Goal: Task Accomplishment & Management: Use online tool/utility

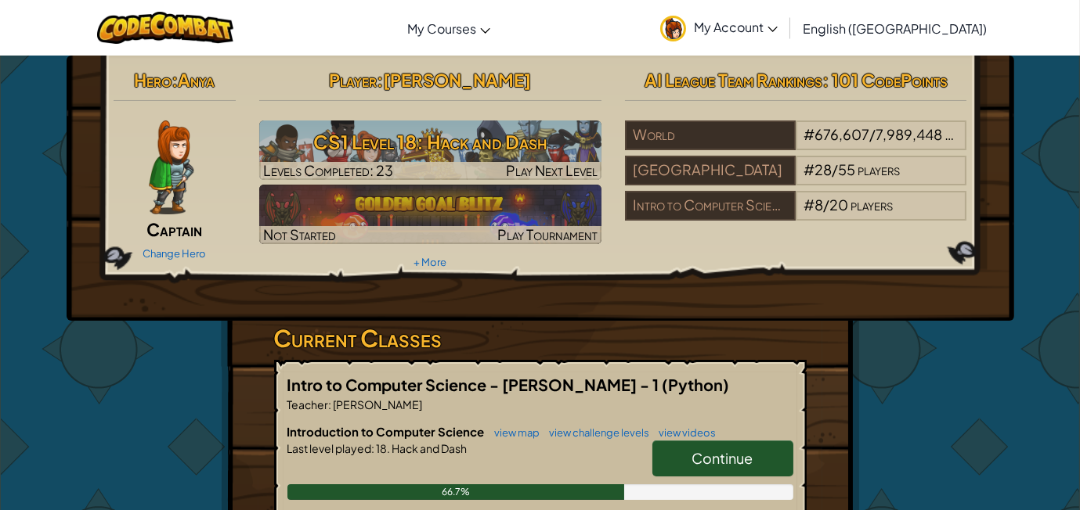
click at [742, 456] on span "Continue" at bounding box center [722, 458] width 61 height 18
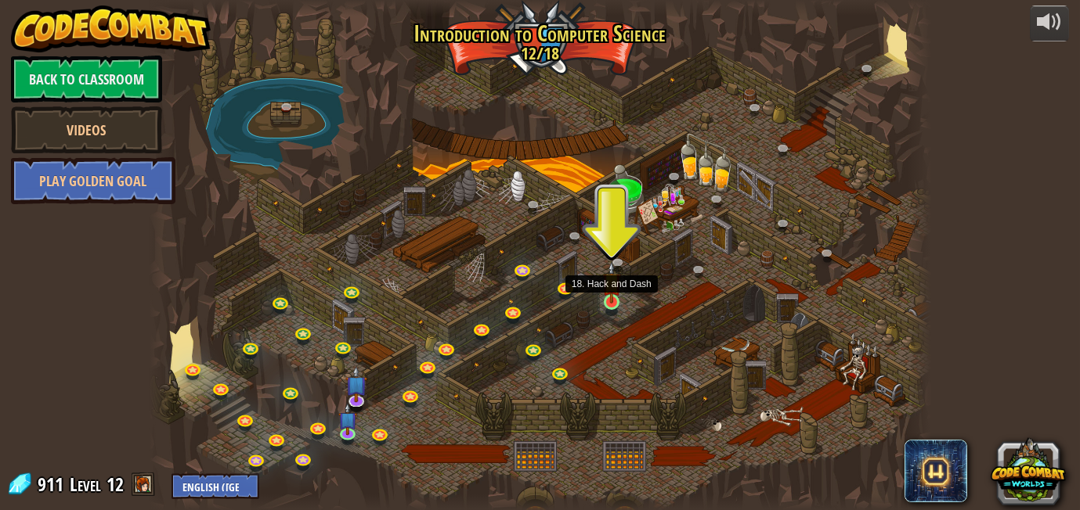
click at [620, 299] on img at bounding box center [611, 282] width 19 height 42
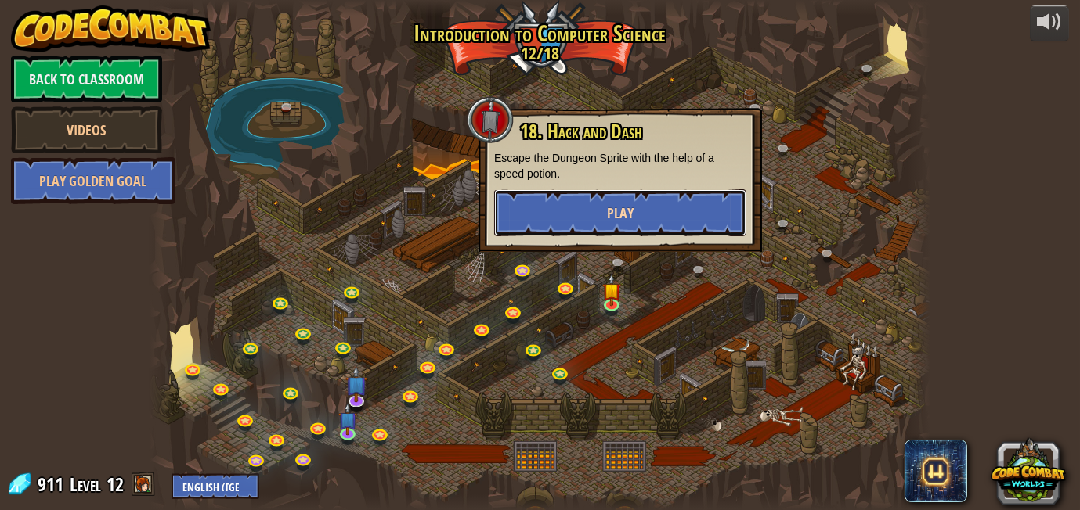
click at [611, 227] on button "Play" at bounding box center [620, 212] width 252 height 47
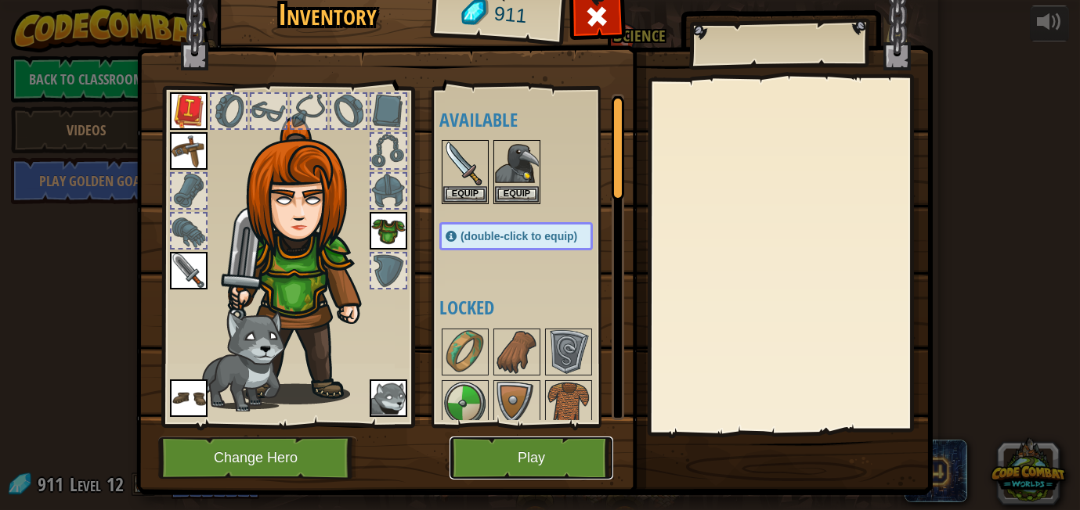
click at [556, 445] on button "Play" at bounding box center [531, 458] width 164 height 43
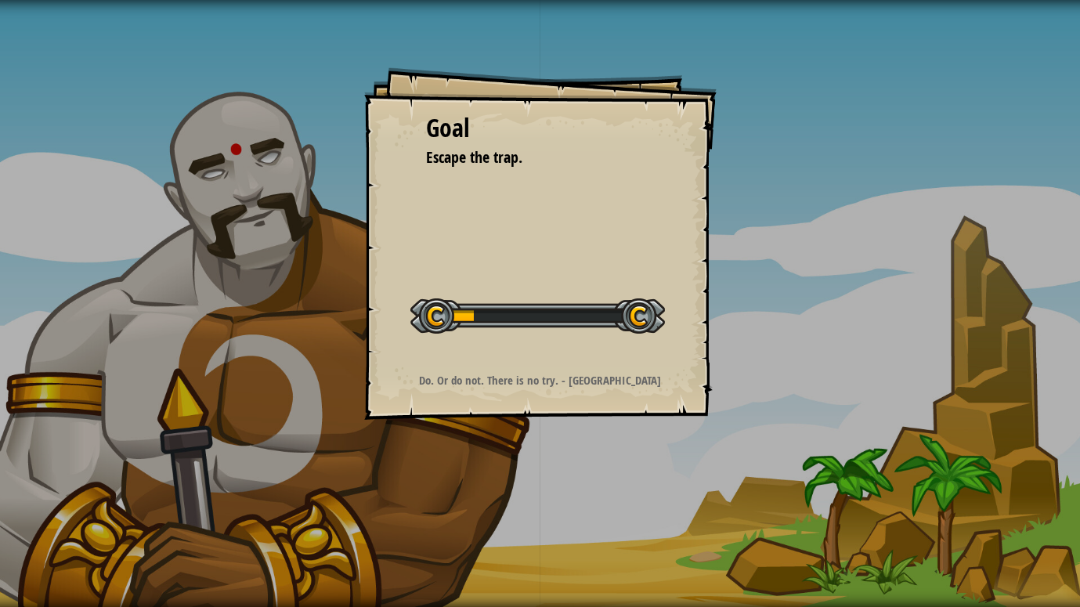
click at [556, 507] on div "Goal Escape the trap. Start Level Error loading from server. Try refreshing the…" at bounding box center [540, 303] width 1080 height 607
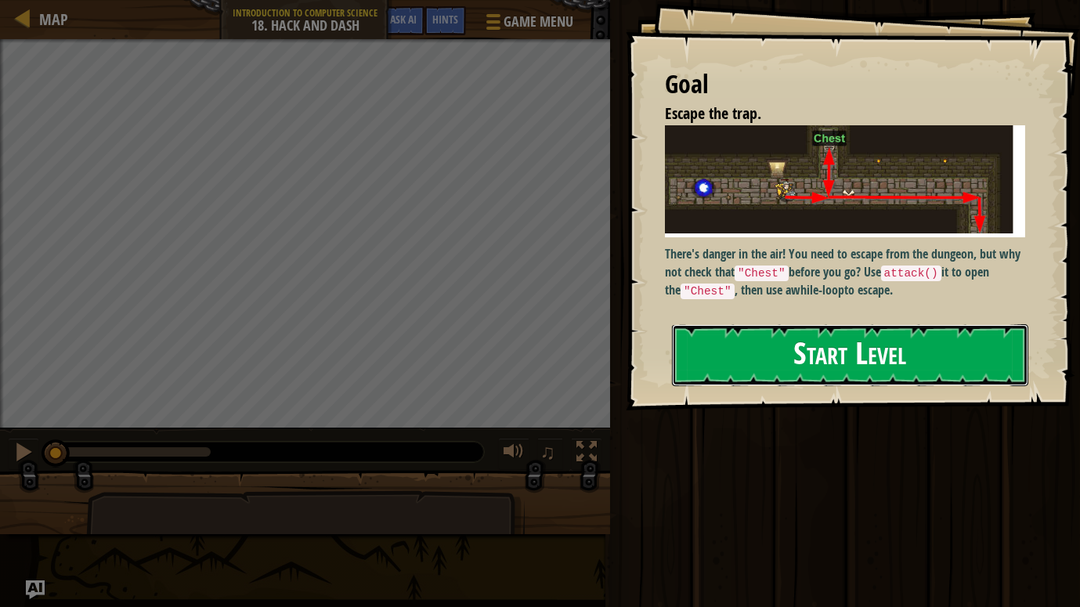
click at [828, 334] on button "Start Level" at bounding box center [850, 355] width 356 height 62
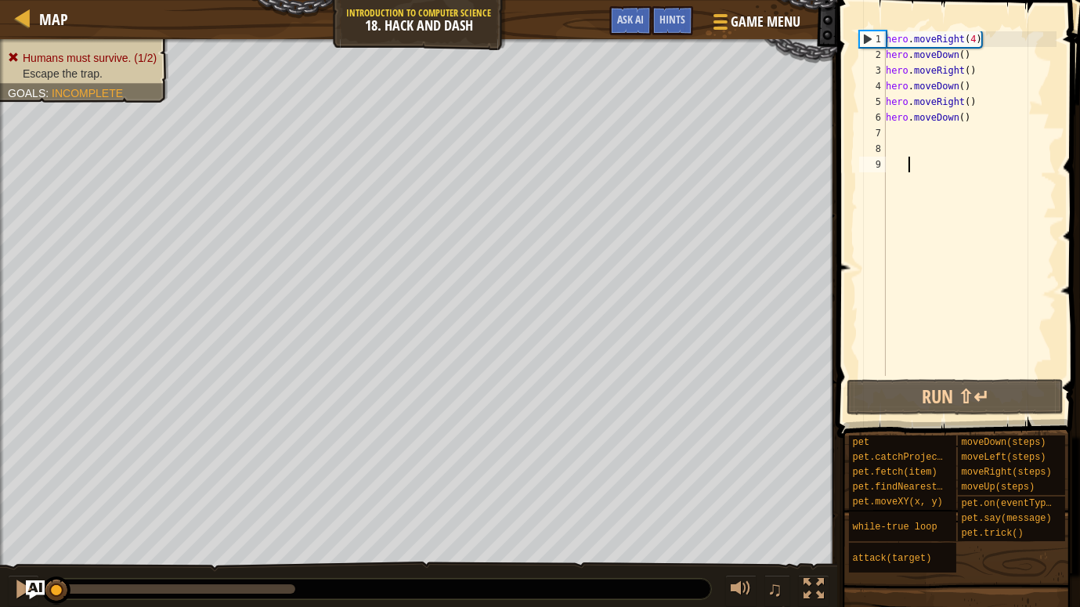
click at [979, 43] on div "hero . moveRight ( 4 ) hero . moveDown ( ) hero . moveRight ( ) hero . moveDown…" at bounding box center [969, 219] width 174 height 376
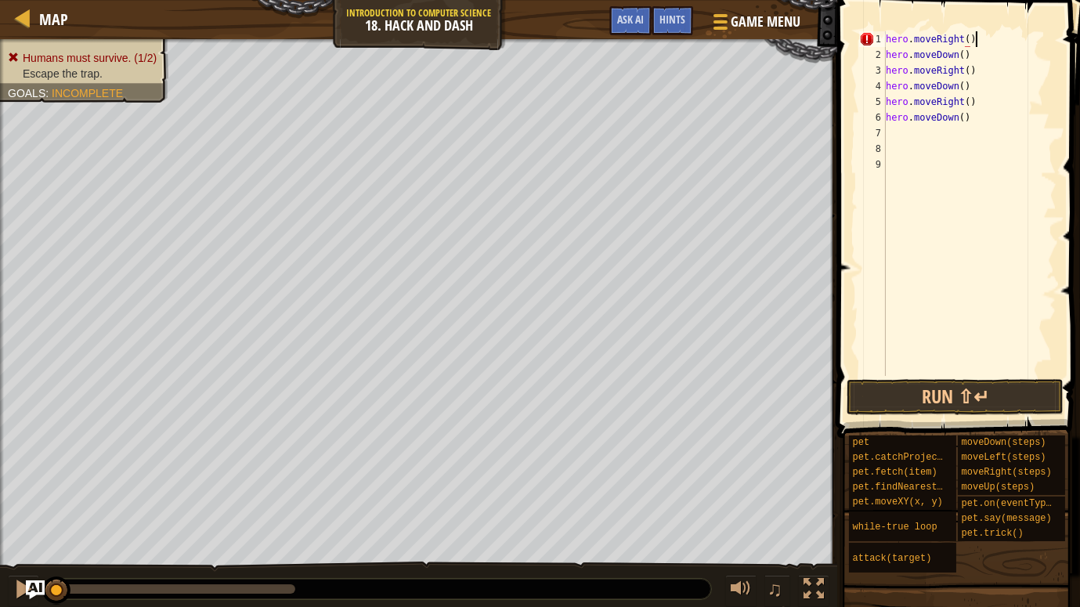
scroll to position [7, 6]
click at [999, 57] on div "hero . moveRight ( ) hero . moveDown ( ) hero . moveRight ( ) hero . moveDown (…" at bounding box center [969, 219] width 174 height 376
click at [976, 121] on div "hero . moveRight ( ) hero . moveDown ( ) hero . moveRight ( ) hero . moveDown (…" at bounding box center [969, 219] width 174 height 376
click at [982, 43] on div "hero . moveRight ( ) hero . moveDown ( ) hero . moveRight ( ) hero . moveDown (…" at bounding box center [969, 219] width 174 height 376
type textarea "hero.moveRight()"
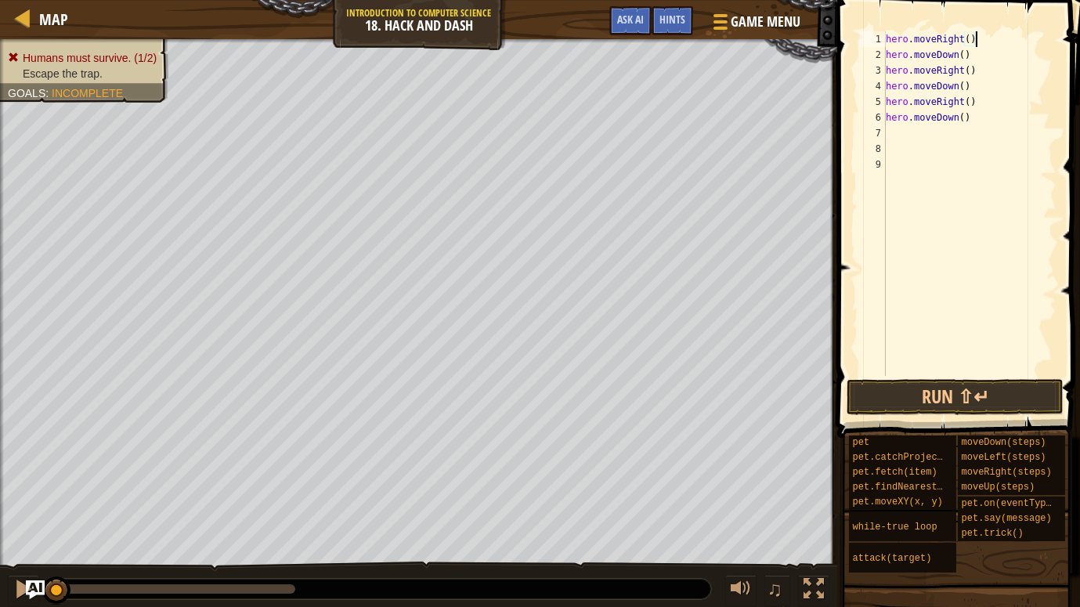
click at [996, 134] on div "hero . moveRight ( ) hero . moveDown ( ) hero . moveRight ( ) hero . moveDown (…" at bounding box center [969, 219] width 174 height 376
click at [988, 125] on div "hero . moveRight ( ) hero . moveDown ( ) hero . moveRight ( ) hero . moveDown (…" at bounding box center [969, 219] width 174 height 376
type textarea "h"
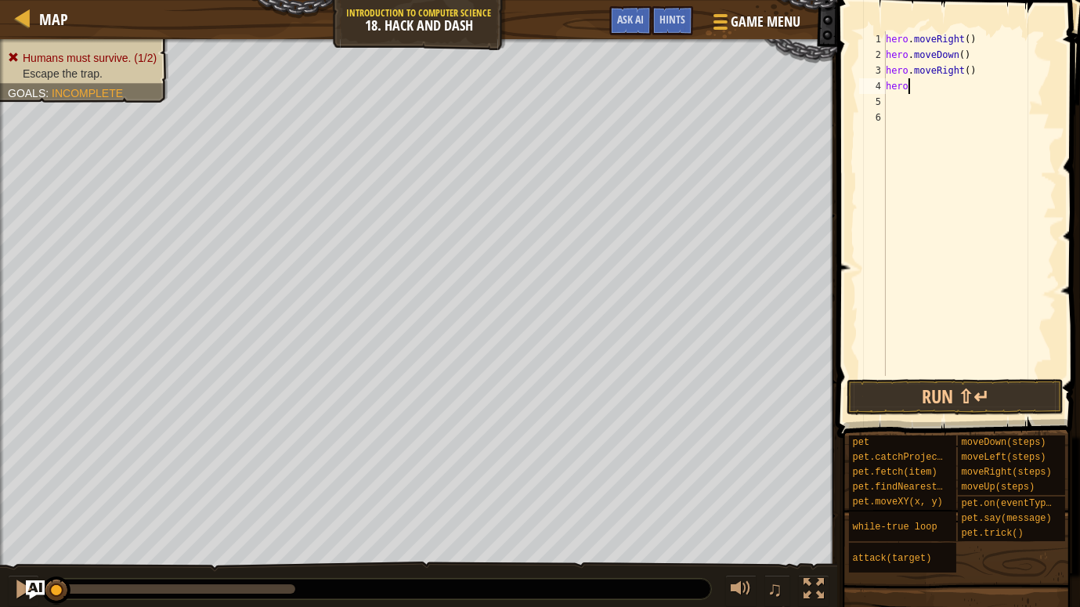
type textarea "h"
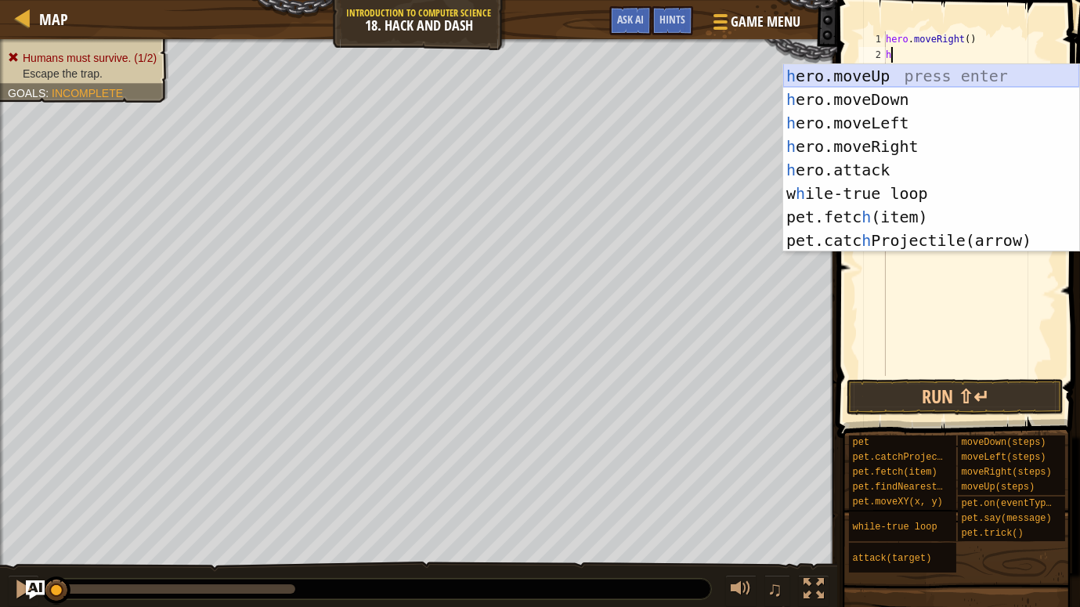
click at [901, 78] on div "h ero.moveUp press enter h ero.moveDown press enter h ero.moveLeft press enter …" at bounding box center [931, 181] width 296 height 235
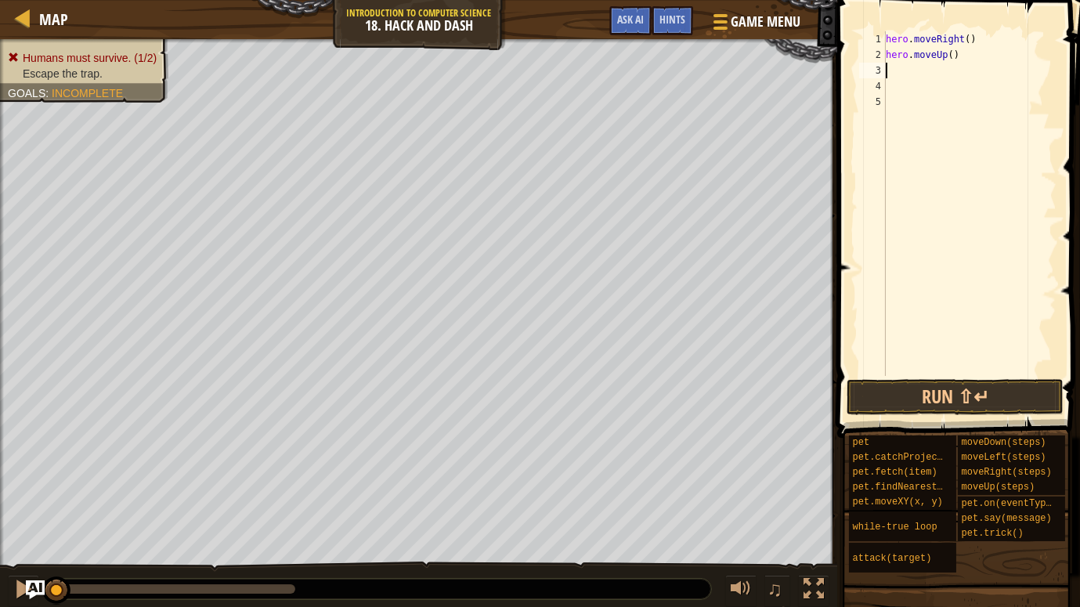
click at [901, 78] on div "hero . moveRight ( ) hero . moveUp ( )" at bounding box center [969, 219] width 174 height 376
click at [900, 74] on div "hero . moveRight ( ) hero . moveUp ( )" at bounding box center [969, 219] width 174 height 376
type textarea "h"
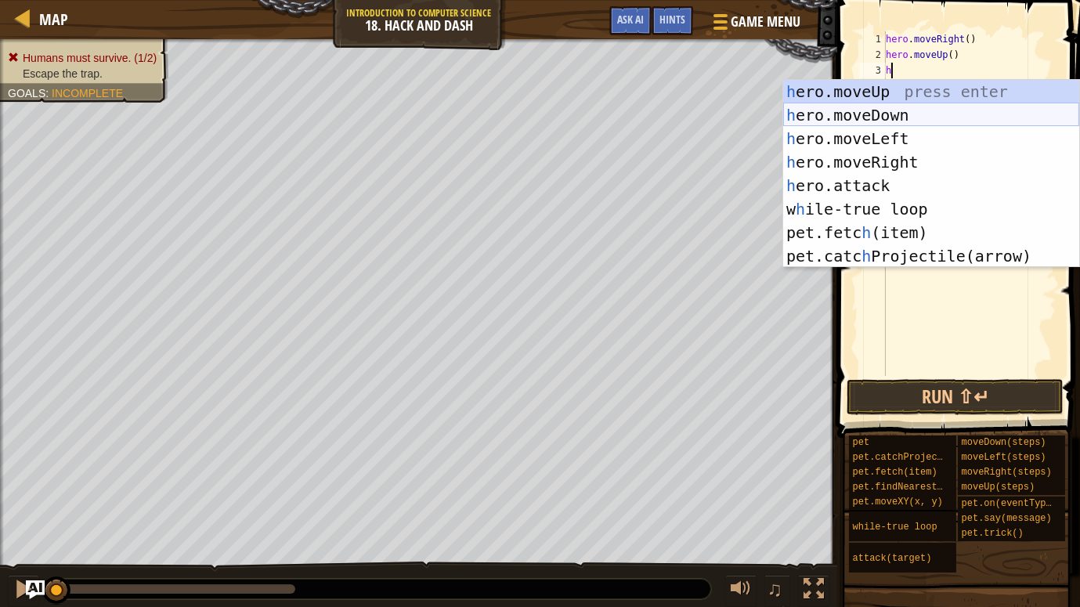
click at [911, 106] on div "h ero.moveUp press enter h ero.moveDown press enter h ero.moveLeft press enter …" at bounding box center [931, 197] width 296 height 235
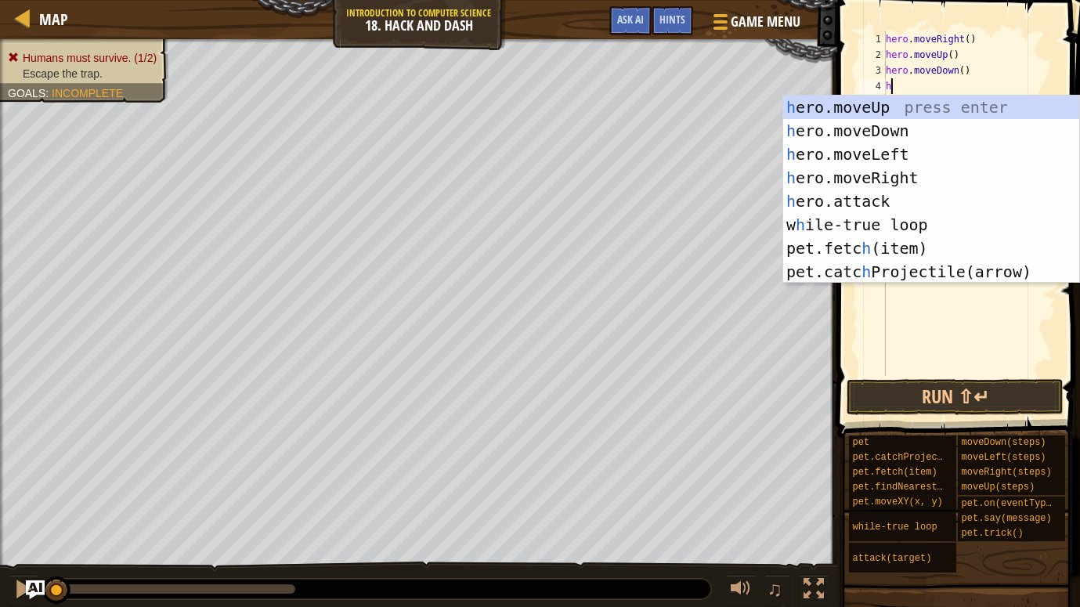
type textarea "he"
click at [918, 181] on div "he ro.moveUp press enter he ro.moveDown press enter he ro.moveLeft press enter …" at bounding box center [931, 213] width 296 height 235
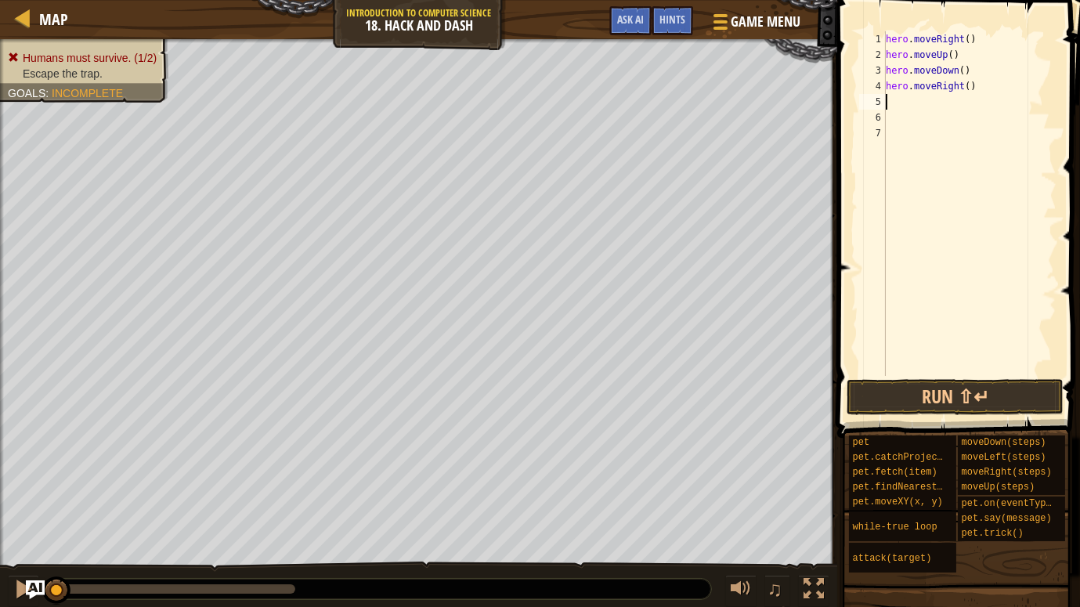
click at [973, 88] on div "hero . moveRight ( ) hero . moveUp ( ) hero . moveDown ( ) hero . moveRight ( )" at bounding box center [969, 219] width 174 height 376
click at [970, 85] on div "hero . moveRight ( ) hero . moveUp ( ) hero . moveDown ( ) hero . moveRight ( )" at bounding box center [969, 219] width 174 height 376
type textarea "hero.moveRight(3)"
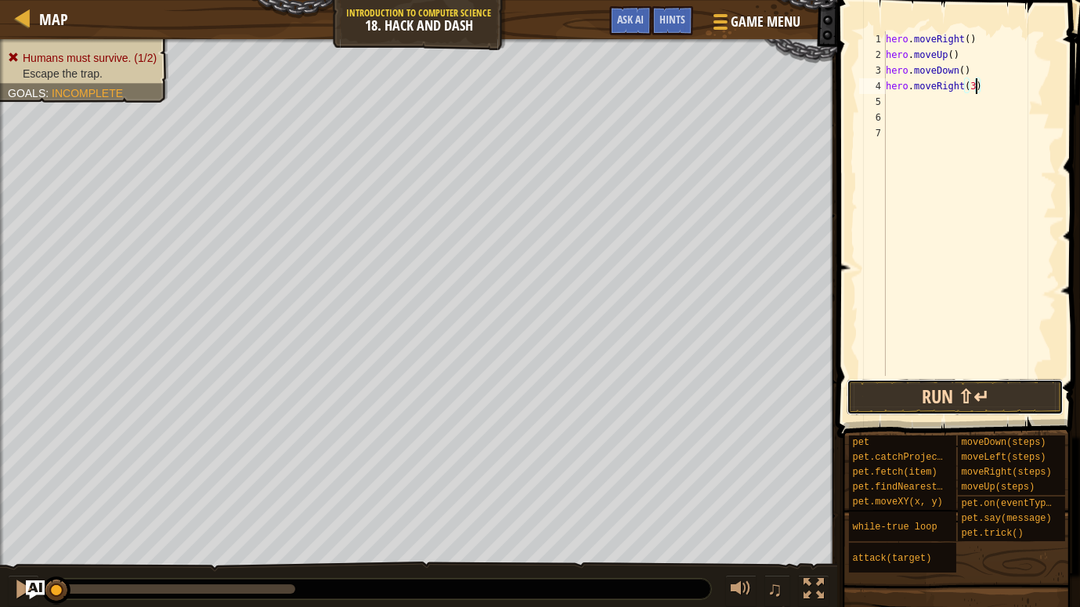
click at [962, 379] on button "Run ⇧↵" at bounding box center [954, 397] width 217 height 36
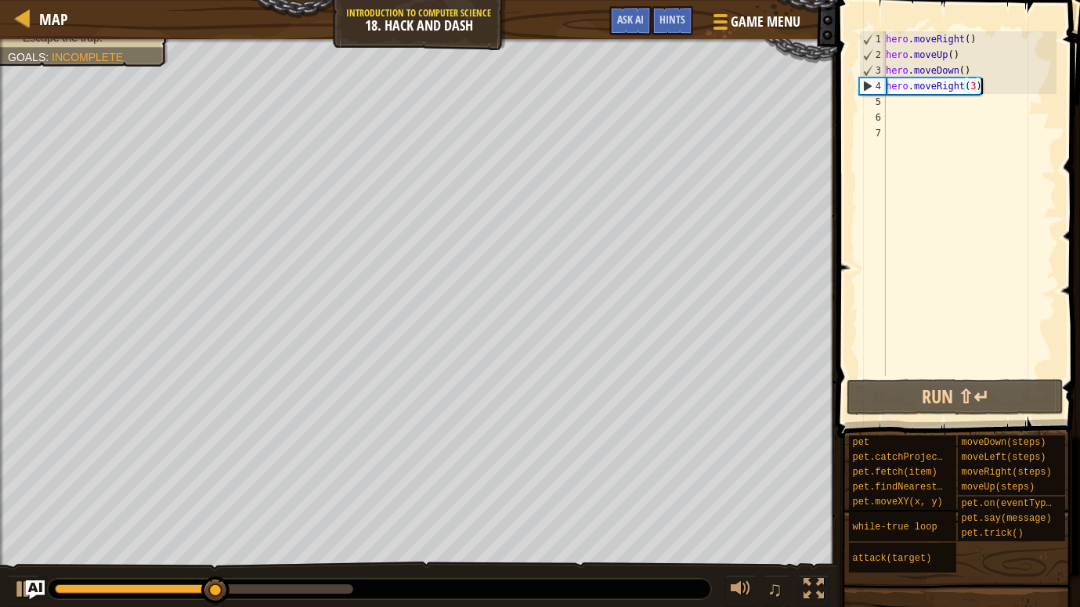
click at [1009, 92] on div "hero . moveRight ( ) hero . moveUp ( ) hero . moveDown ( ) hero . moveRight ( 3…" at bounding box center [969, 219] width 174 height 376
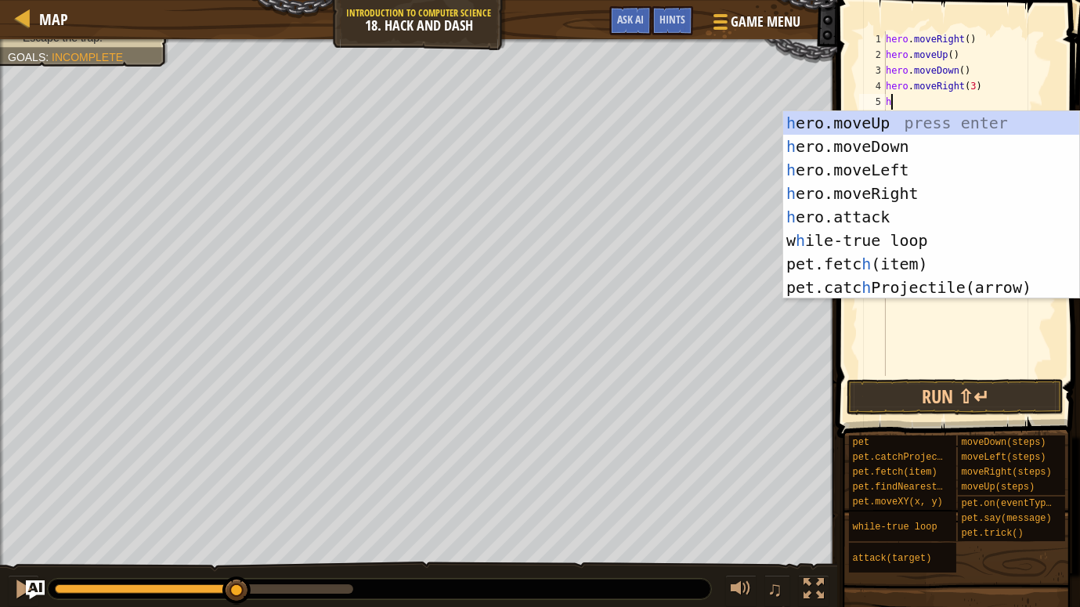
type textarea "he"
click at [988, 147] on div "he ro.moveUp press enter he ro.moveDown press enter he ro.moveLeft press enter …" at bounding box center [931, 228] width 296 height 235
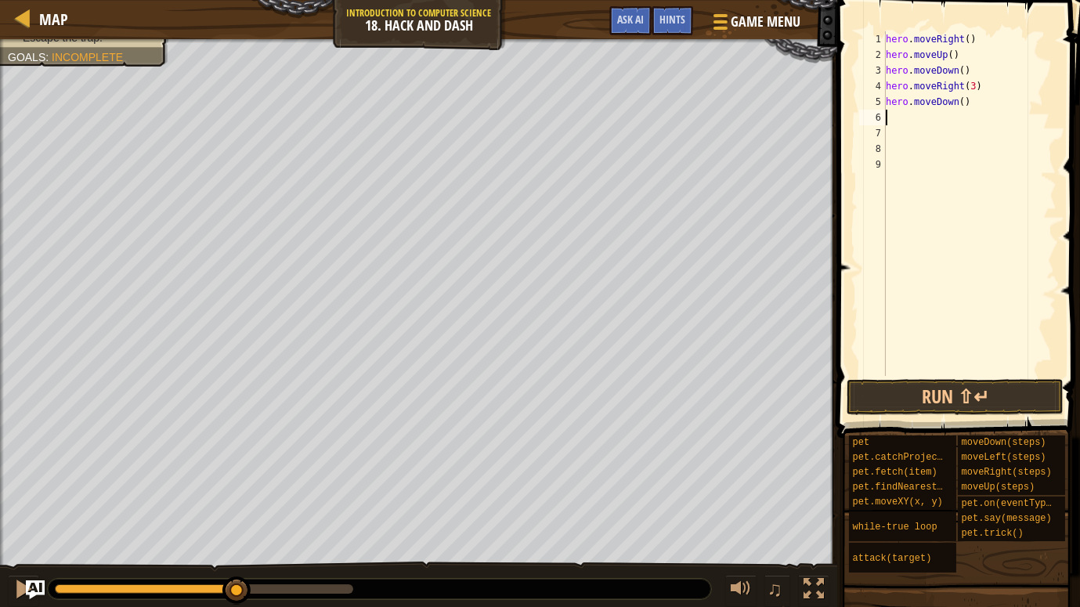
click at [969, 99] on div "hero . moveRight ( ) hero . moveUp ( ) hero . moveDown ( ) hero . moveRight ( 3…" at bounding box center [969, 219] width 174 height 376
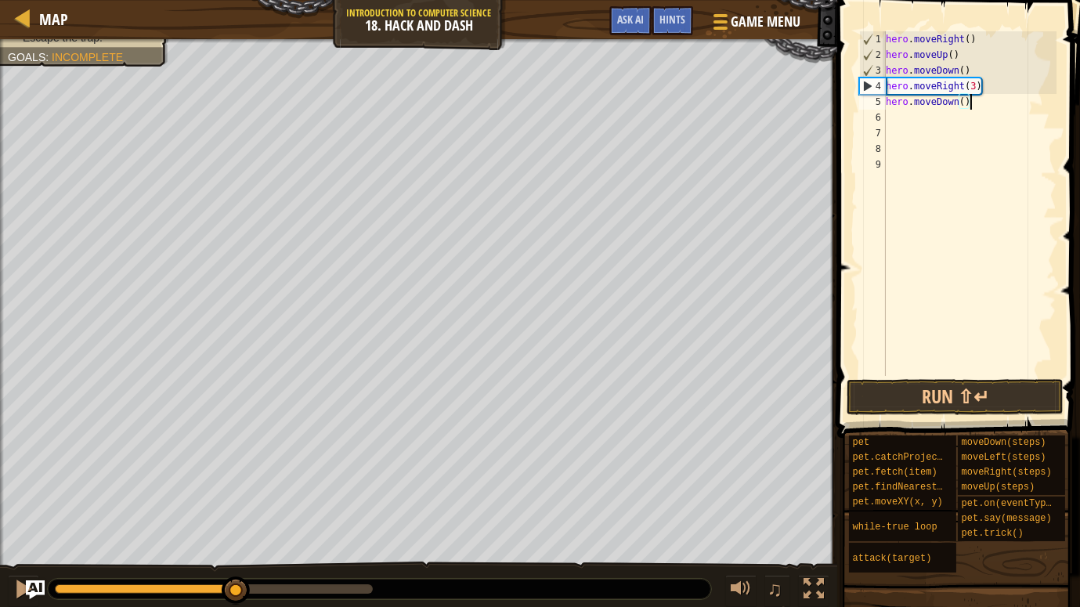
click at [964, 101] on div "hero . moveRight ( ) hero . moveUp ( ) hero . moveDown ( ) hero . moveRight ( 3…" at bounding box center [969, 219] width 174 height 376
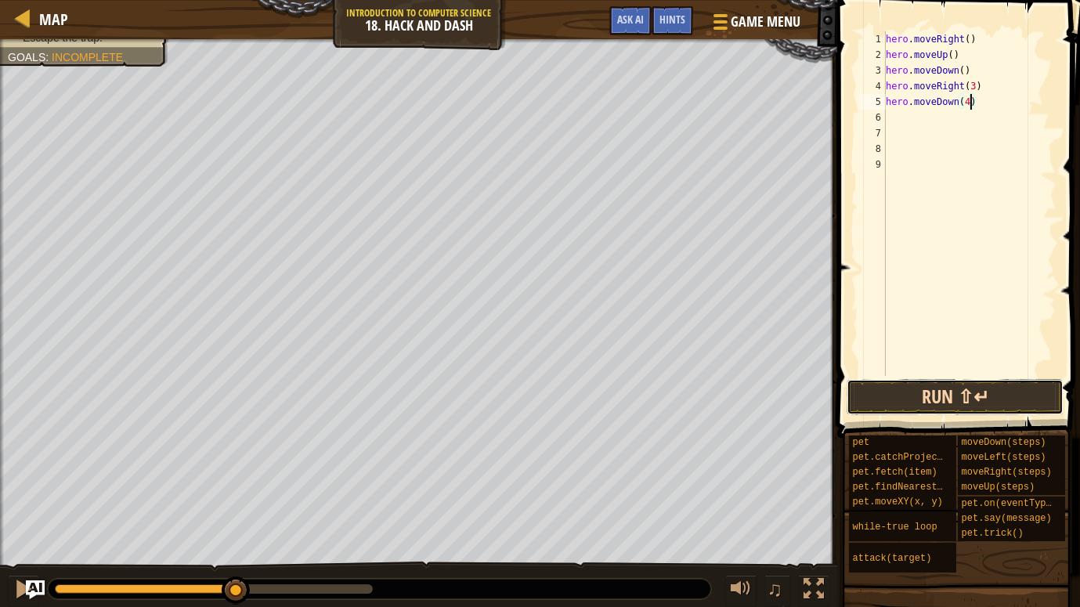
click at [1002, 397] on button "Run ⇧↵" at bounding box center [954, 397] width 217 height 36
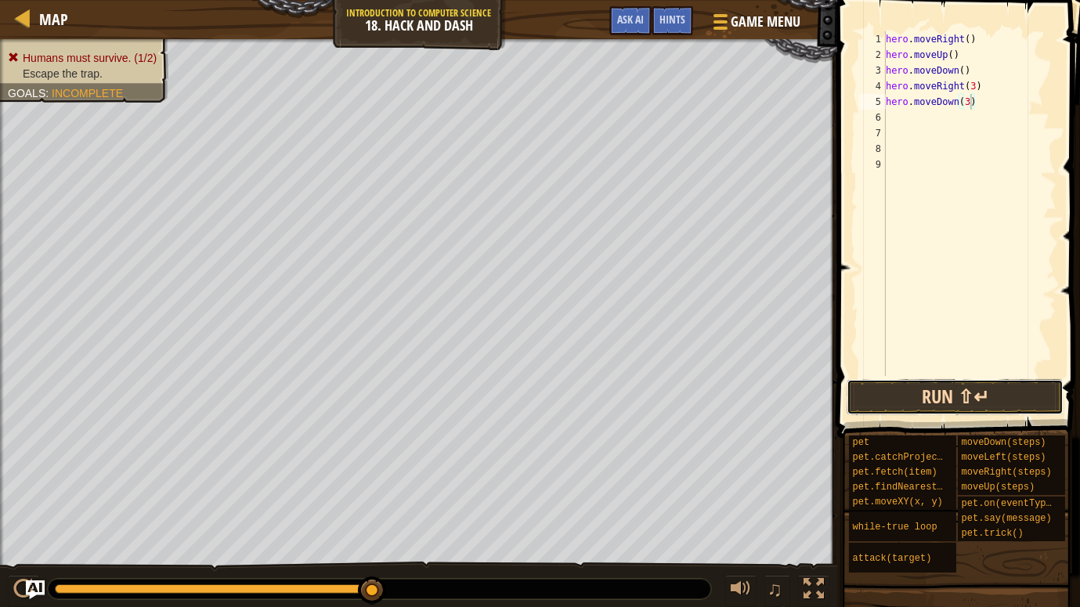
click at [884, 380] on button "Run ⇧↵" at bounding box center [954, 397] width 217 height 36
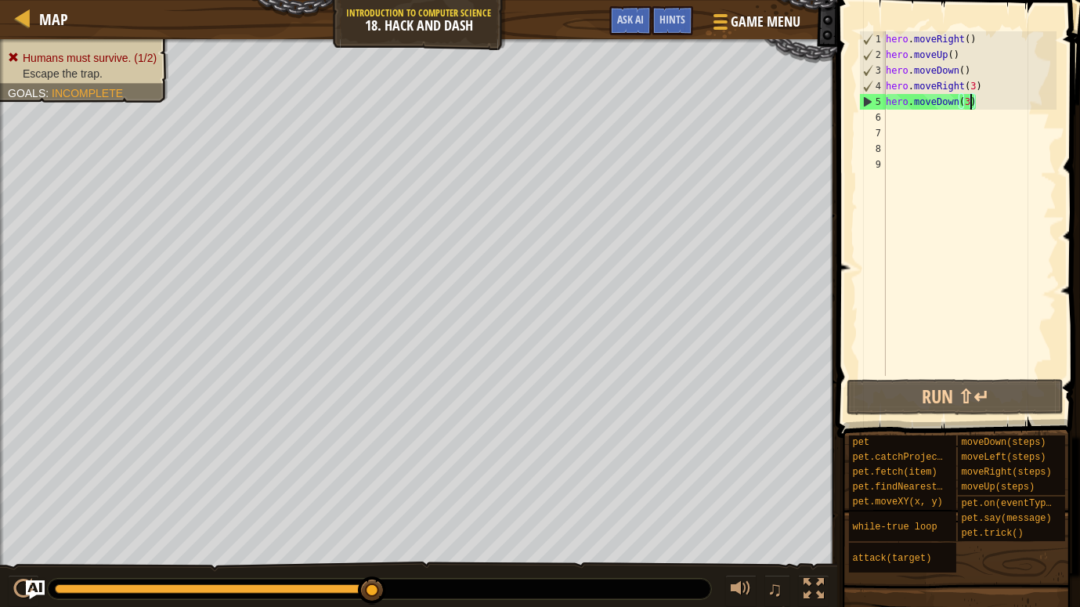
click at [986, 106] on div "hero . moveRight ( ) hero . moveUp ( ) hero . moveDown ( ) hero . moveRight ( 3…" at bounding box center [969, 219] width 174 height 376
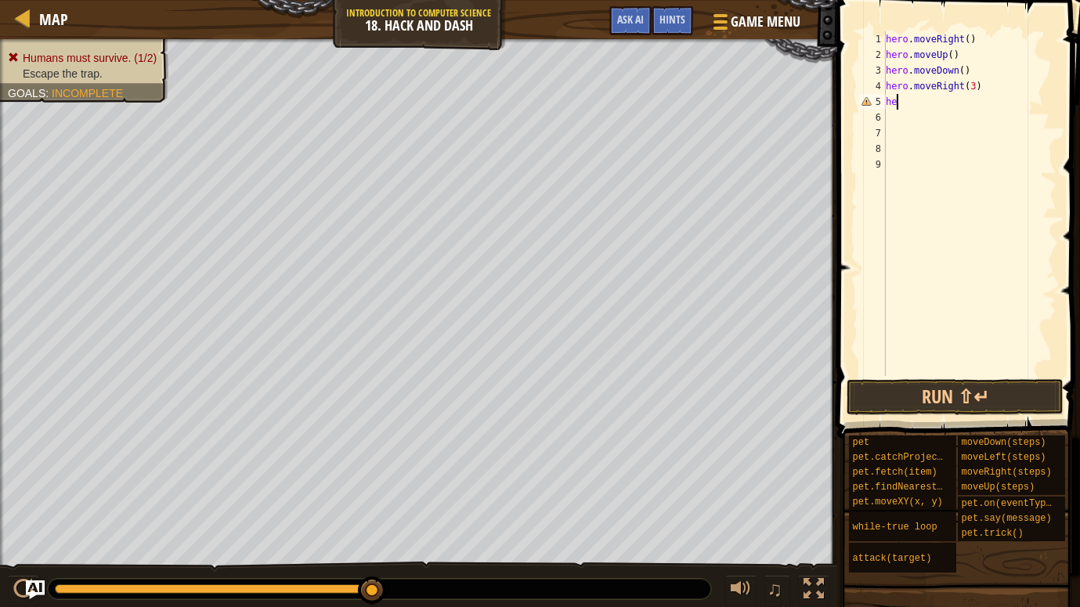
scroll to position [7, 0]
type textarea "h"
type textarea "g"
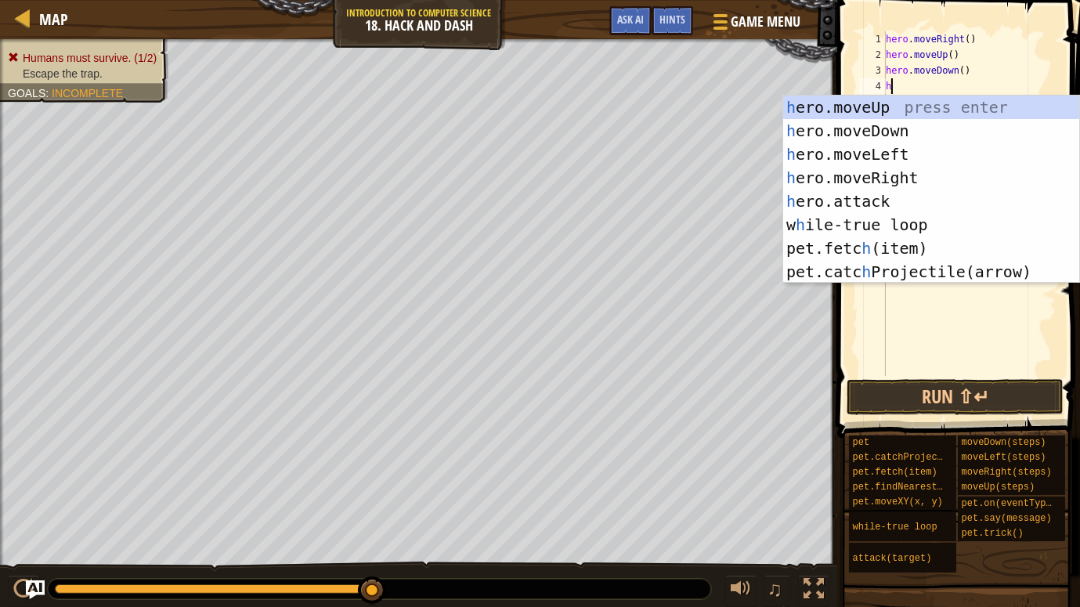
type textarea "her"
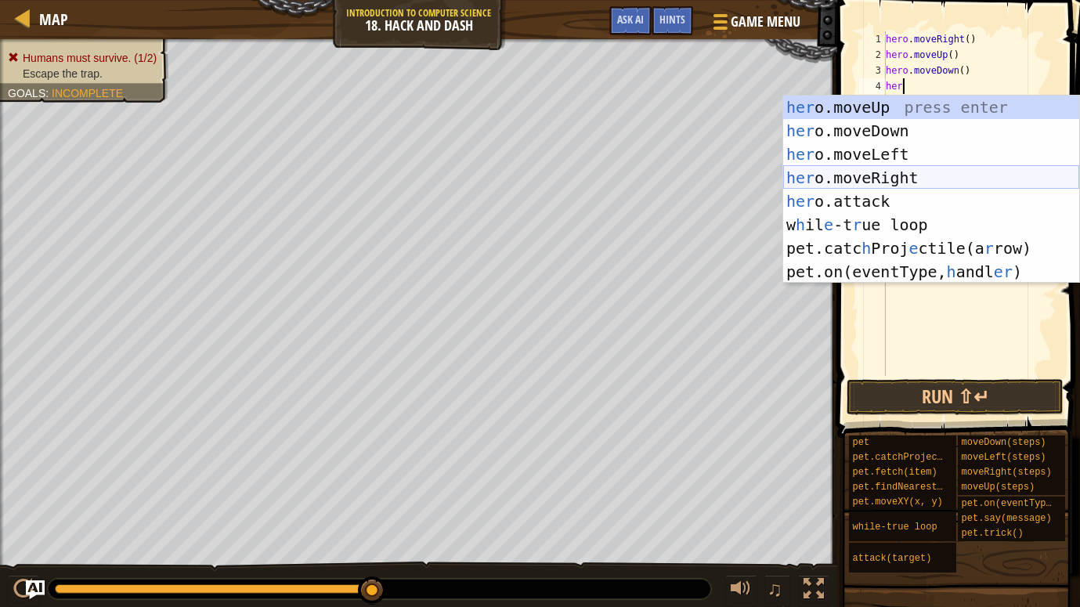
click at [960, 169] on div "her o.moveUp press enter her o.moveDown press enter her o.moveLeft press enter …" at bounding box center [931, 213] width 296 height 235
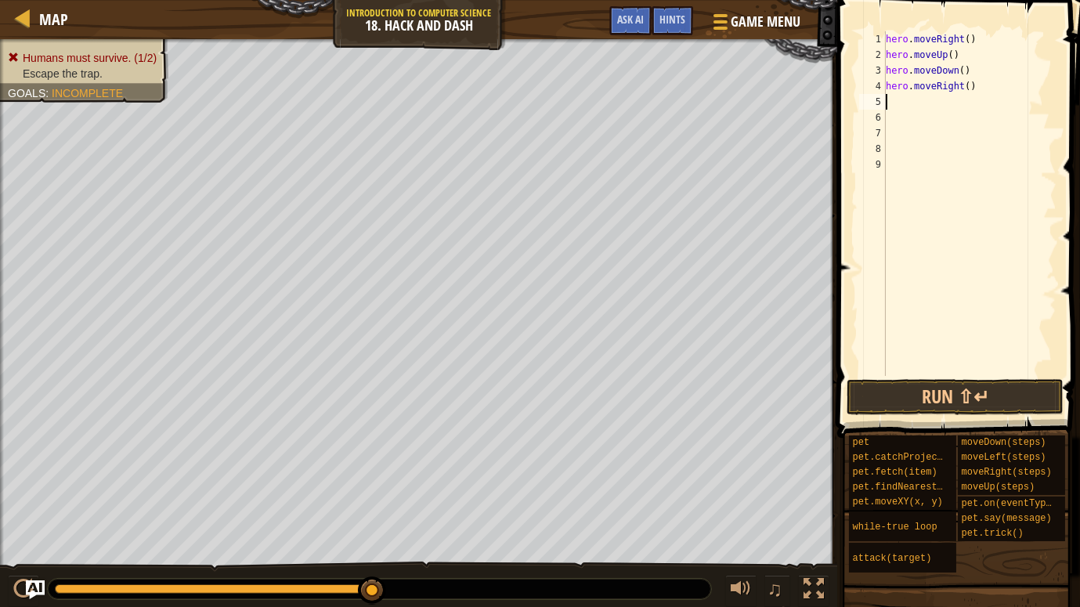
scroll to position [7, 0]
type textarea "k"
type textarea "l"
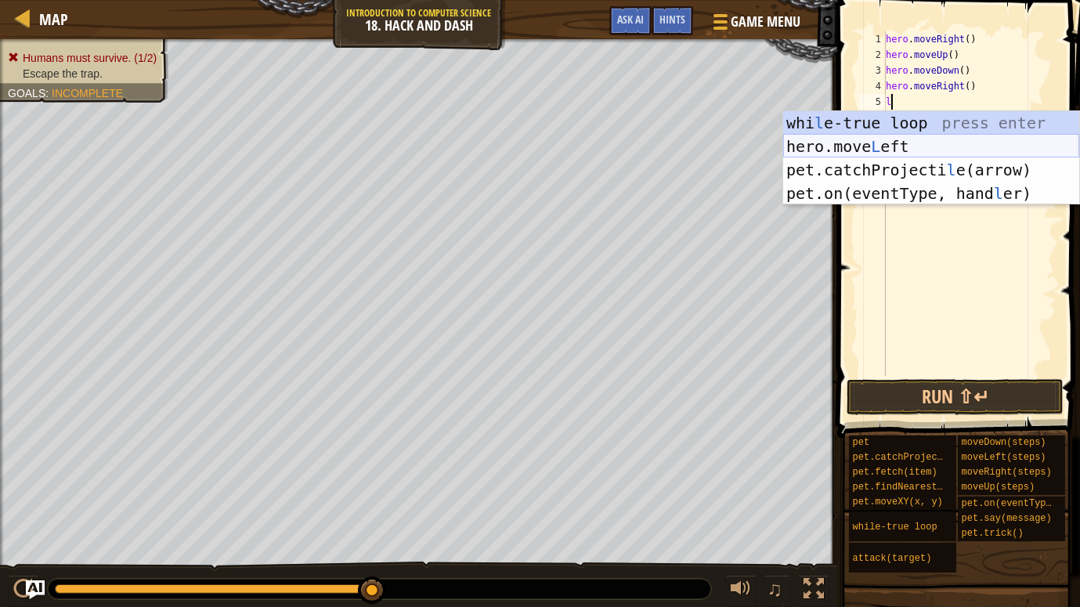
click at [932, 149] on div "whi l e-true loop press enter hero.move L eft press enter pet.catchProjecti l e…" at bounding box center [931, 181] width 296 height 141
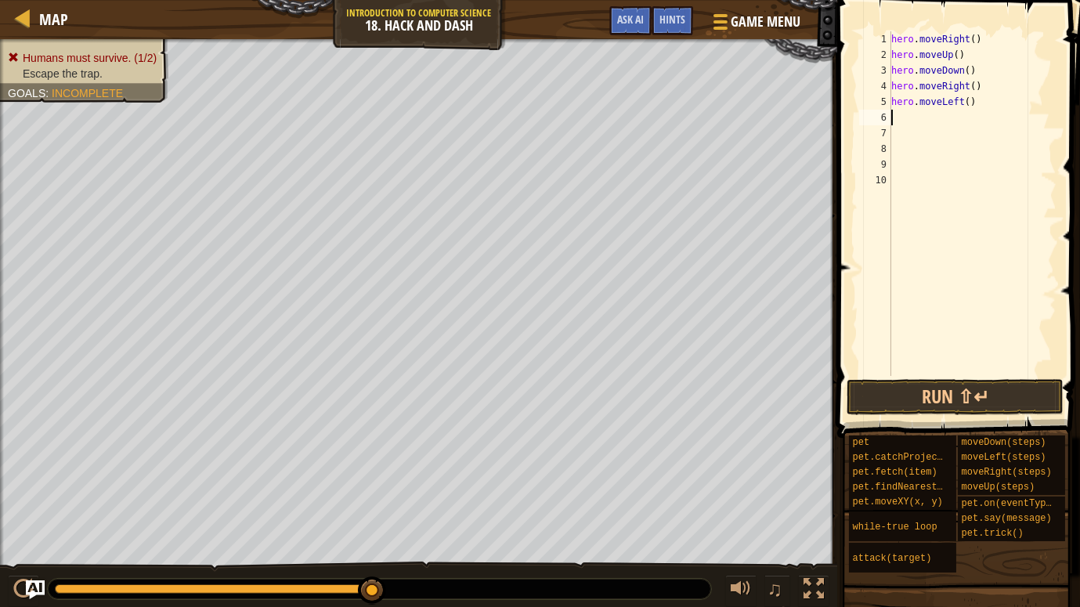
click at [932, 115] on div "hero . moveRight ( ) hero . moveUp ( ) hero . moveDown ( ) hero . moveRight ( )…" at bounding box center [972, 219] width 169 height 376
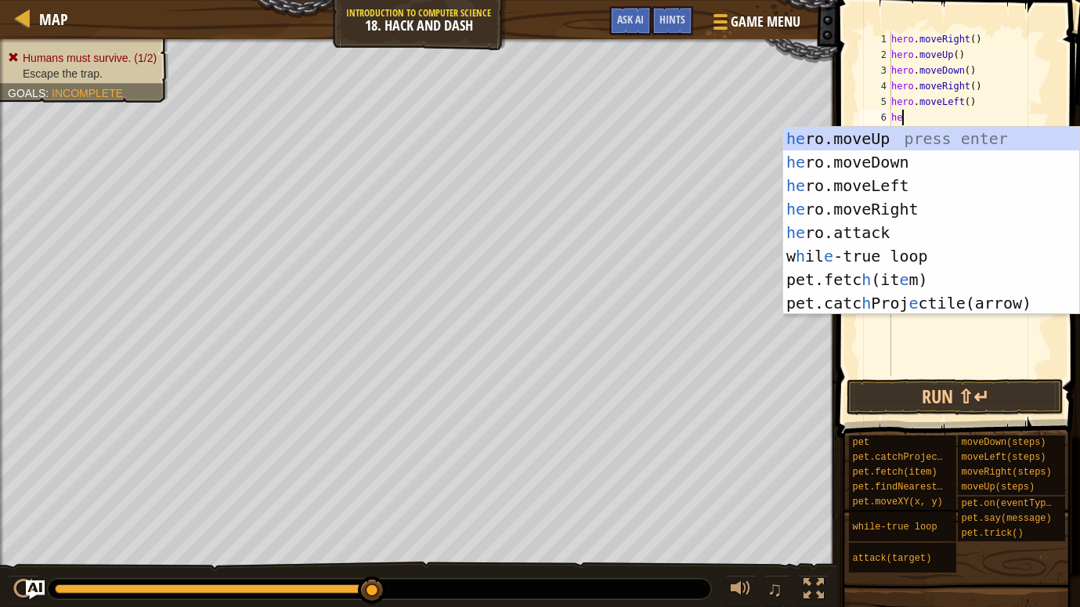
type textarea "her"
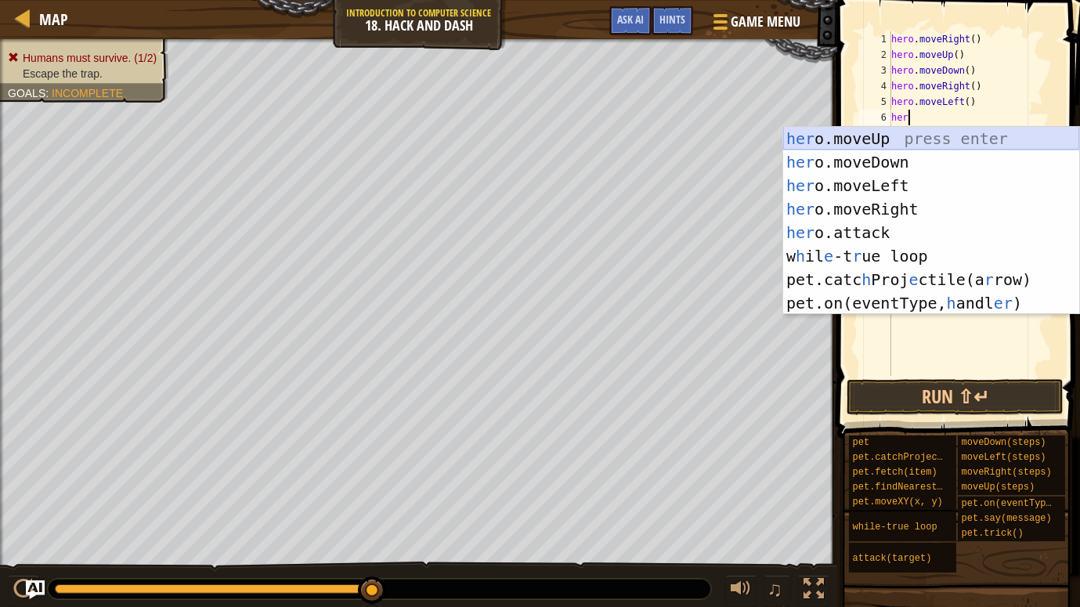
click at [886, 133] on div "her o.moveUp press enter her o.moveDown press enter her o.moveLeft press enter …" at bounding box center [931, 244] width 296 height 235
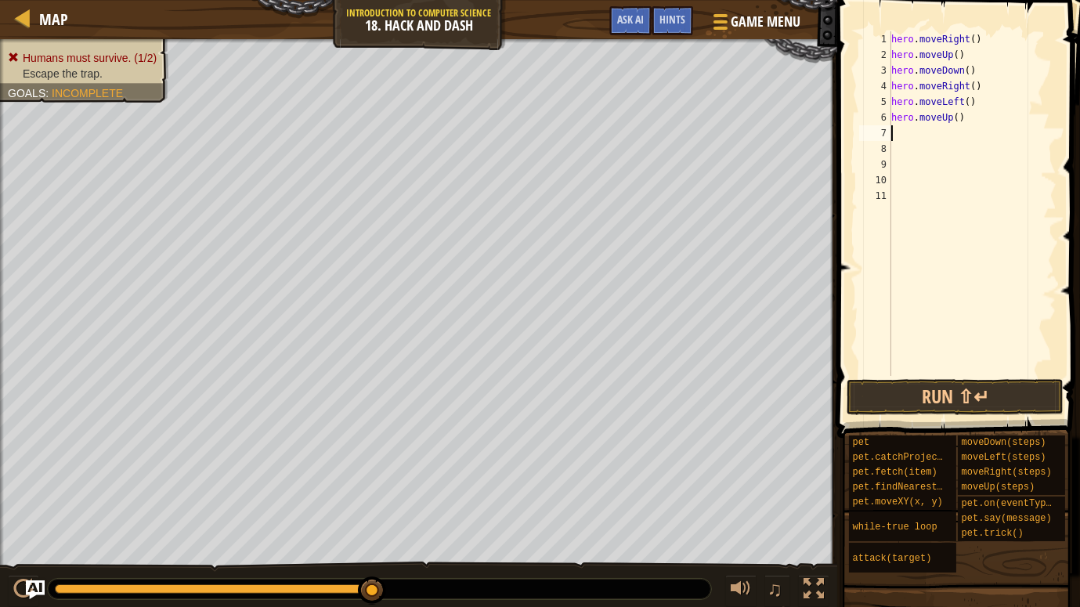
click at [893, 132] on div "hero . moveRight ( ) hero . moveUp ( ) hero . moveDown ( ) hero . moveRight ( )…" at bounding box center [972, 219] width 169 height 376
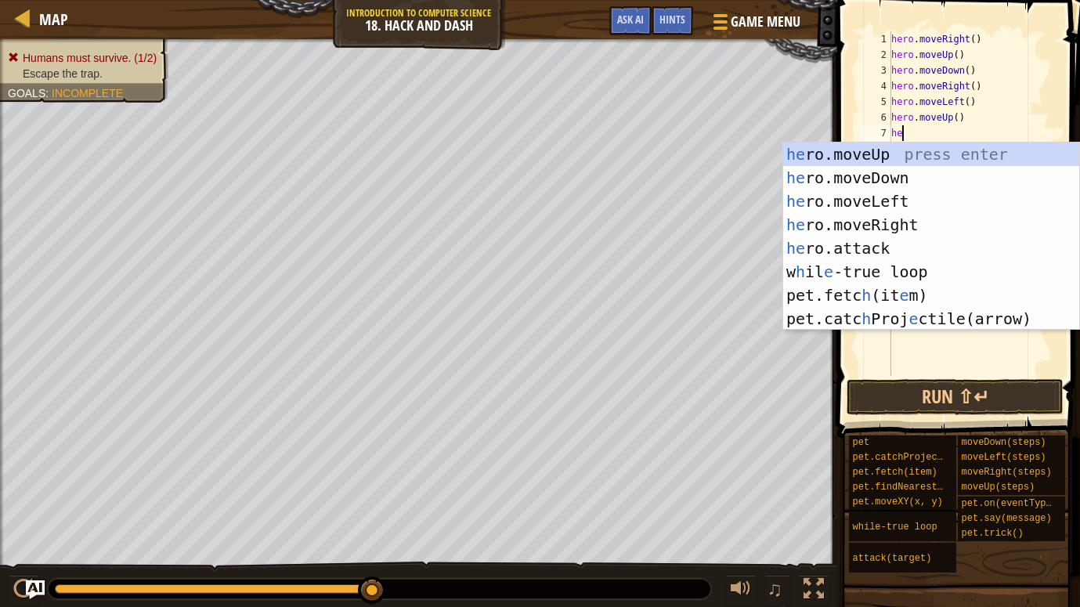
type textarea "h"
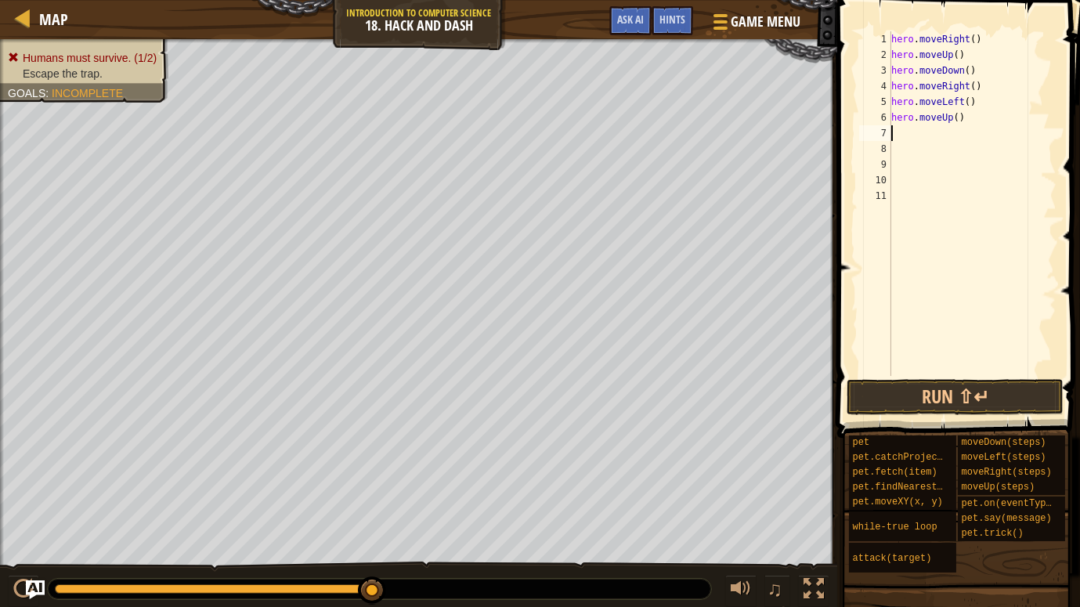
type textarea "d"
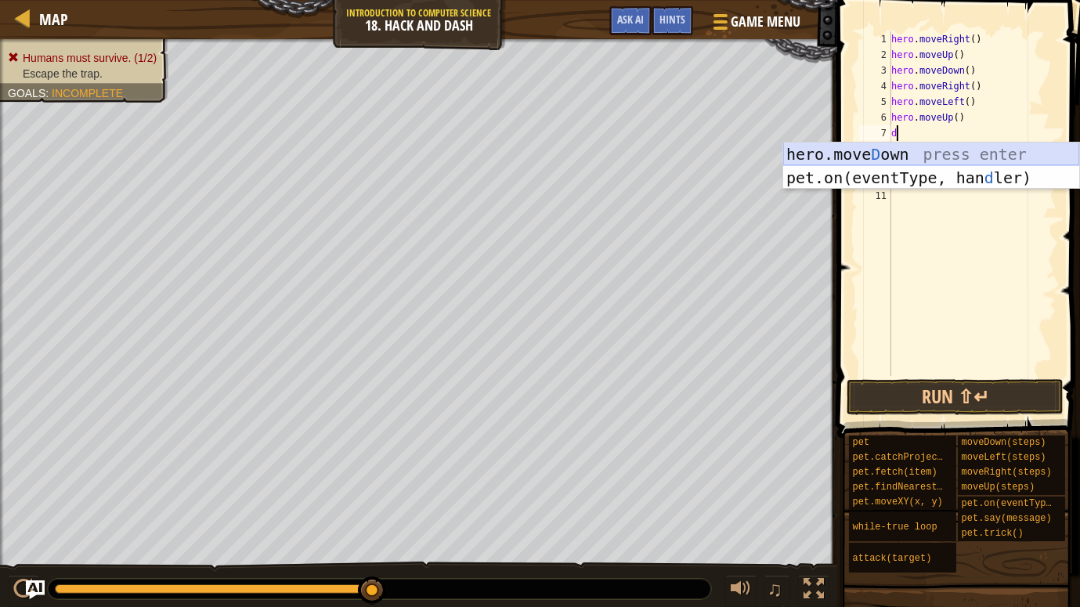
click at [903, 146] on div "hero.[PERSON_NAME] own press enter pet.on(eventType, han d ler) press enter" at bounding box center [931, 189] width 296 height 94
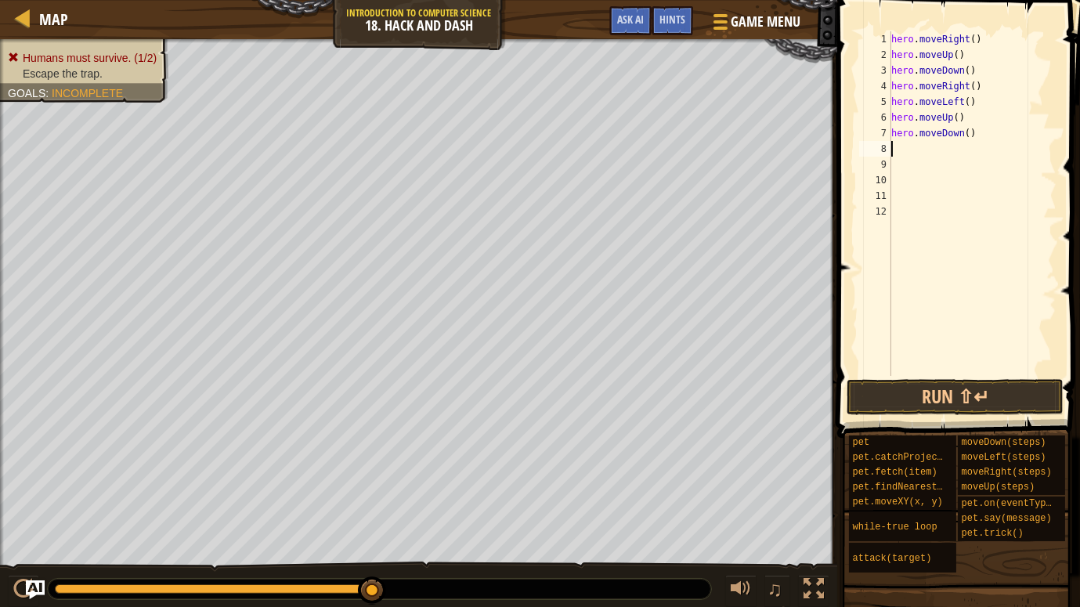
click at [911, 149] on div "hero . moveRight ( ) hero . moveUp ( ) hero . moveDown ( ) hero . moveRight ( )…" at bounding box center [972, 219] width 169 height 376
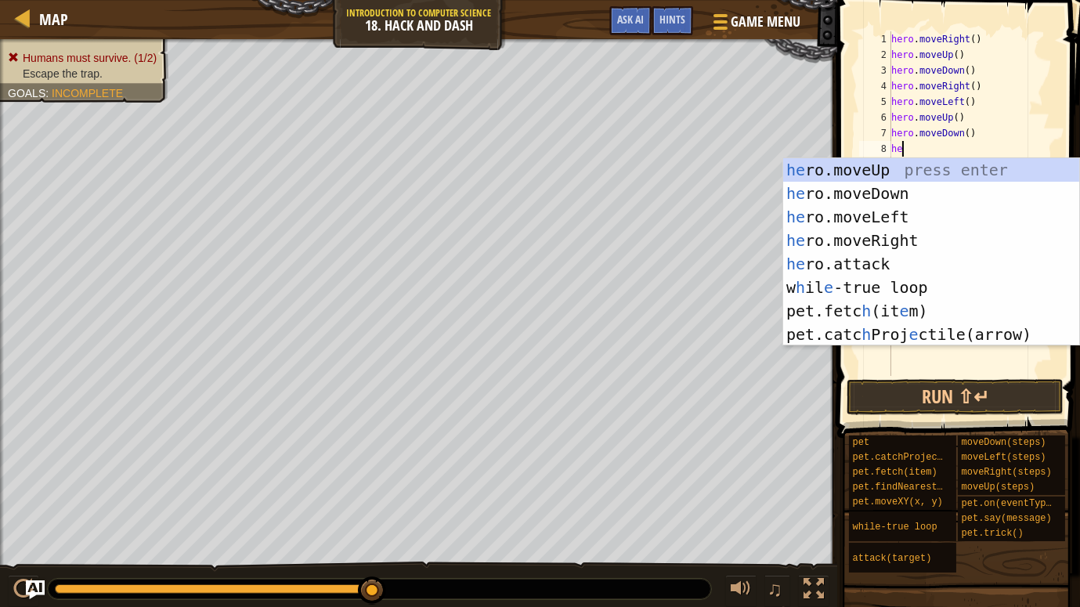
type textarea "her"
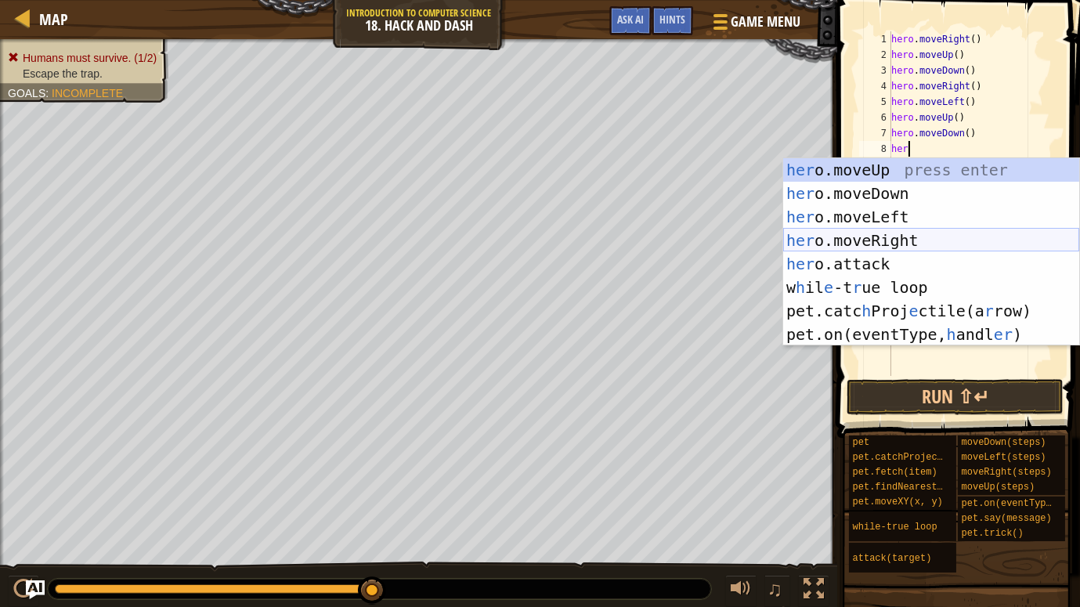
click at [893, 239] on div "her o.moveUp press enter her o.moveDown press enter her o.moveLeft press enter …" at bounding box center [931, 275] width 296 height 235
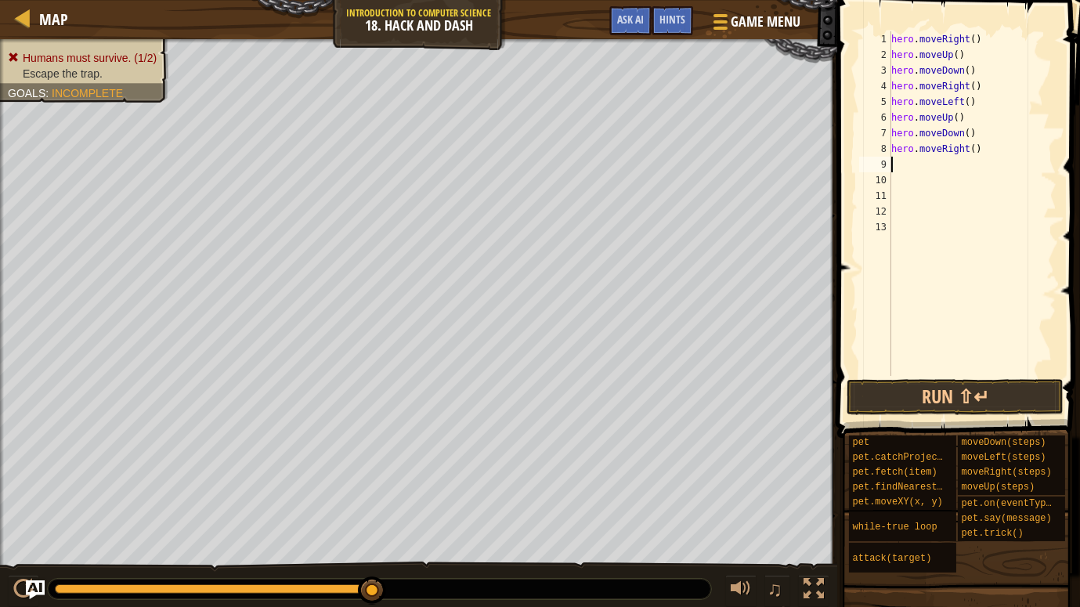
click at [976, 150] on div "hero . moveRight ( ) hero . moveUp ( ) hero . moveDown ( ) hero . moveRight ( )…" at bounding box center [972, 219] width 169 height 376
type textarea "hero.moveRight(3)"
click at [978, 156] on div "hero . moveRight ( ) hero . moveUp ( ) hero . moveDown ( ) hero . moveRight ( )…" at bounding box center [972, 219] width 169 height 376
click at [979, 159] on div "hero . moveRight ( ) hero . moveUp ( ) hero . moveDown ( ) hero . moveRight ( )…" at bounding box center [972, 219] width 169 height 376
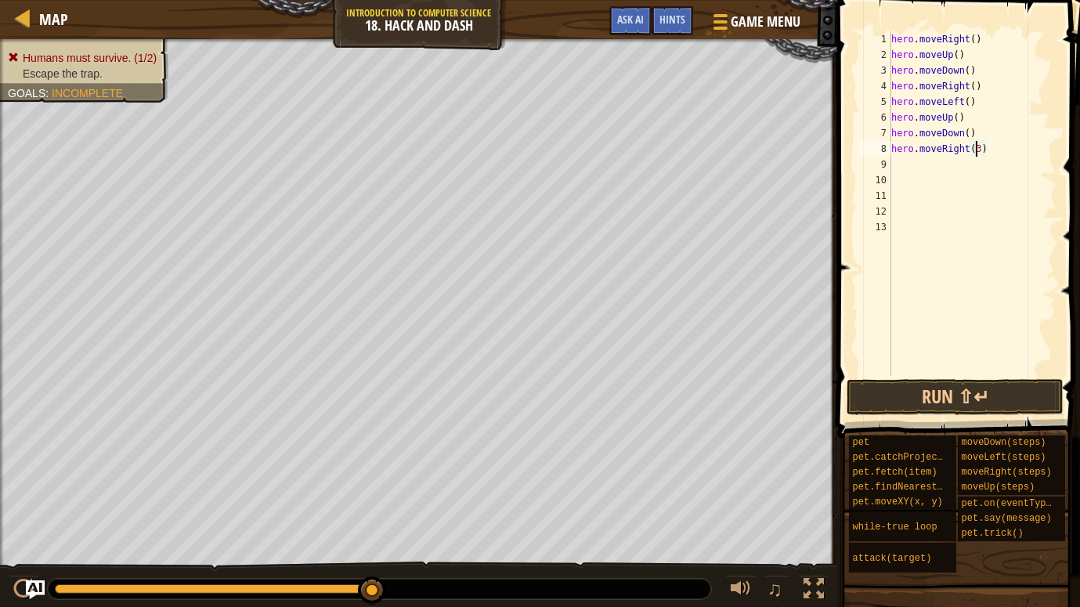
scroll to position [7, 0]
click at [979, 163] on div "hero . moveRight ( ) hero . moveUp ( ) hero . moveDown ( ) hero . moveRight ( )…" at bounding box center [972, 219] width 169 height 376
type textarea "h"
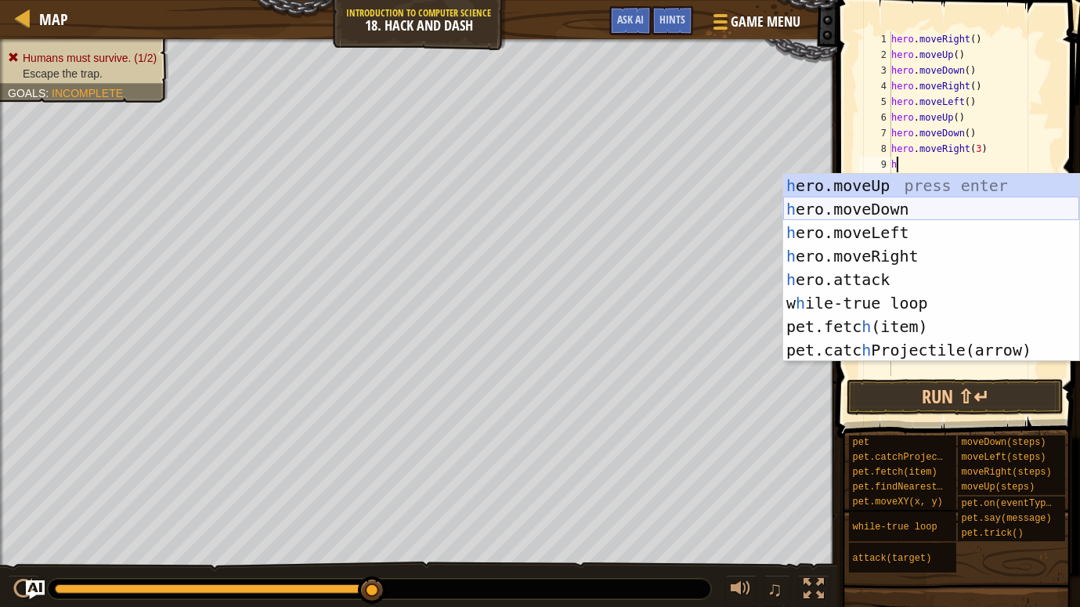
click at [972, 202] on div "h ero.moveUp press enter h ero.moveDown press enter h ero.moveLeft press enter …" at bounding box center [931, 291] width 296 height 235
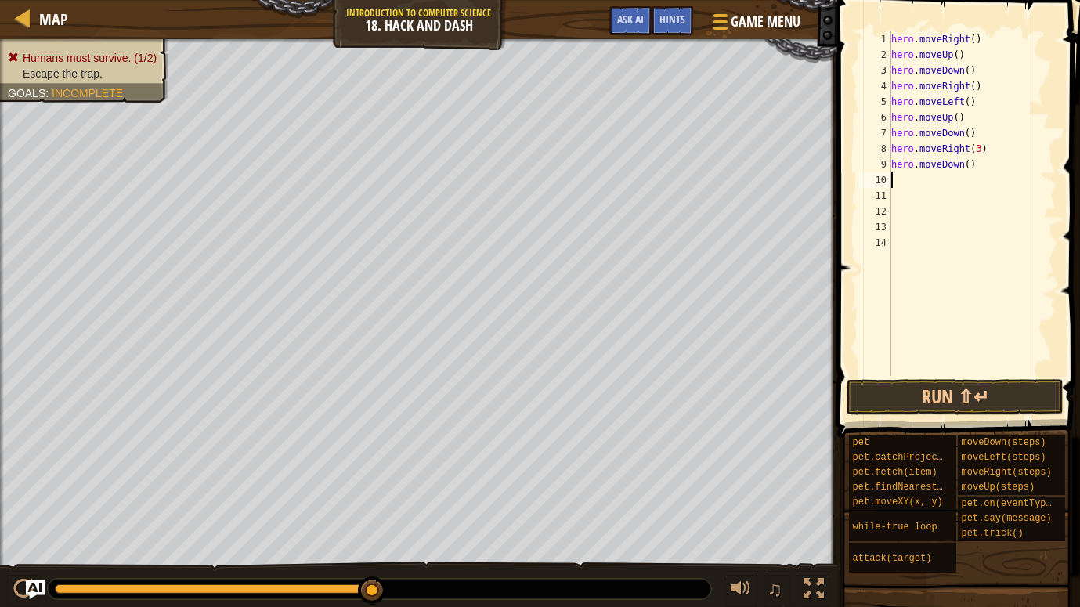
click at [969, 168] on div "hero . moveRight ( ) hero . moveUp ( ) hero . moveDown ( ) hero . moveRight ( )…" at bounding box center [972, 219] width 169 height 376
type textarea "hero.moveDown(3)"
click at [967, 182] on div "hero . moveRight ( ) hero . moveUp ( ) hero . moveDown ( ) hero . moveRight ( )…" at bounding box center [972, 219] width 169 height 376
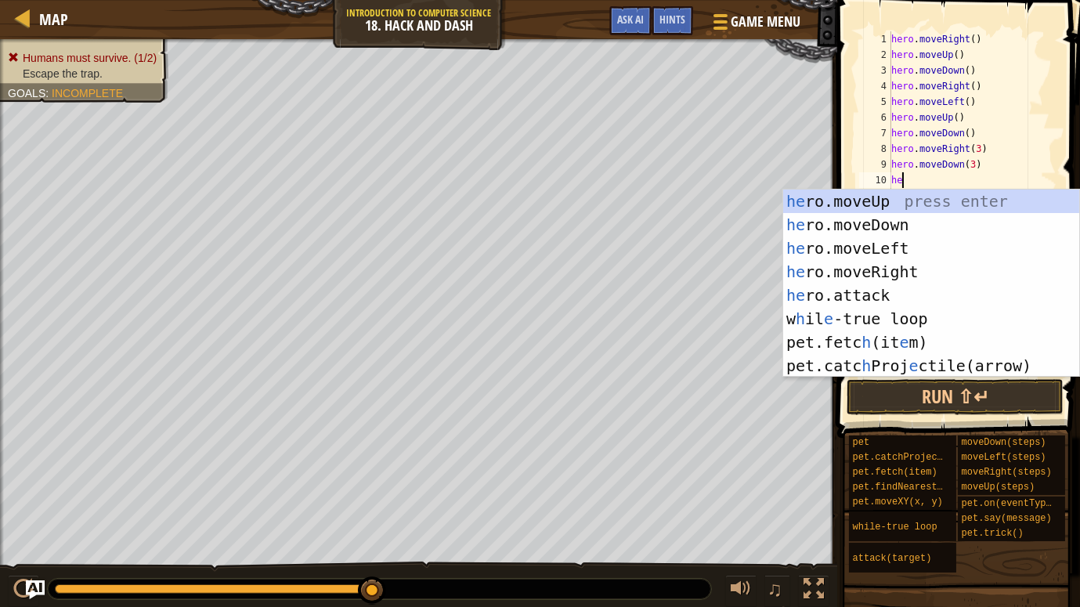
type textarea "her"
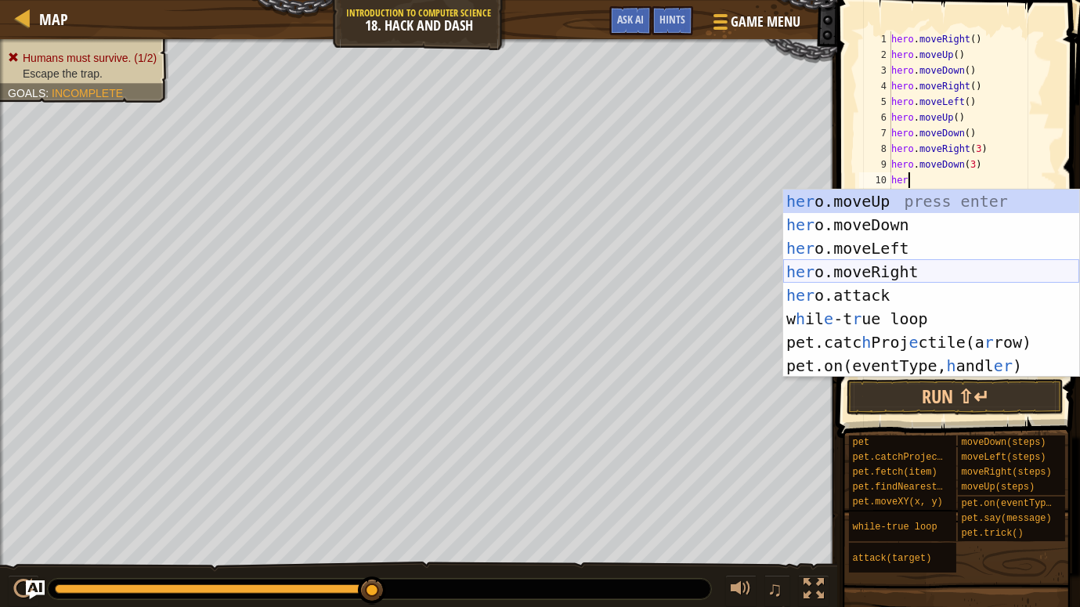
click at [958, 268] on div "her o.moveUp press enter her o.moveDown press enter her o.moveLeft press enter …" at bounding box center [931, 306] width 296 height 235
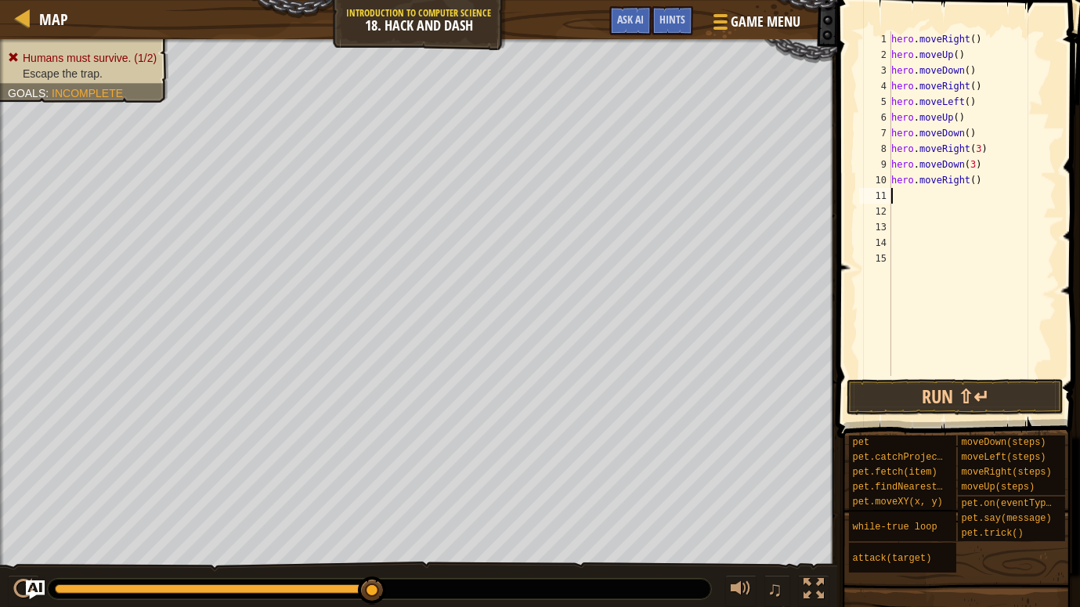
scroll to position [7, 0]
click at [976, 181] on div "hero . moveRight ( ) hero . moveUp ( ) hero . moveDown ( ) hero . moveRight ( )…" at bounding box center [972, 219] width 169 height 376
type textarea "hero.moveRight(3)"
click at [970, 406] on button "Run ⇧↵" at bounding box center [954, 397] width 217 height 36
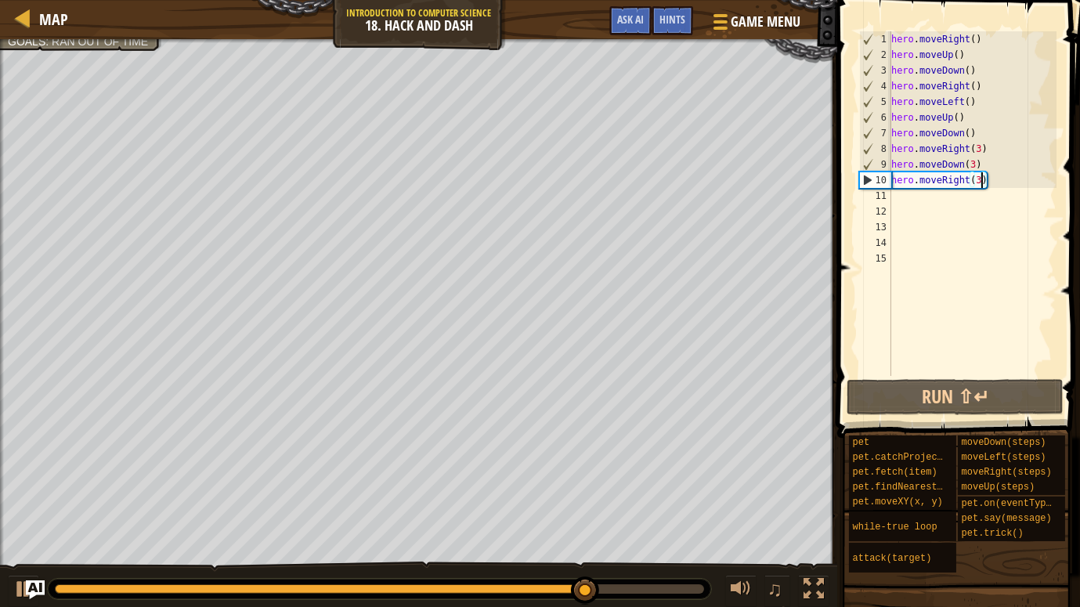
click at [926, 211] on div "hero . moveRight ( ) hero . moveUp ( ) hero . moveDown ( ) hero . moveRight ( )…" at bounding box center [972, 219] width 169 height 376
click at [916, 196] on div "hero . moveRight ( ) hero . moveUp ( ) hero . moveDown ( ) hero . moveRight ( )…" at bounding box center [972, 219] width 169 height 376
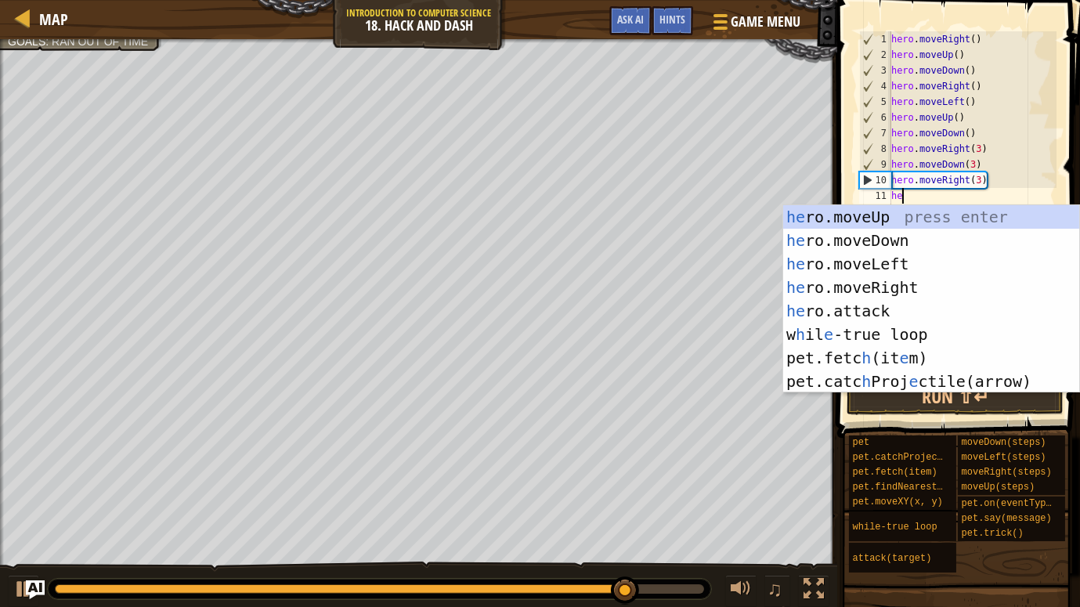
type textarea "her"
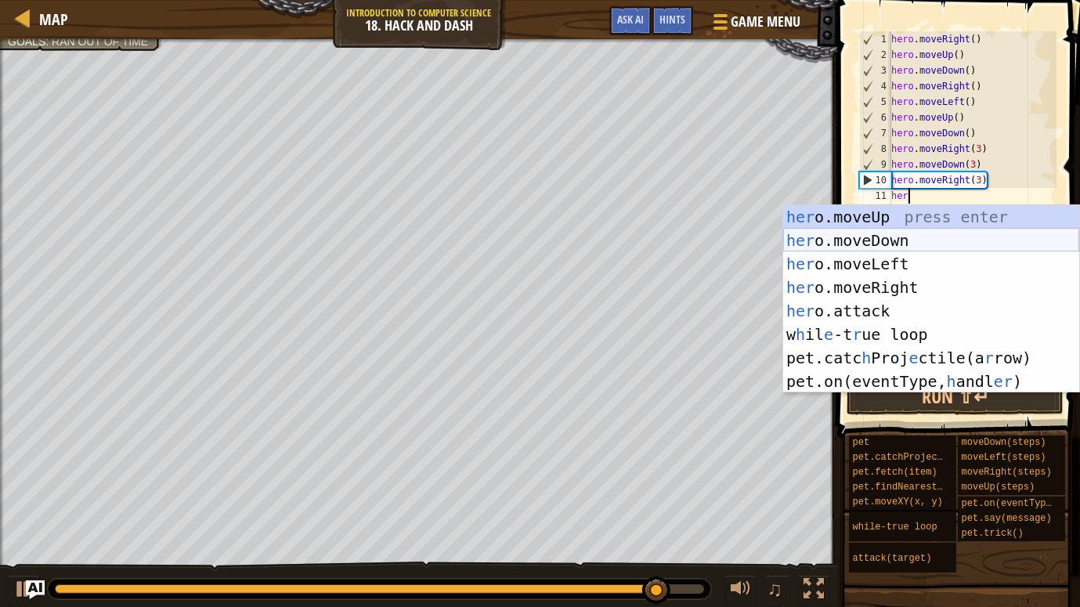
click at [912, 238] on div "her o.moveUp press enter her o.moveDown press enter her o.moveLeft press enter …" at bounding box center [931, 322] width 296 height 235
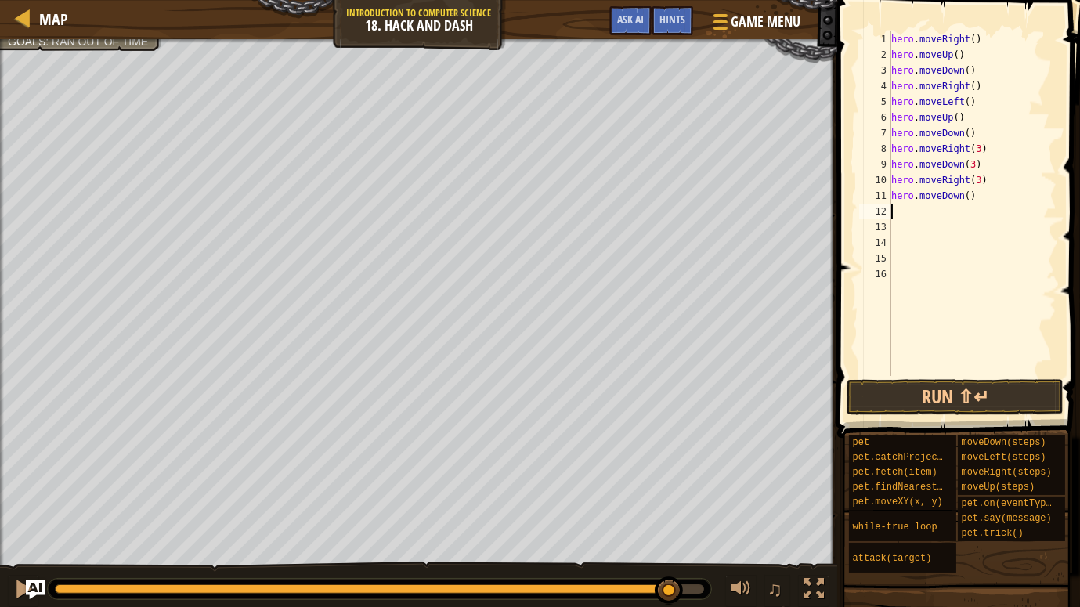
click at [964, 198] on div "hero . moveRight ( ) hero . moveUp ( ) hero . moveDown ( ) hero . moveRight ( )…" at bounding box center [972, 219] width 169 height 376
click at [968, 197] on div "hero . moveRight ( ) hero . moveUp ( ) hero . moveDown ( ) hero . moveRight ( )…" at bounding box center [972, 219] width 169 height 376
click at [939, 409] on button "Run ⇧↵" at bounding box center [954, 397] width 217 height 36
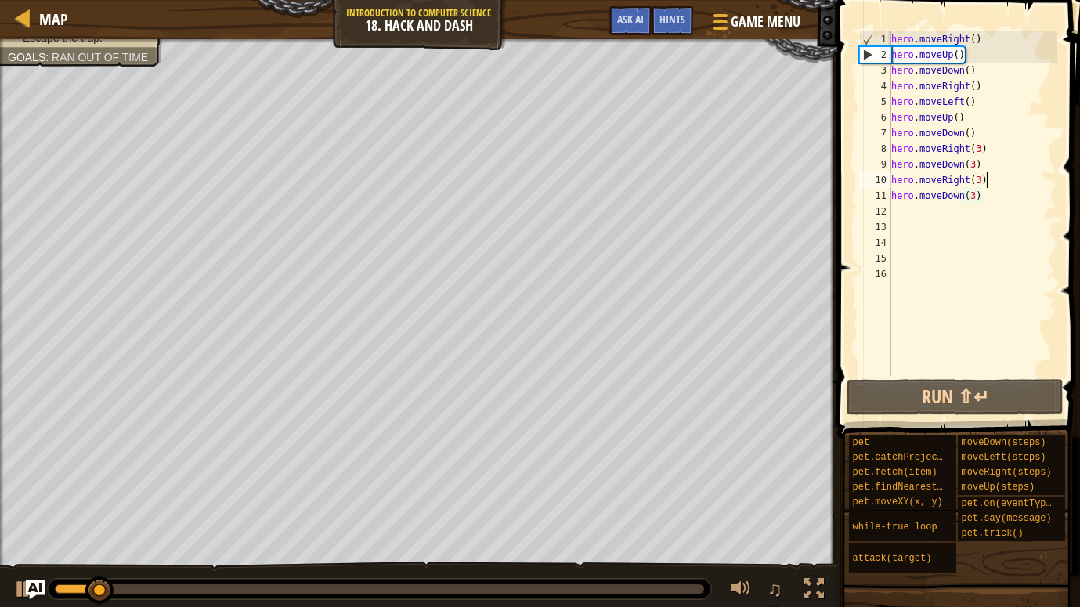
click at [1006, 184] on div "hero . moveRight ( ) hero . moveUp ( ) hero . moveDown ( ) hero . moveRight ( )…" at bounding box center [972, 219] width 169 height 376
type textarea "hero.moveRight(3)"
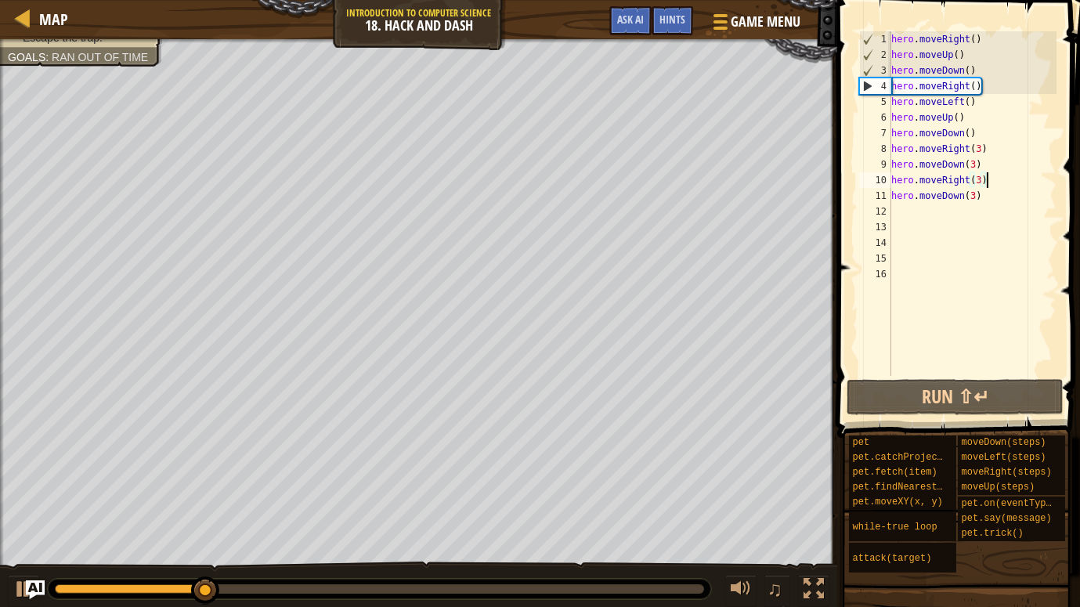
click at [869, 274] on div "16" at bounding box center [875, 274] width 32 height 16
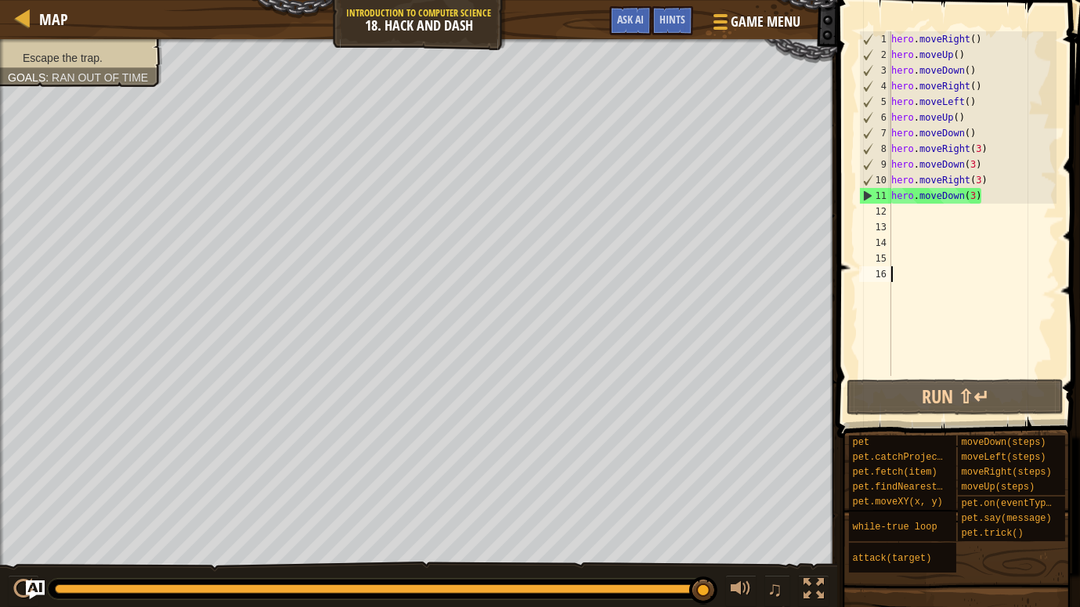
click at [987, 134] on div "hero . moveRight ( ) hero . moveUp ( ) hero . moveDown ( ) hero . moveRight ( )…" at bounding box center [972, 219] width 169 height 376
click at [997, 175] on div "hero . moveRight ( ) hero . moveUp ( ) hero . moveDown ( ) hero . moveRight ( )…" at bounding box center [972, 219] width 169 height 376
type textarea "hero.moveRight(3)"
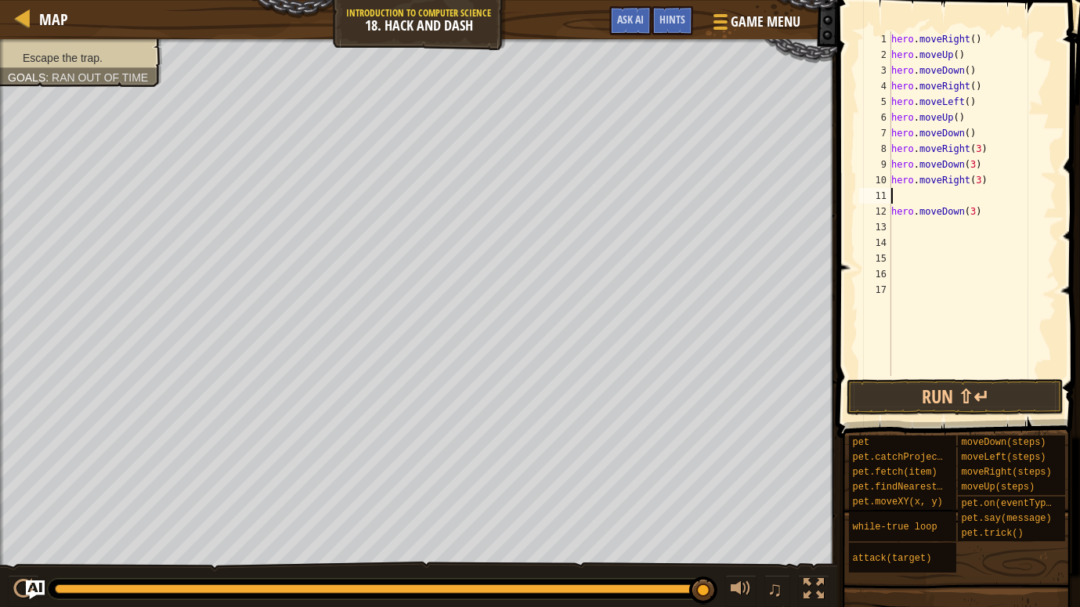
click at [1001, 180] on div "hero . moveRight ( ) hero . moveUp ( ) hero . moveDown ( ) hero . moveRight ( )…" at bounding box center [972, 219] width 169 height 376
type textarea "hero.moveRight(3)"
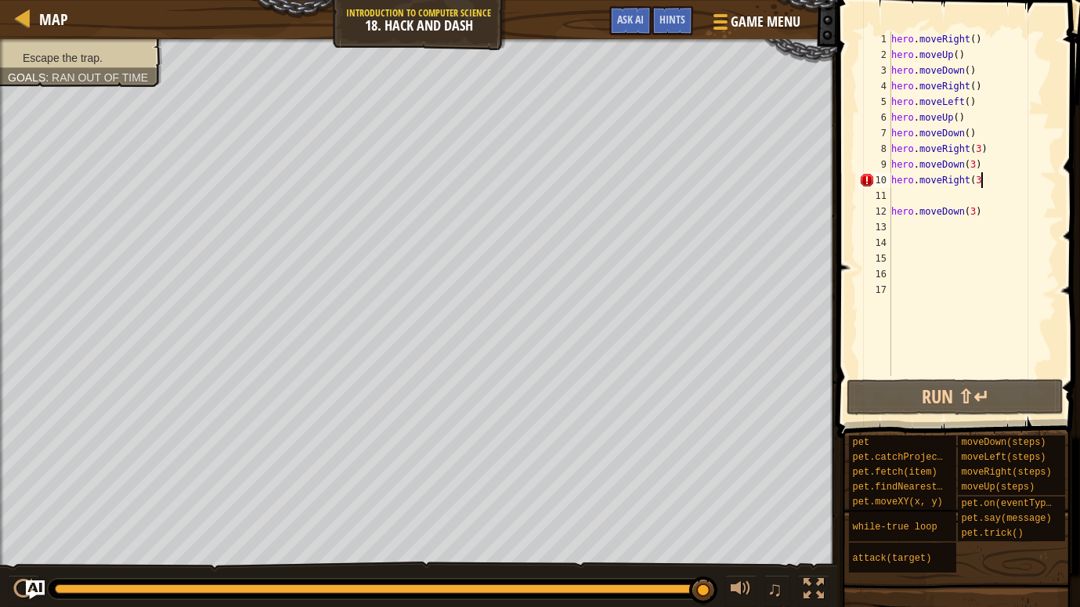
type textarea "hero.moveRight(3)"
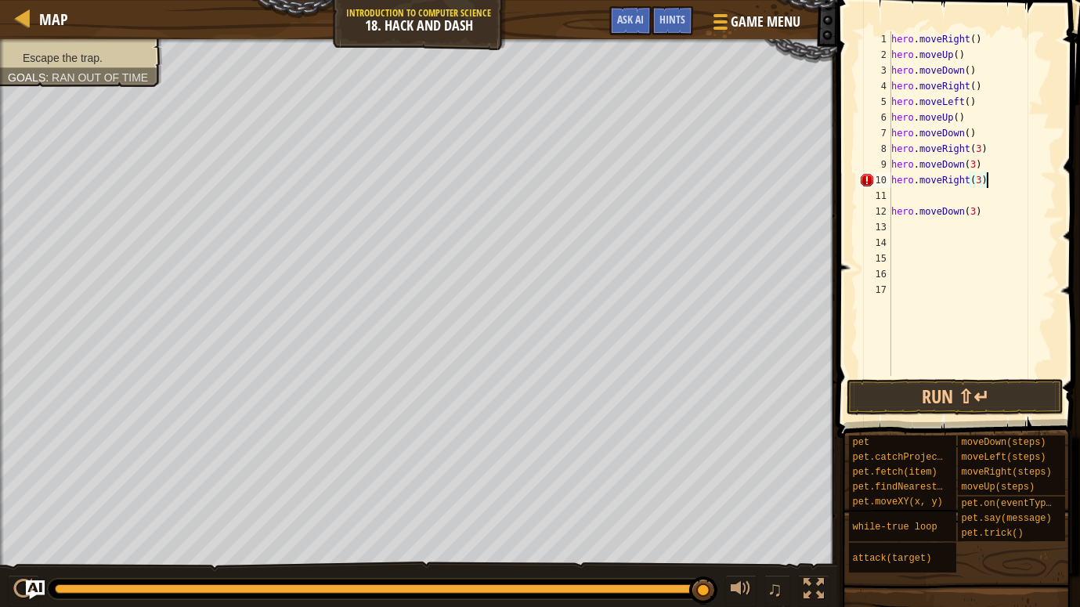
scroll to position [7, 7]
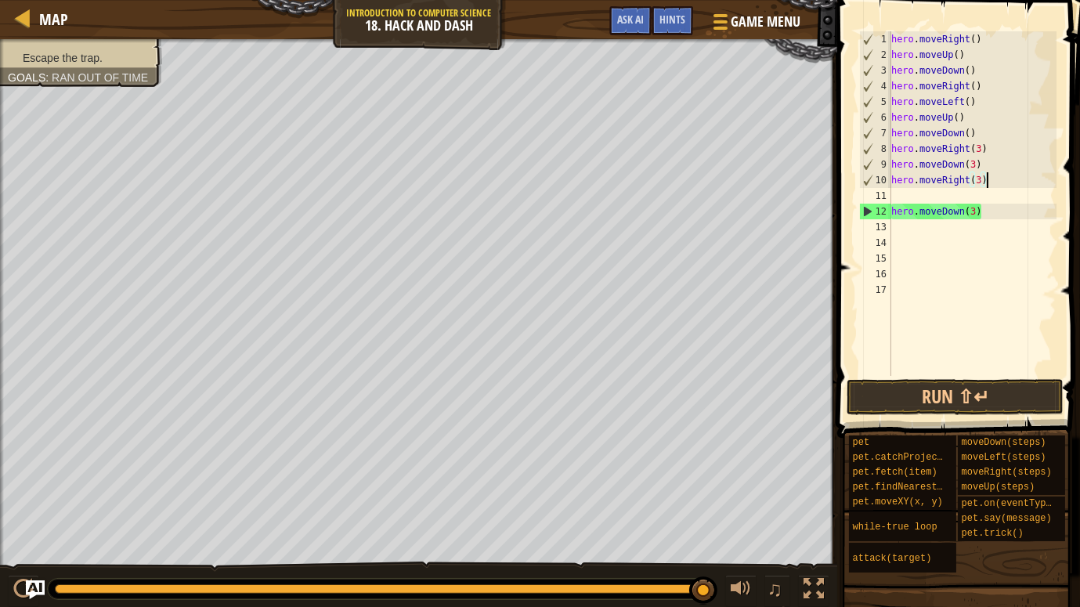
click at [958, 197] on div "hero . moveRight ( ) hero . moveUp ( ) hero . moveDown ( ) hero . moveRight ( )…" at bounding box center [972, 219] width 169 height 376
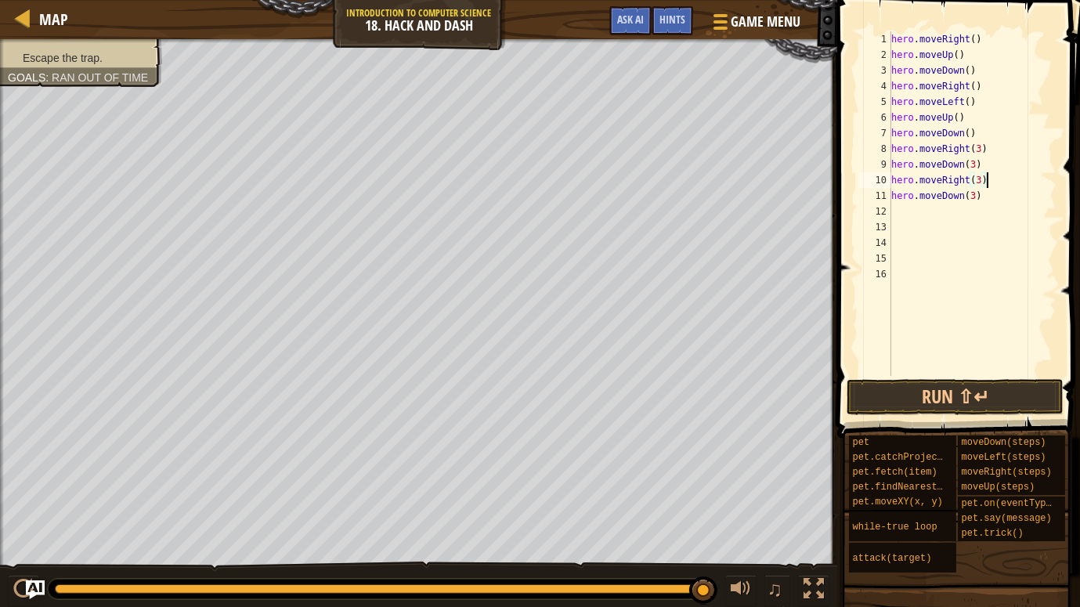
click at [983, 162] on div "hero . moveRight ( ) hero . moveUp ( ) hero . moveDown ( ) hero . moveRight ( )…" at bounding box center [972, 219] width 169 height 376
type textarea "hero.moveDown(3)"
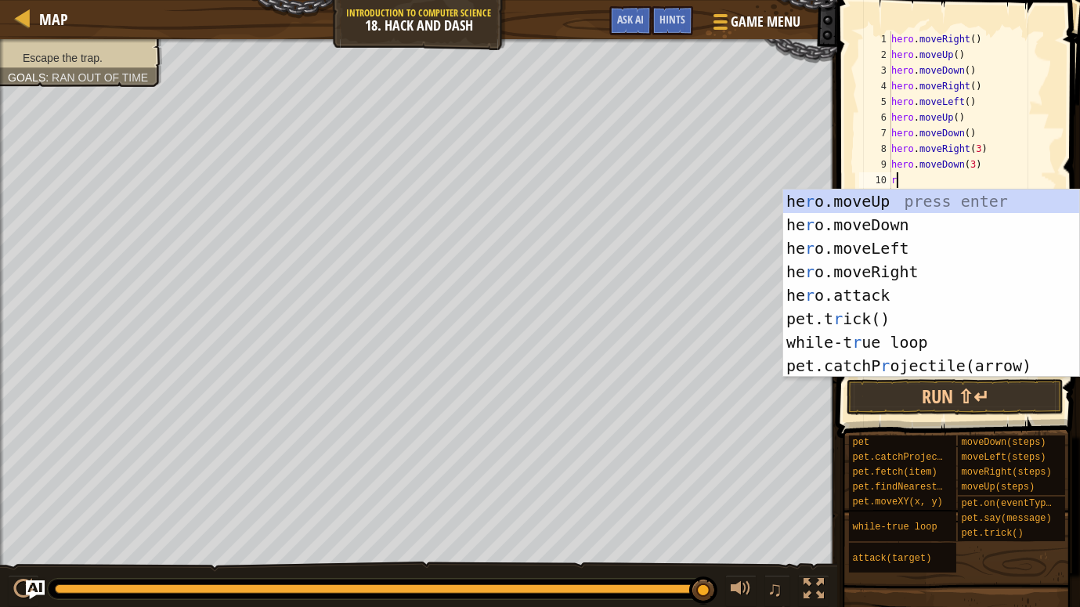
type textarea "re"
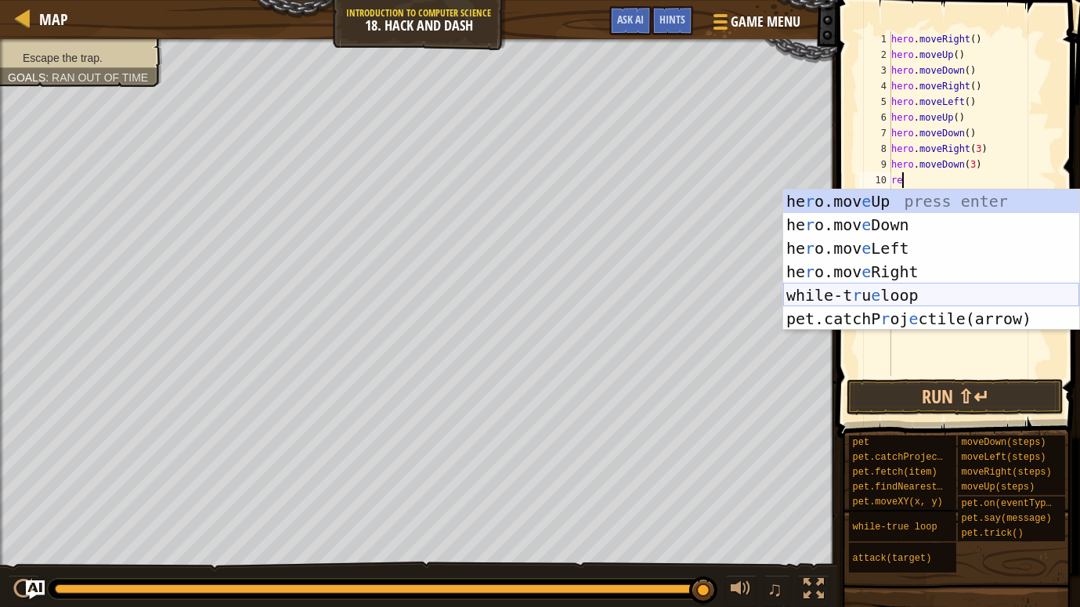
click at [942, 290] on div "he r o.mov e Up press enter he r o.mov e Down press enter he r o.mov e Left pre…" at bounding box center [931, 283] width 296 height 188
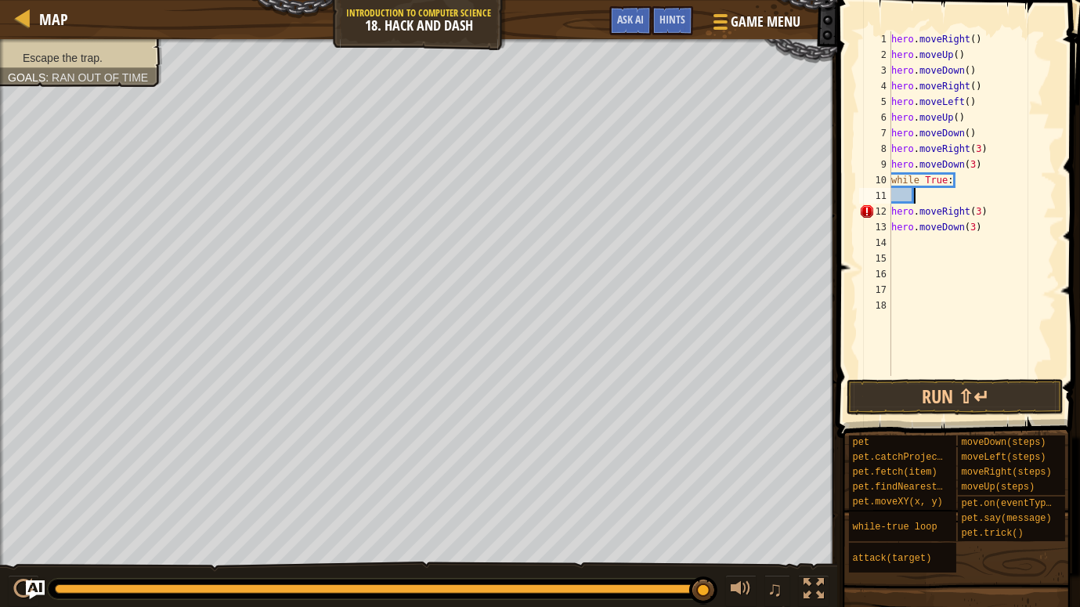
click at [889, 211] on div "12" at bounding box center [875, 212] width 32 height 16
click at [891, 211] on div "12" at bounding box center [875, 212] width 32 height 16
click at [997, 214] on div "hero . moveRight ( ) hero . moveUp ( ) hero . moveDown ( ) hero . moveRight ( )…" at bounding box center [972, 219] width 169 height 376
type textarea "h"
click at [1020, 235] on div "hero . moveRight ( ) hero . moveUp ( ) hero . moveDown ( ) hero . moveRight ( )…" at bounding box center [972, 219] width 169 height 376
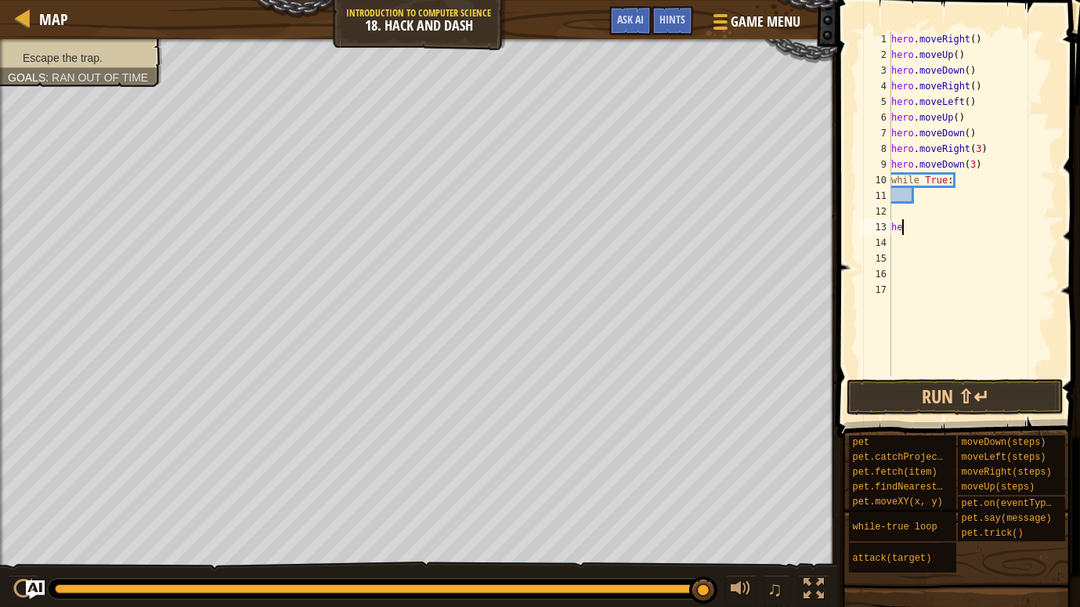
type textarea "h"
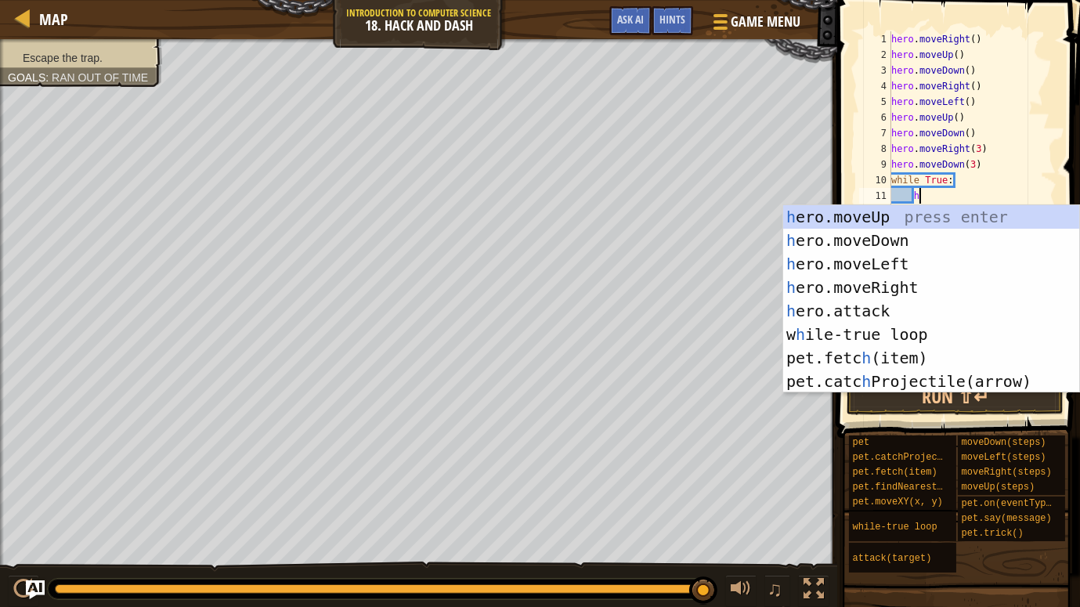
scroll to position [7, 2]
type textarea "hero"
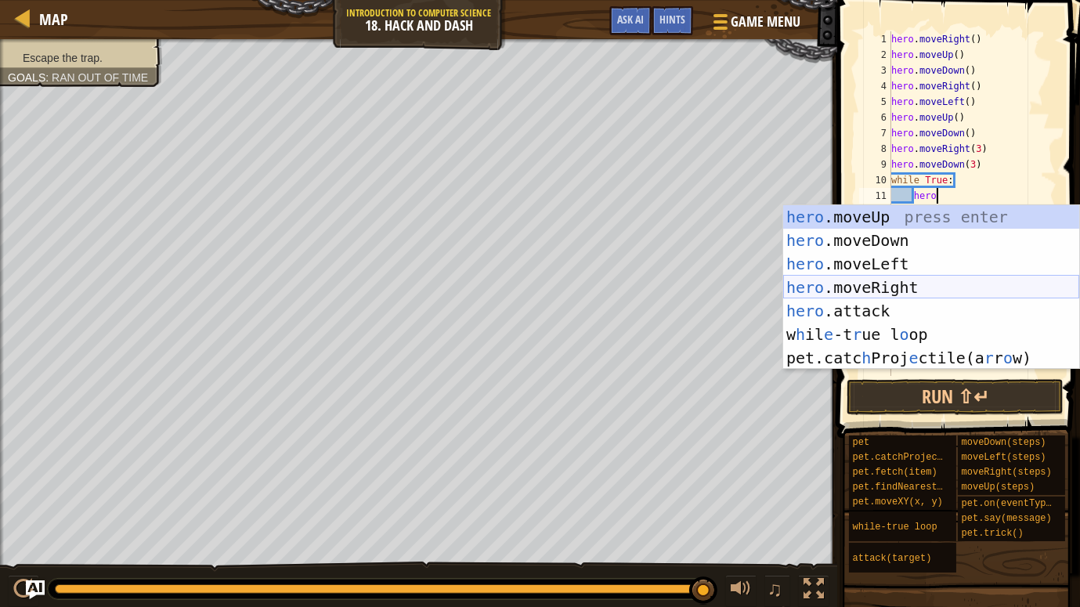
click at [1024, 280] on div "hero .moveUp press enter hero .moveDown press enter hero .moveLeft press enter …" at bounding box center [931, 310] width 296 height 211
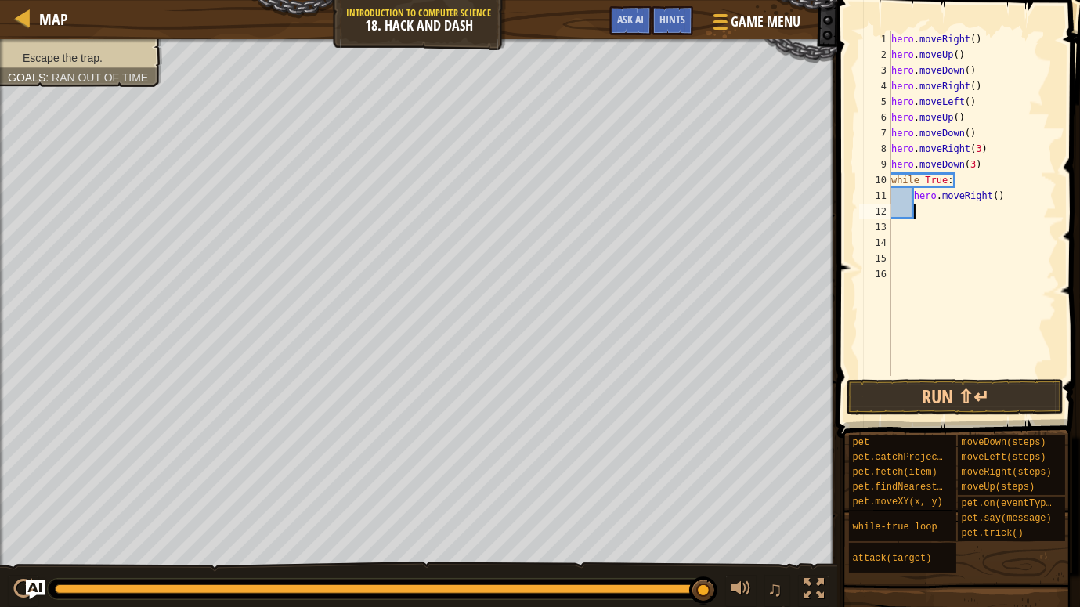
scroll to position [7, 1]
click at [997, 197] on div "hero . moveRight ( ) hero . moveUp ( ) hero . moveDown ( ) hero . moveRight ( )…" at bounding box center [972, 219] width 169 height 376
type textarea "hero.moveRight(3)"
click at [986, 215] on div "hero . moveRight ( ) hero . moveUp ( ) hero . moveDown ( ) hero . moveRight ( )…" at bounding box center [972, 219] width 169 height 376
type textarea "e"
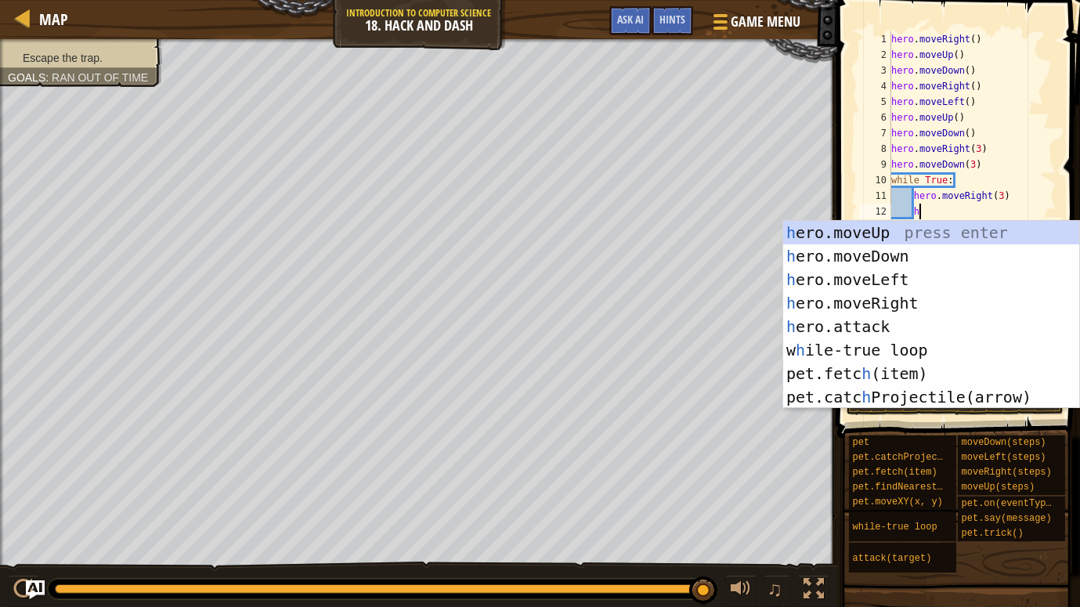
scroll to position [7, 2]
type textarea "her"
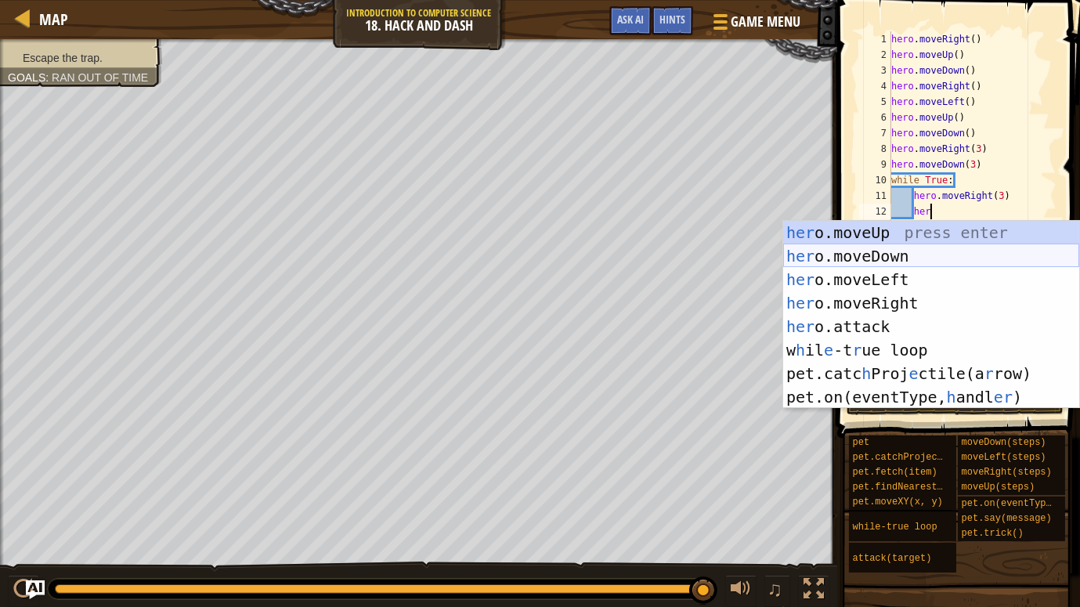
click at [992, 246] on div "her o.moveUp press enter her o.moveDown press enter her o.moveLeft press enter …" at bounding box center [931, 338] width 296 height 235
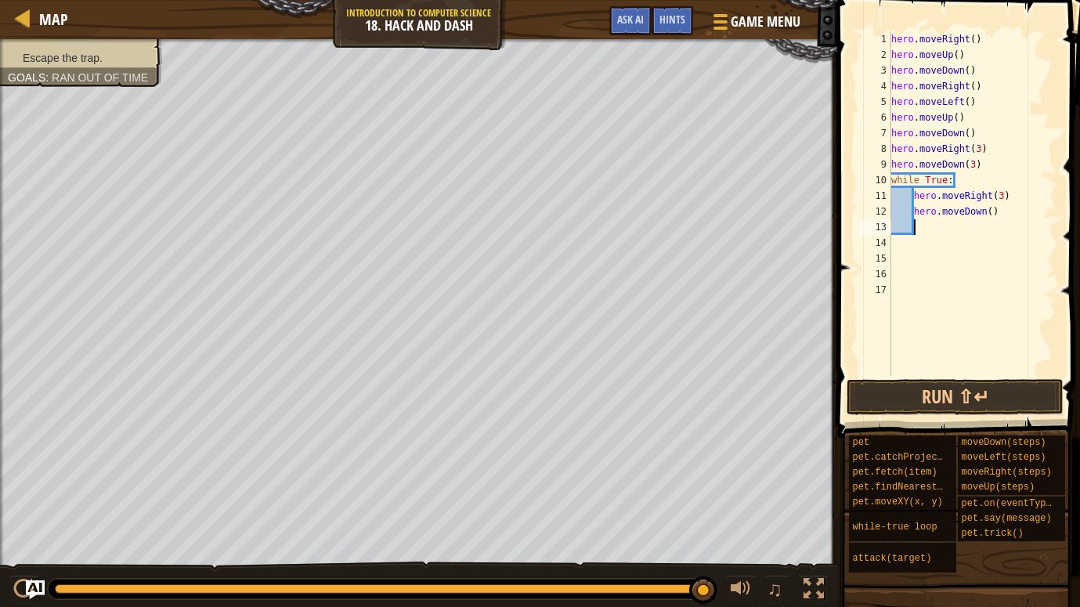
scroll to position [7, 1]
click at [991, 216] on div "hero . moveRight ( ) hero . moveUp ( ) hero . moveDown ( ) hero . moveRight ( )…" at bounding box center [972, 219] width 169 height 376
type textarea "hero.moveDown(3)"
click at [1010, 380] on button "Run ⇧↵" at bounding box center [954, 397] width 217 height 36
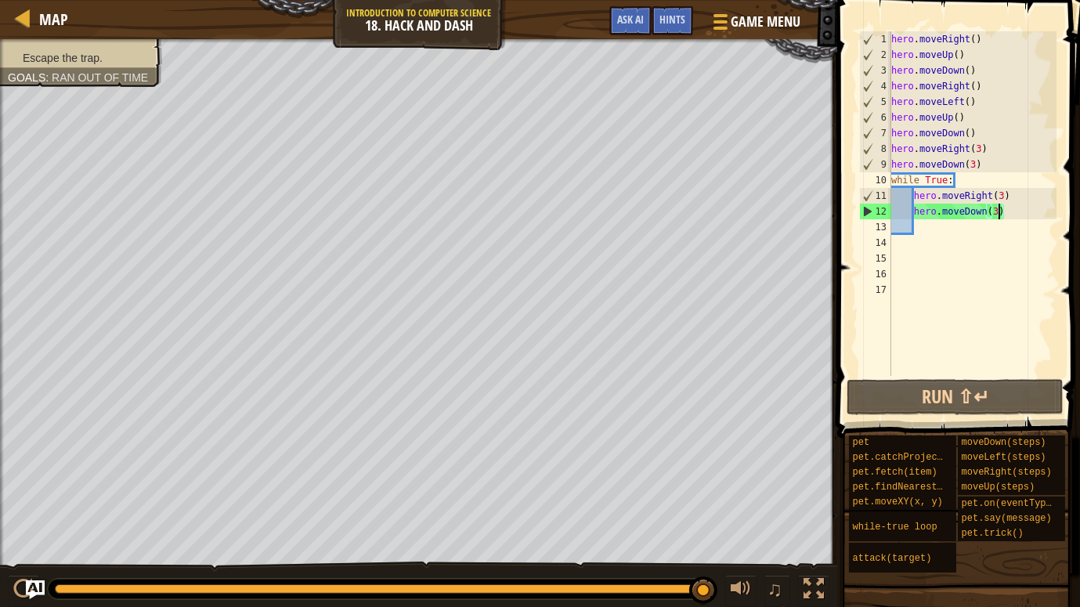
click at [951, 229] on div "hero . moveRight ( ) hero . moveUp ( ) hero . moveDown ( ) hero . moveRight ( )…" at bounding box center [972, 219] width 169 height 376
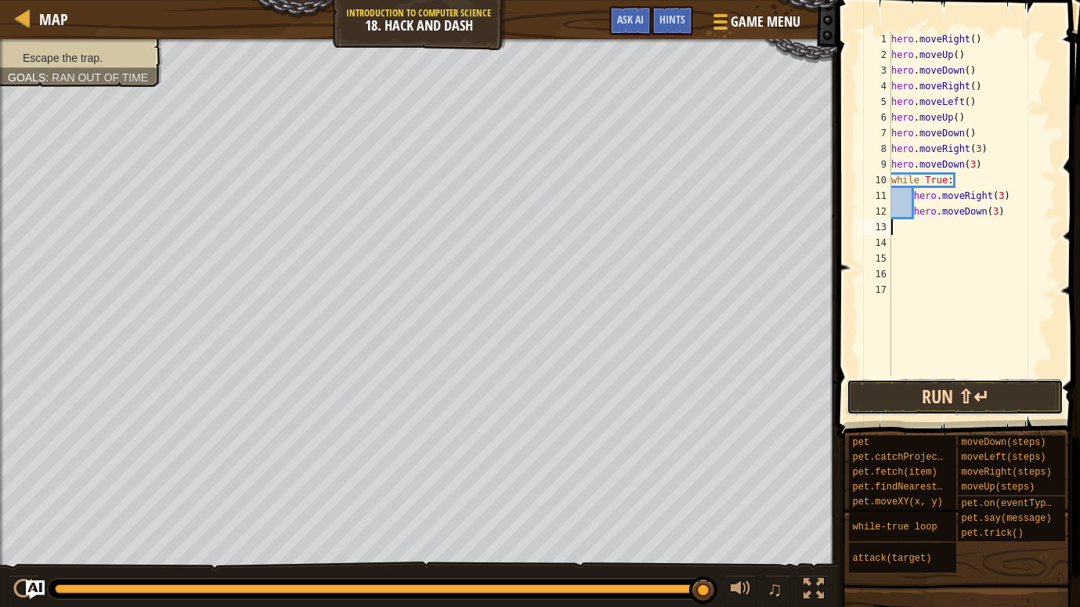
click at [920, 395] on button "Run ⇧↵" at bounding box center [954, 397] width 217 height 36
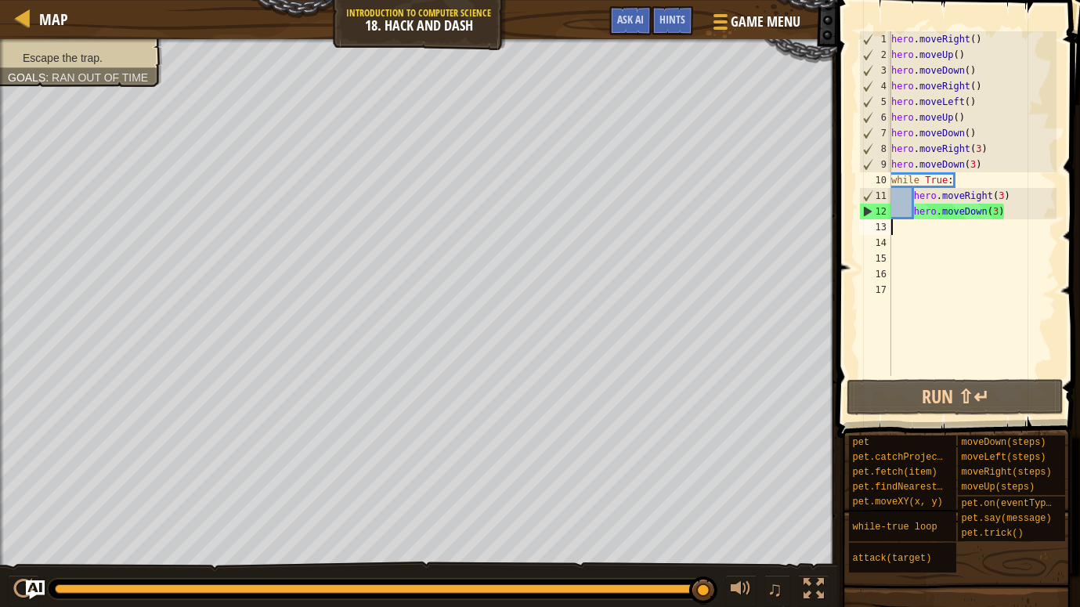
click at [1013, 215] on div "hero . moveRight ( ) hero . moveUp ( ) hero . moveDown ( ) hero . moveRight ( )…" at bounding box center [972, 219] width 169 height 376
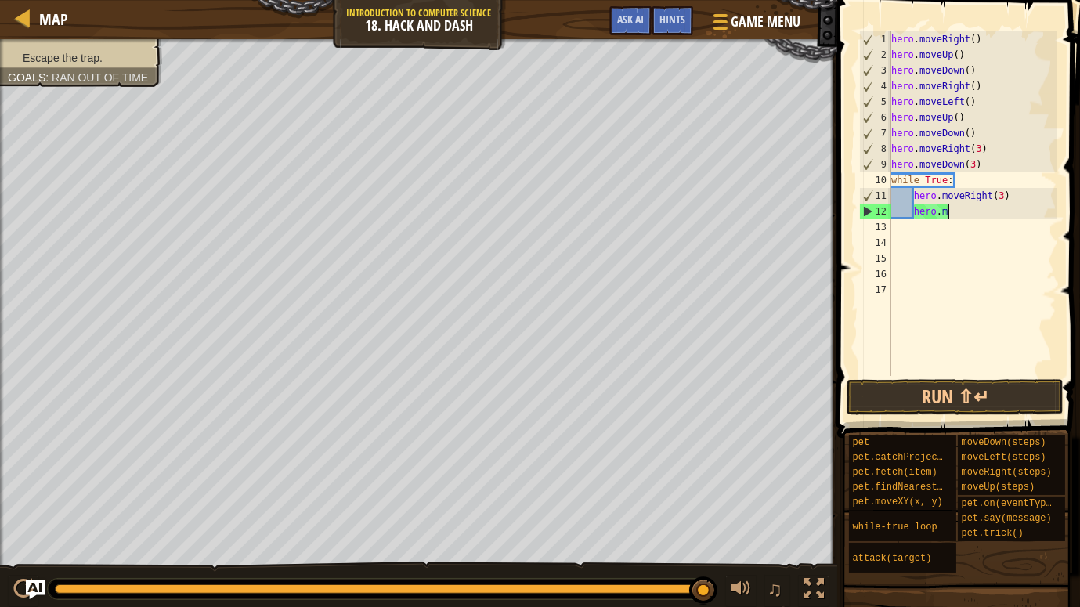
type textarea "h"
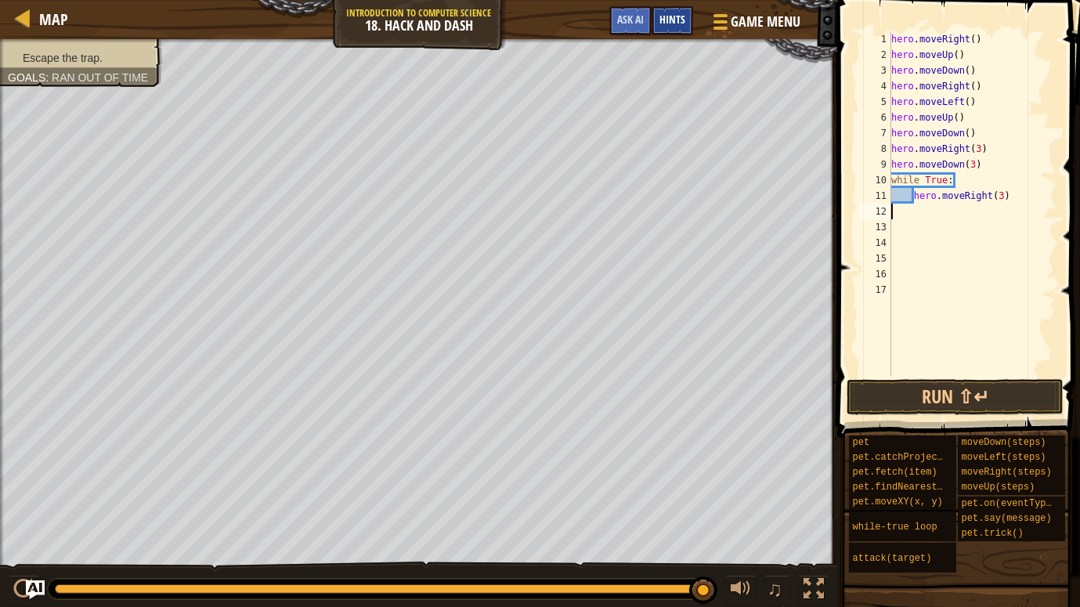
click at [683, 9] on div "Hints" at bounding box center [671, 20] width 41 height 29
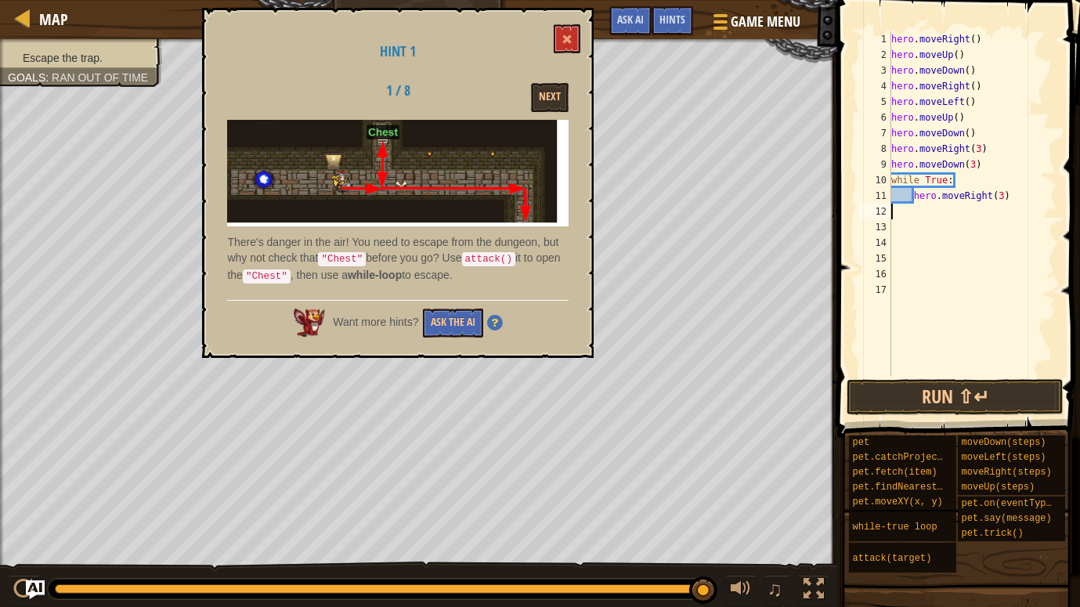
click at [925, 200] on div "hero . moveRight ( ) hero . moveUp ( ) hero . moveDown ( ) hero . moveRight ( )…" at bounding box center [972, 219] width 169 height 376
click at [1045, 197] on div "hero . moveRight ( ) hero . moveUp ( ) hero . moveDown ( ) hero . moveRight ( )…" at bounding box center [972, 219] width 169 height 376
type textarea "h"
type textarea "w"
type textarea "h"
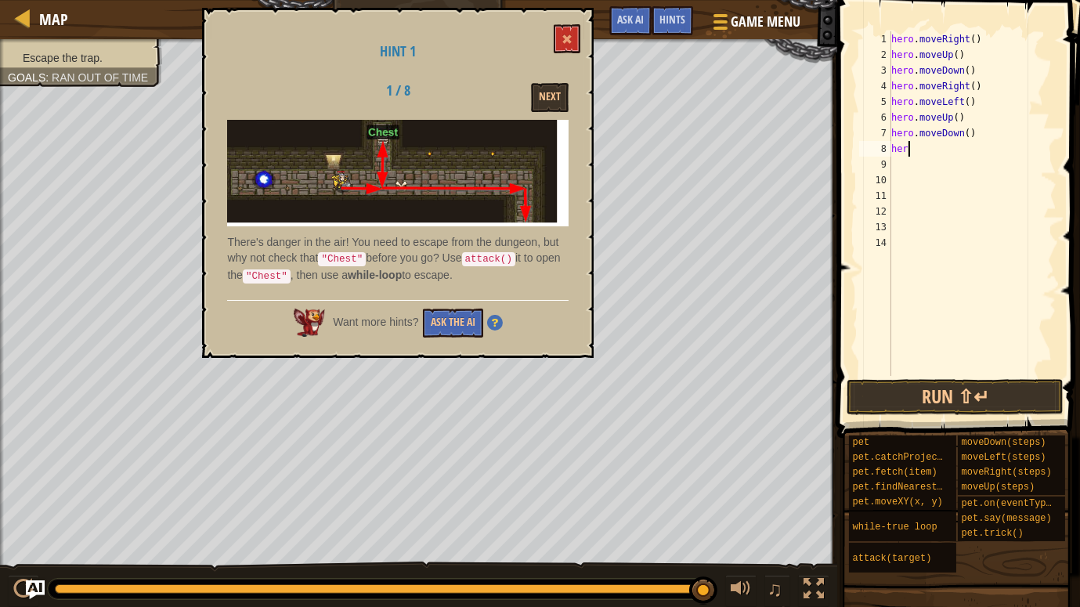
type textarea "h"
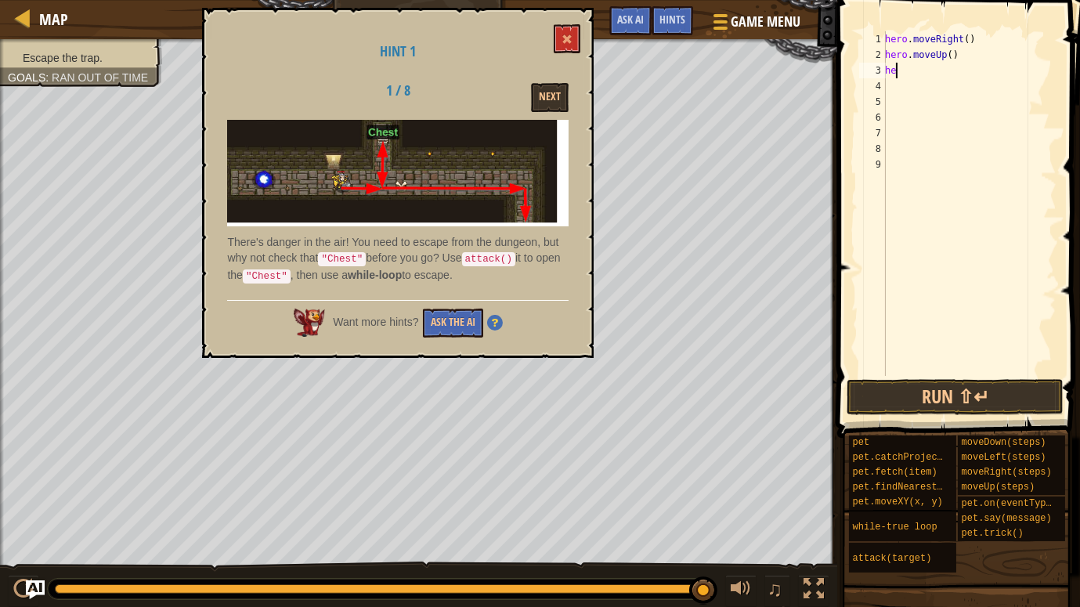
type textarea "h"
click at [921, 38] on div at bounding box center [969, 219] width 175 height 376
click at [570, 39] on span at bounding box center [566, 39] width 11 height 11
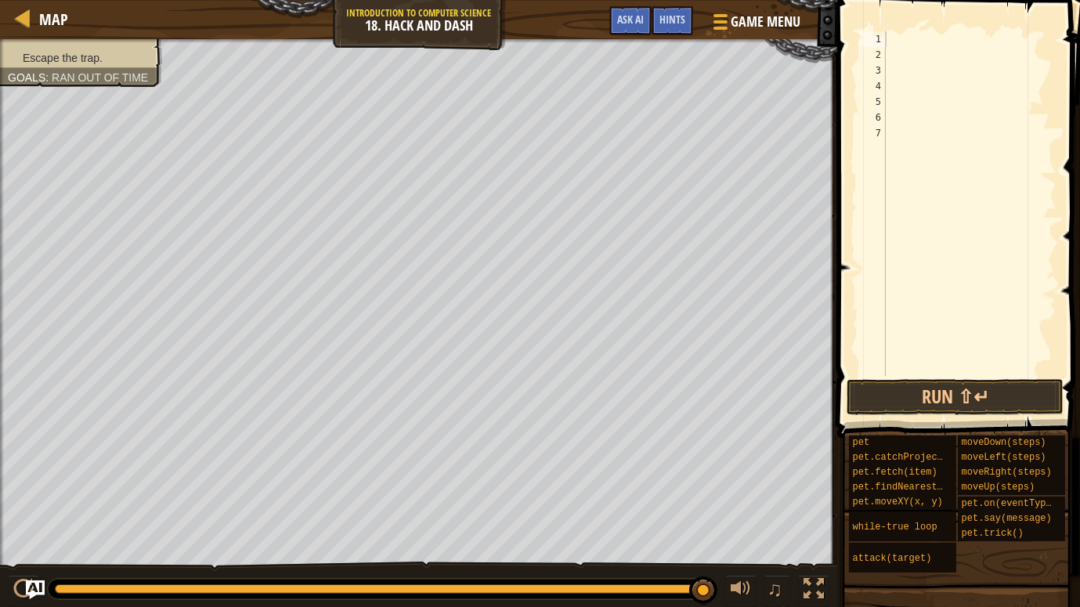
click at [891, 38] on div at bounding box center [969, 219] width 175 height 376
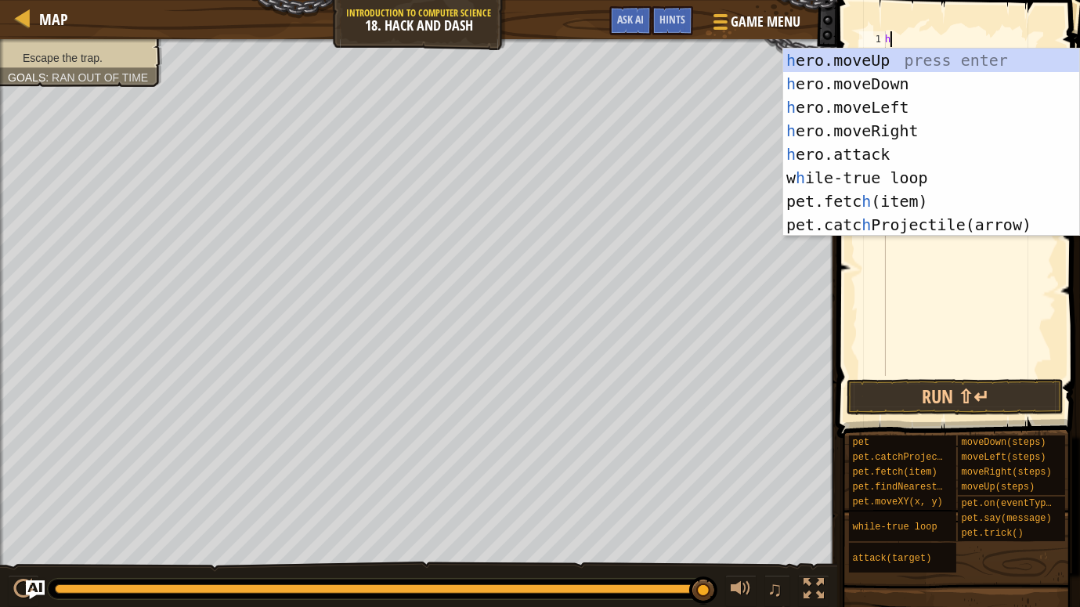
type textarea "her"
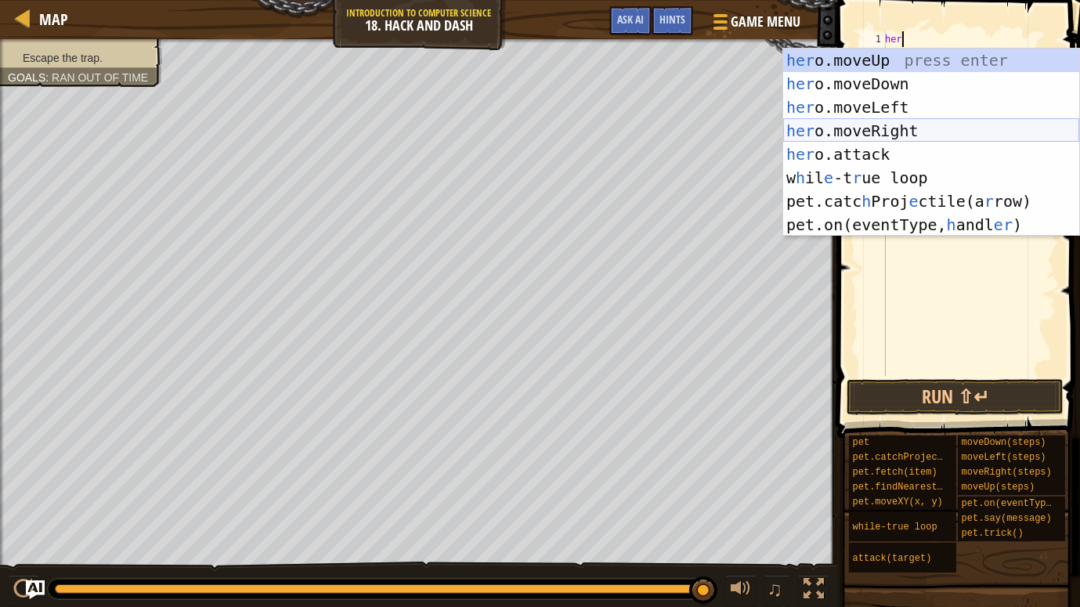
click at [902, 123] on div "her o.moveUp press enter her o.moveDown press enter her o.moveLeft press enter …" at bounding box center [931, 166] width 296 height 235
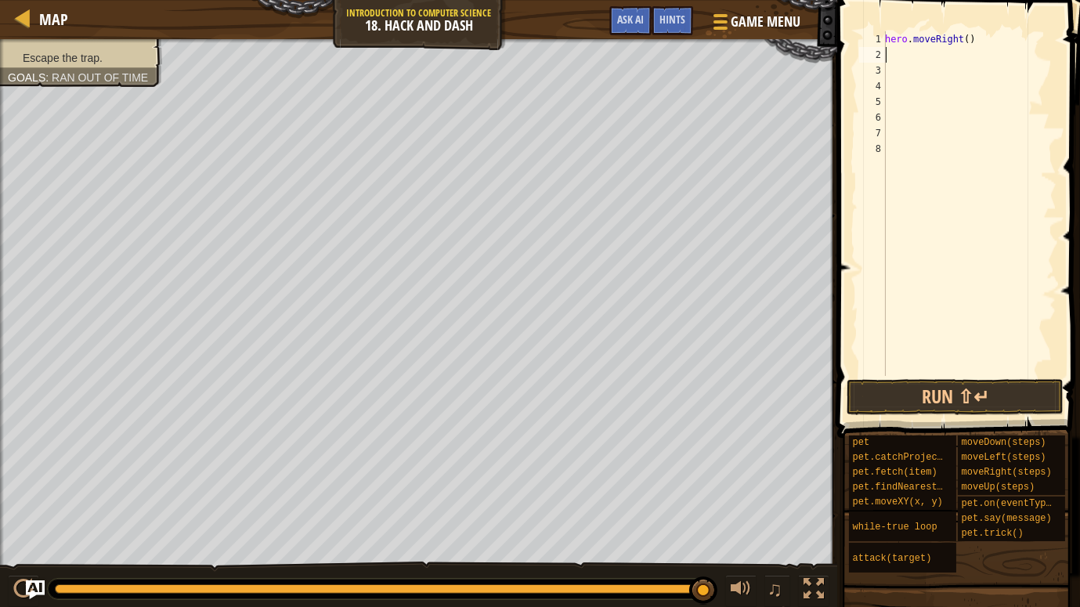
click at [897, 58] on div "hero . moveRight ( )" at bounding box center [969, 219] width 175 height 376
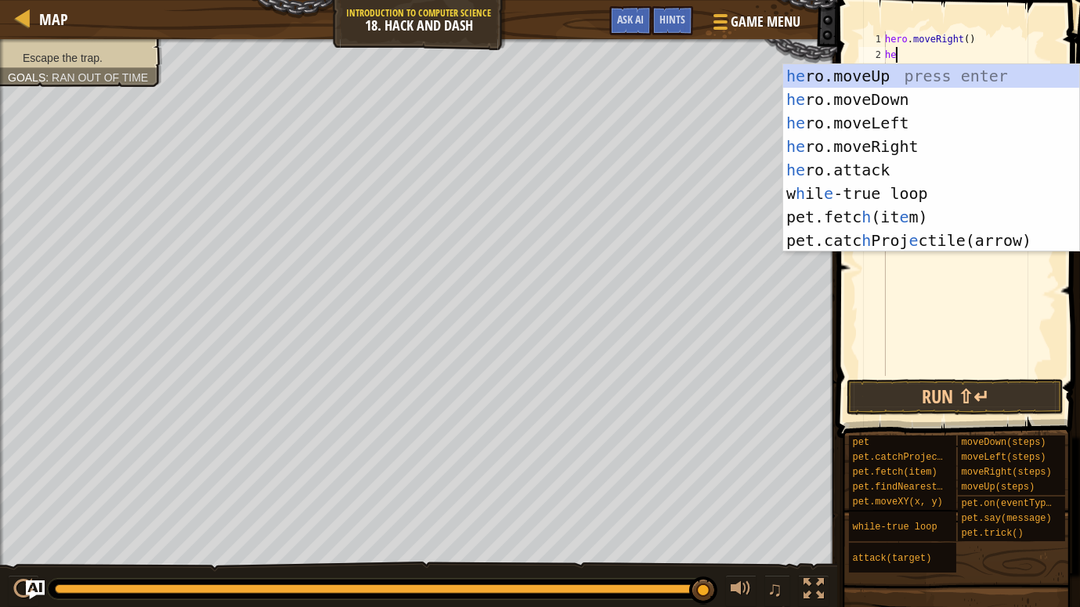
type textarea "her"
click at [897, 70] on div "her o.moveUp press enter her o.moveDown press enter her o.moveLeft press enter …" at bounding box center [931, 181] width 296 height 235
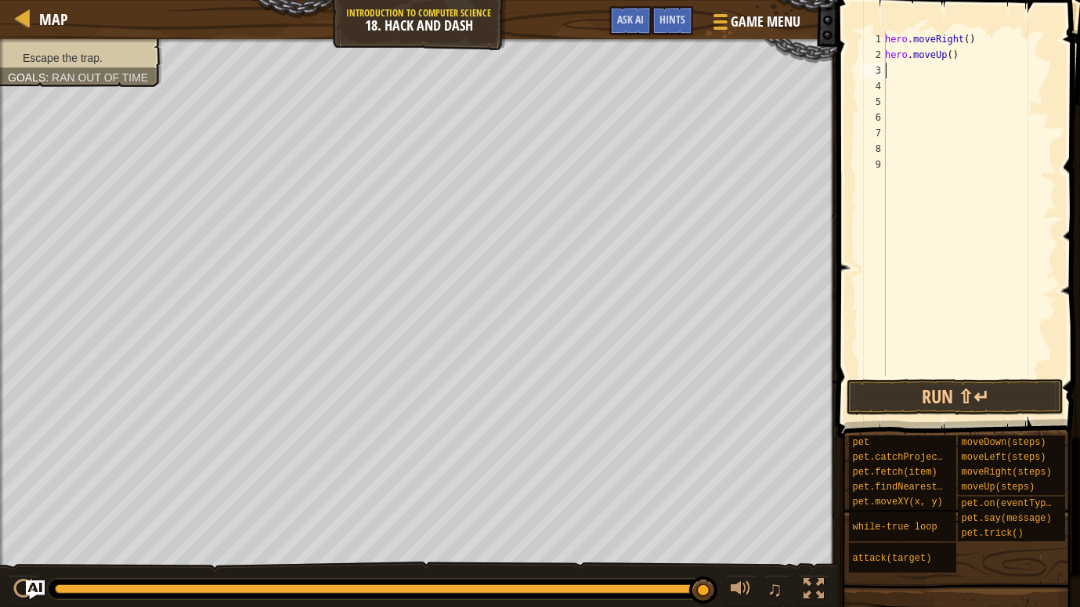
scroll to position [7, 0]
click at [897, 70] on div "hero . moveRight ( ) hero . moveUp ( )" at bounding box center [969, 219] width 175 height 376
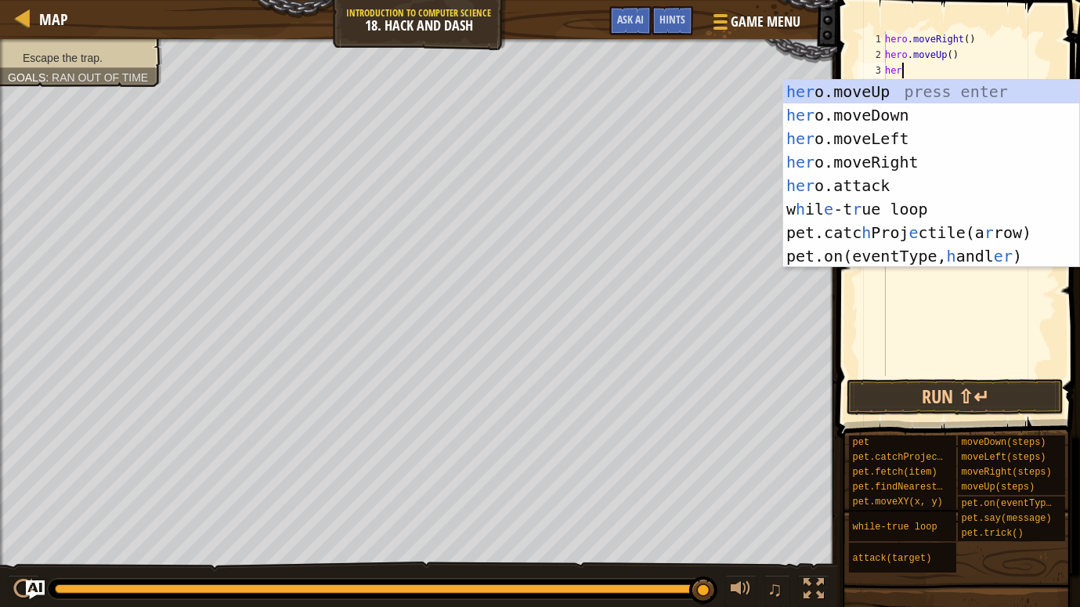
scroll to position [7, 1]
click at [863, 185] on div "her o.moveUp press enter her o.moveDown press enter her o.moveLeft press enter …" at bounding box center [931, 197] width 296 height 235
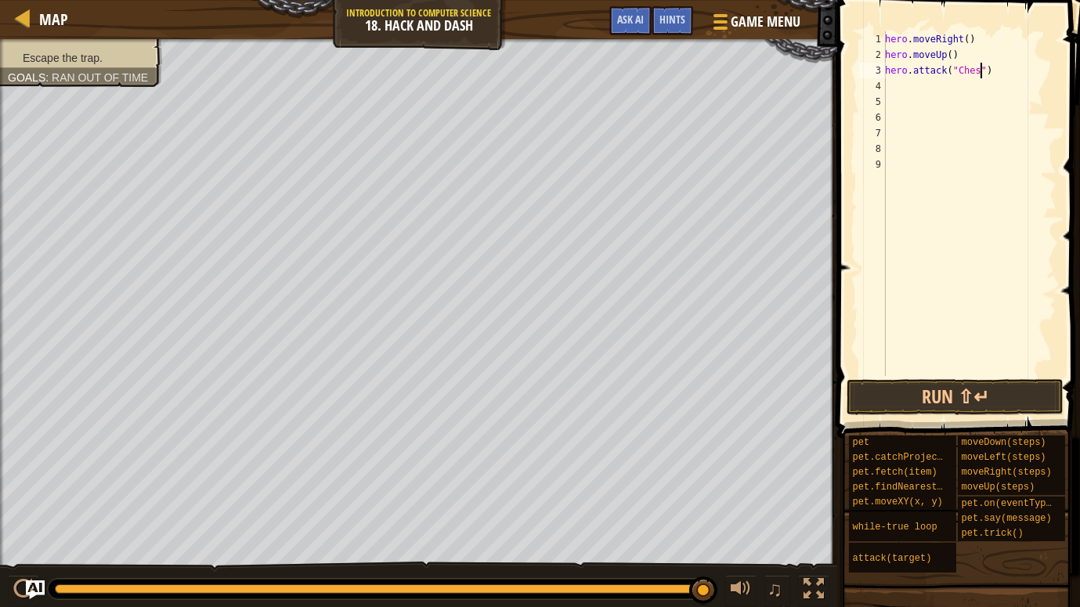
type textarea "hero.attack("Chest")"
click at [932, 83] on div "hero . moveRight ( ) hero . moveUp ( ) hero . attack ( "Chest" )" at bounding box center [969, 219] width 175 height 376
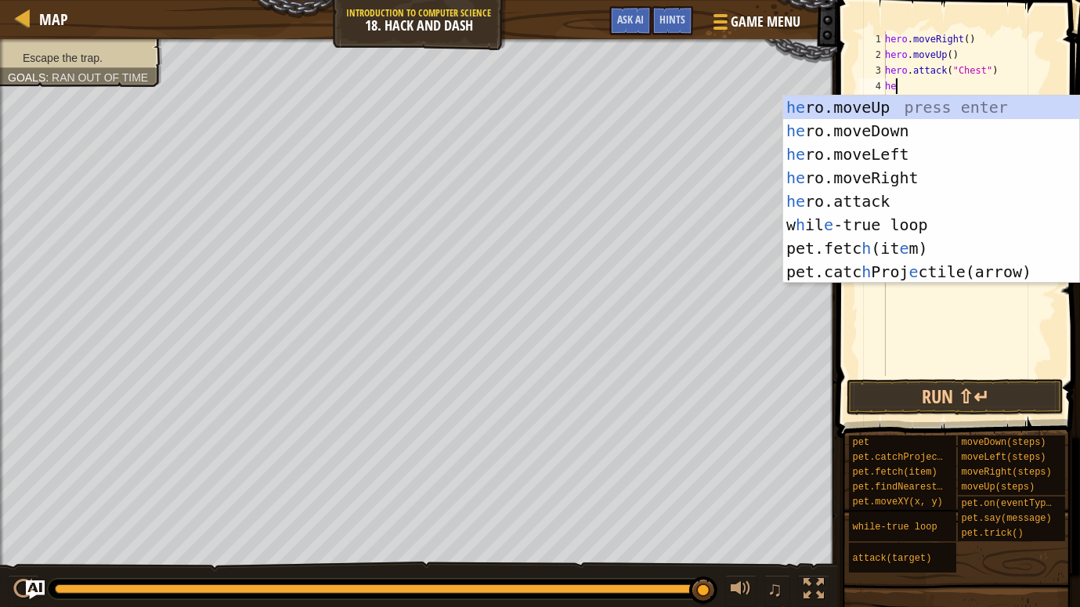
scroll to position [7, 1]
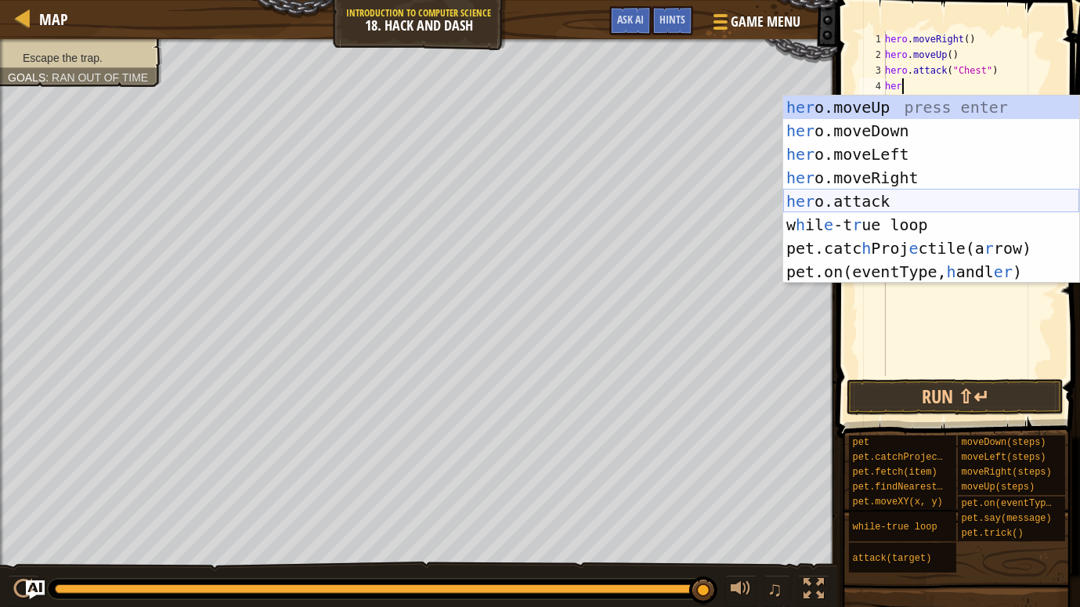
click at [932, 195] on div "her o.moveUp press enter her o.moveDown press enter her o.moveLeft press enter …" at bounding box center [931, 213] width 296 height 235
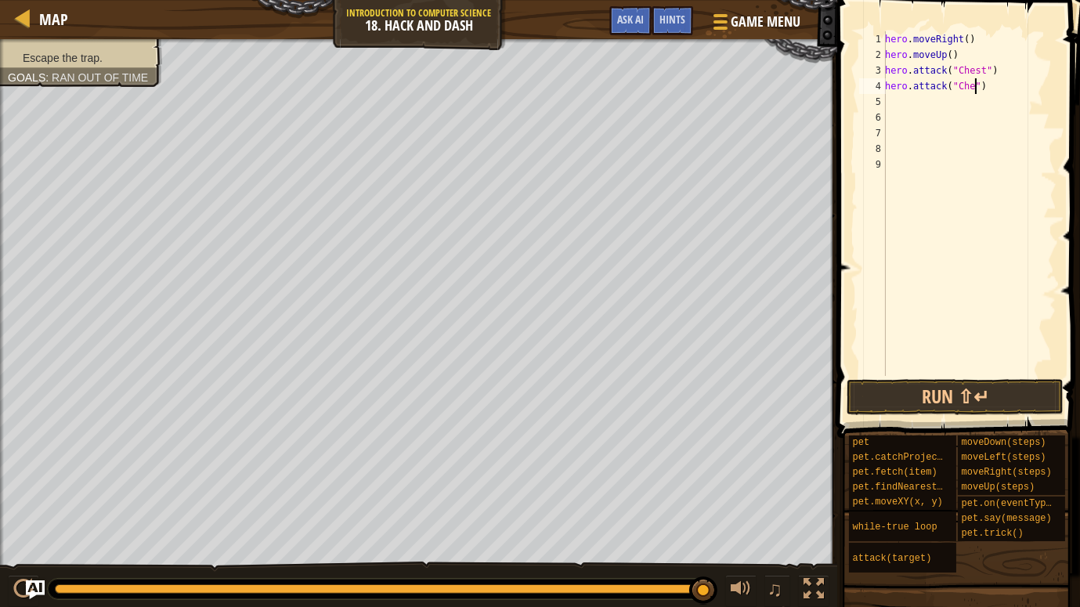
scroll to position [7, 8]
type textarea "hero.attack("Chest")"
click at [894, 96] on div "hero . moveRight ( ) hero . moveUp ( ) hero . attack ( "Chest" ) hero . attack …" at bounding box center [969, 219] width 175 height 376
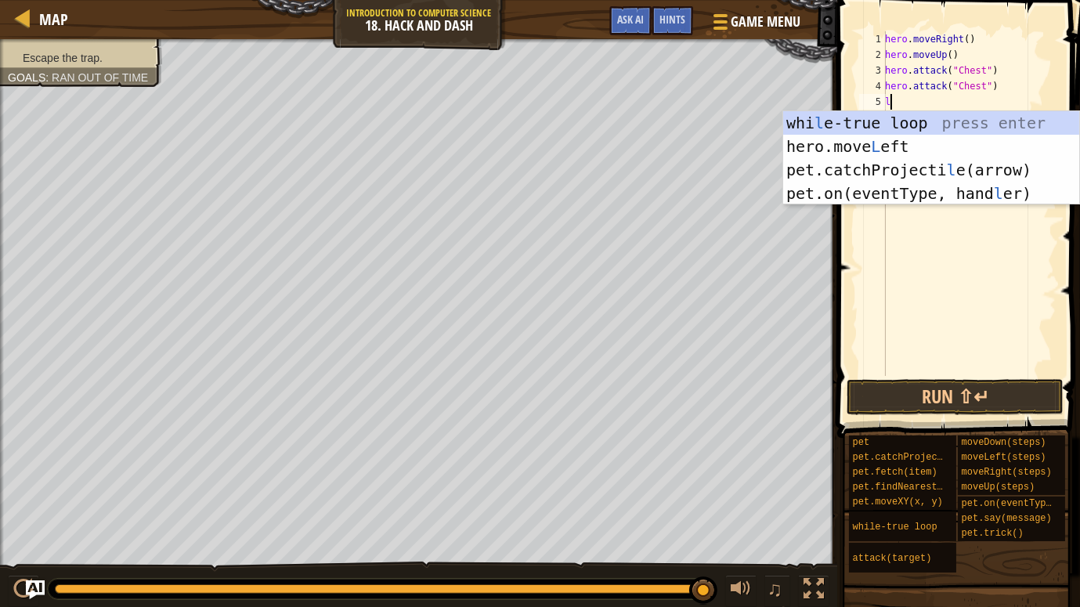
type textarea "lo"
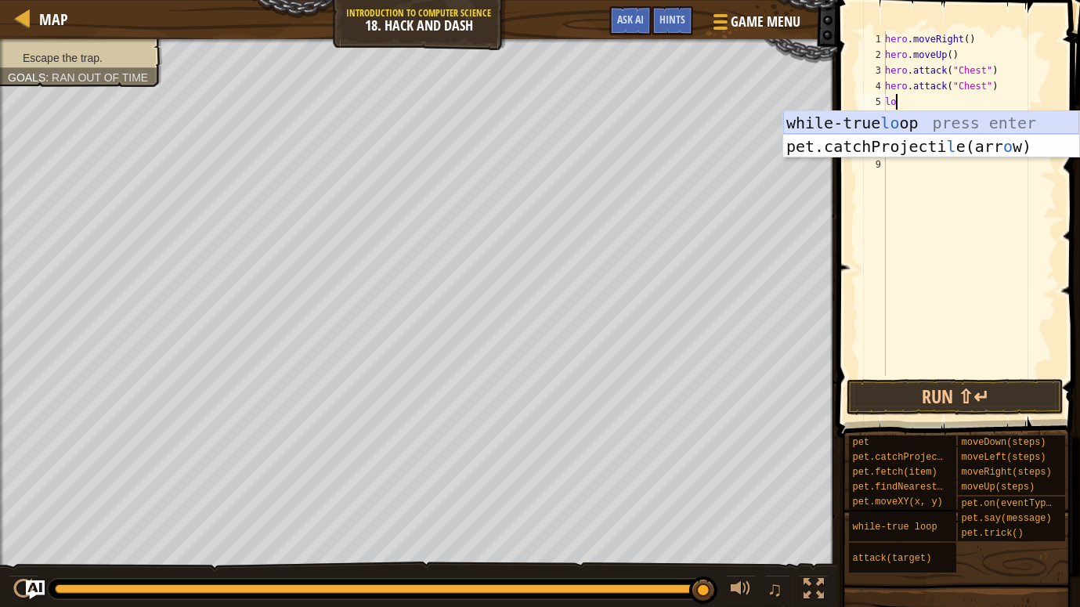
click at [889, 115] on div "while-true lo op press enter pet.catchProjecti l e(arr o w) press enter" at bounding box center [931, 158] width 296 height 94
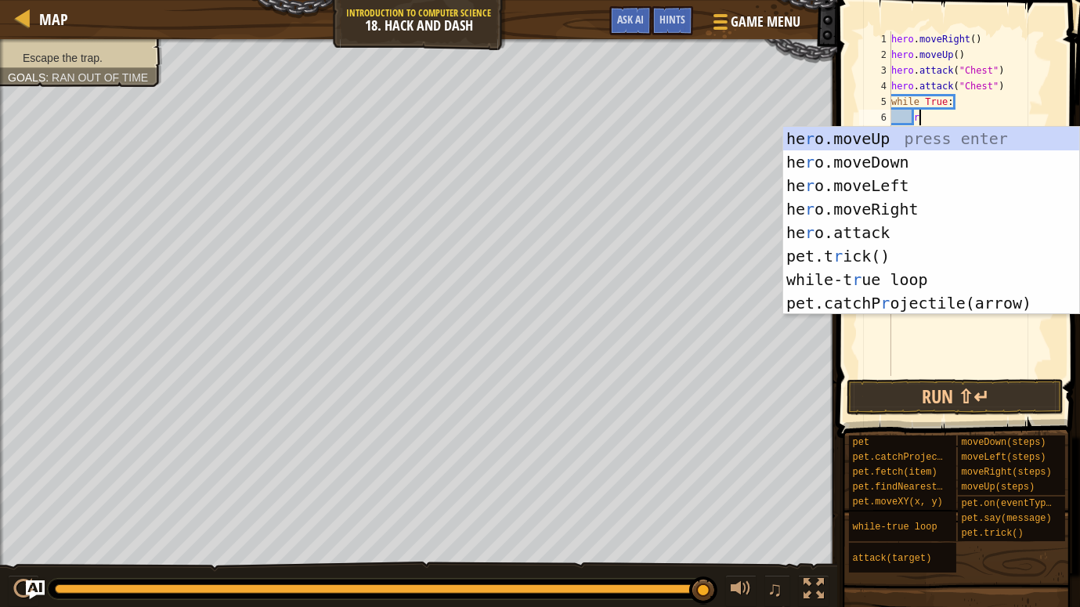
scroll to position [7, 2]
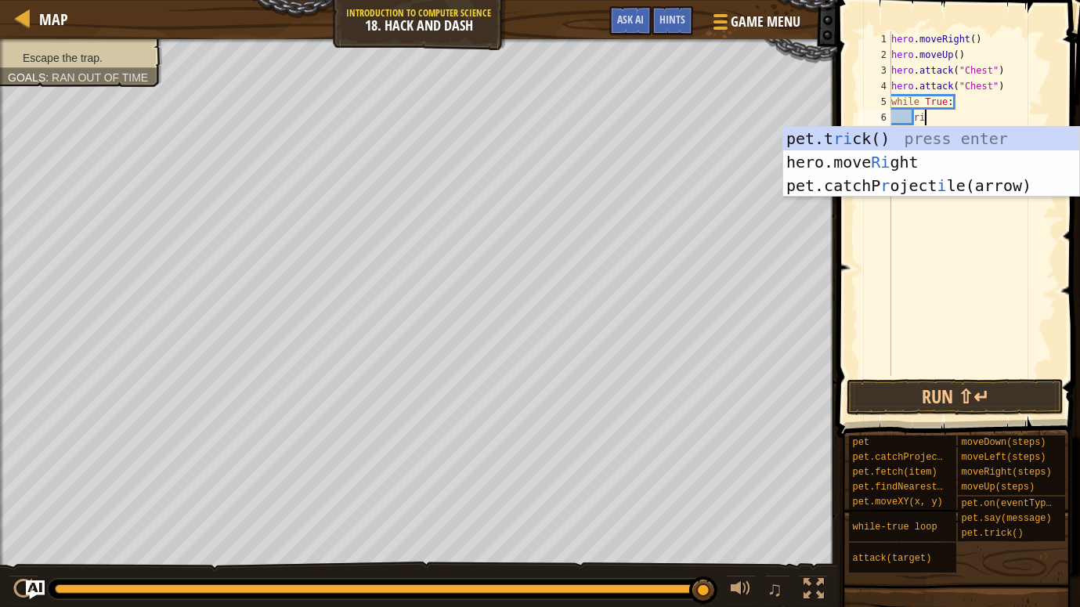
type textarea "rih"
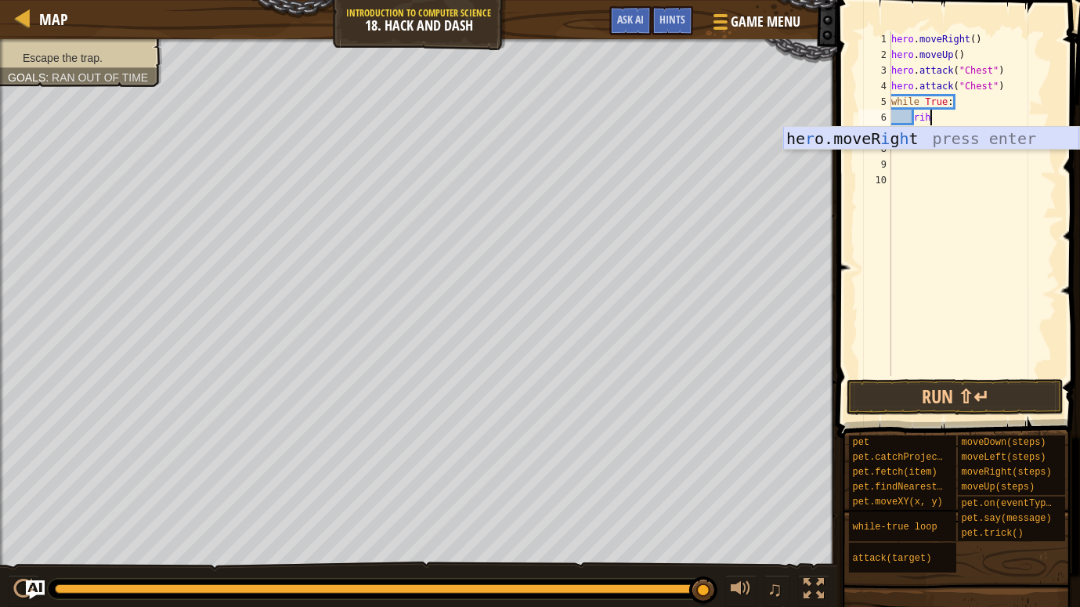
click at [894, 132] on div "he r o.moveR i g h t press enter" at bounding box center [931, 162] width 296 height 70
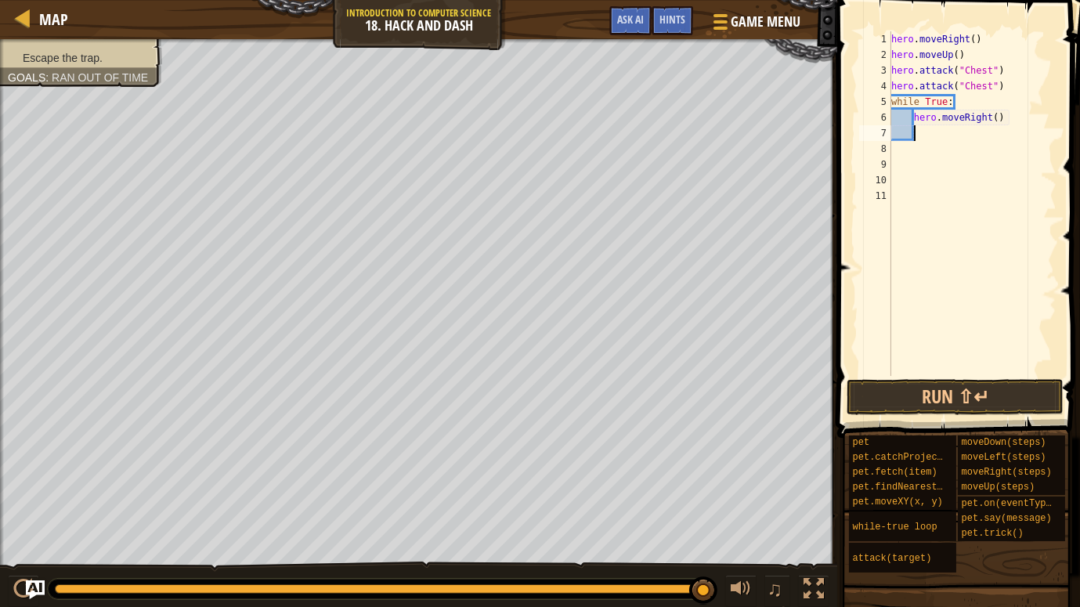
click at [997, 117] on div "hero . moveRight ( ) hero . moveUp ( ) hero . attack ( "Chest" ) hero . attack …" at bounding box center [972, 219] width 169 height 376
type textarea "hero.moveRight(3)"
click at [992, 135] on div "hero . moveRight ( ) hero . moveUp ( ) hero . attack ( "Chest" ) hero . attack …" at bounding box center [972, 219] width 169 height 376
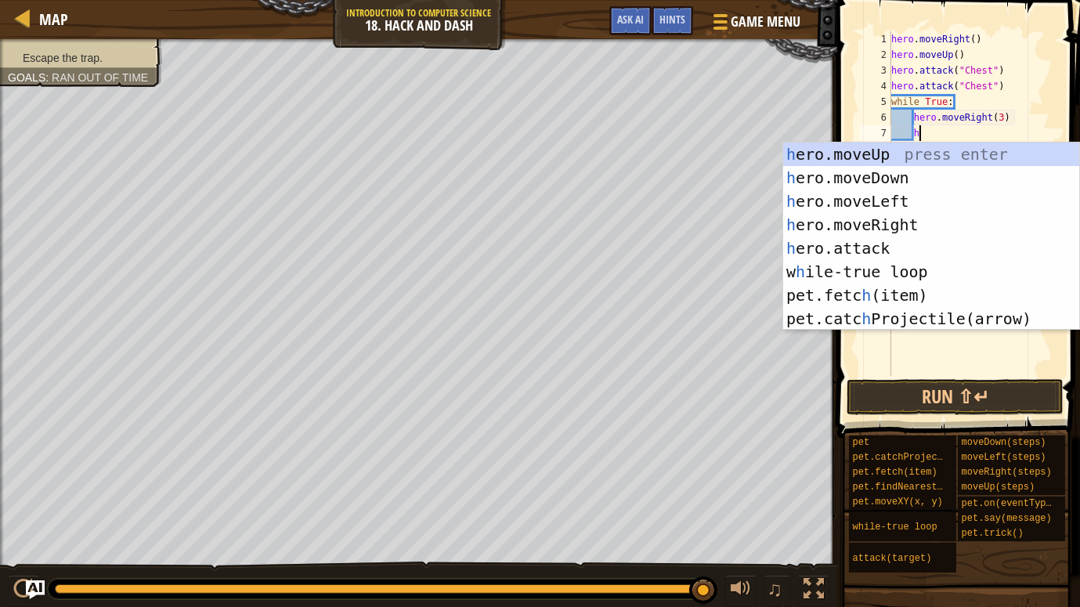
type textarea "her"
click at [991, 167] on div "her o.moveUp press enter her o.moveDown press enter her o.moveLeft press enter …" at bounding box center [931, 259] width 296 height 235
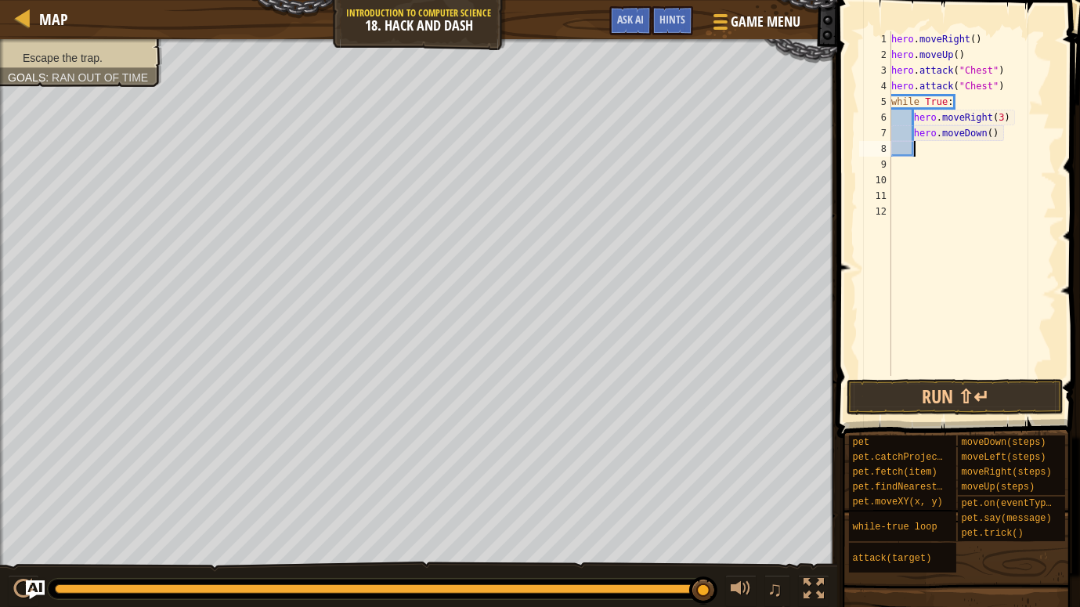
click at [994, 135] on div "hero . moveRight ( ) hero . moveUp ( ) hero . attack ( "Chest" ) hero . attack …" at bounding box center [972, 219] width 169 height 376
type textarea "hero.moveDown(3)"
click at [936, 156] on div "hero . moveRight ( ) hero . moveUp ( ) hero . attack ( "Chest" ) hero . attack …" at bounding box center [972, 219] width 169 height 376
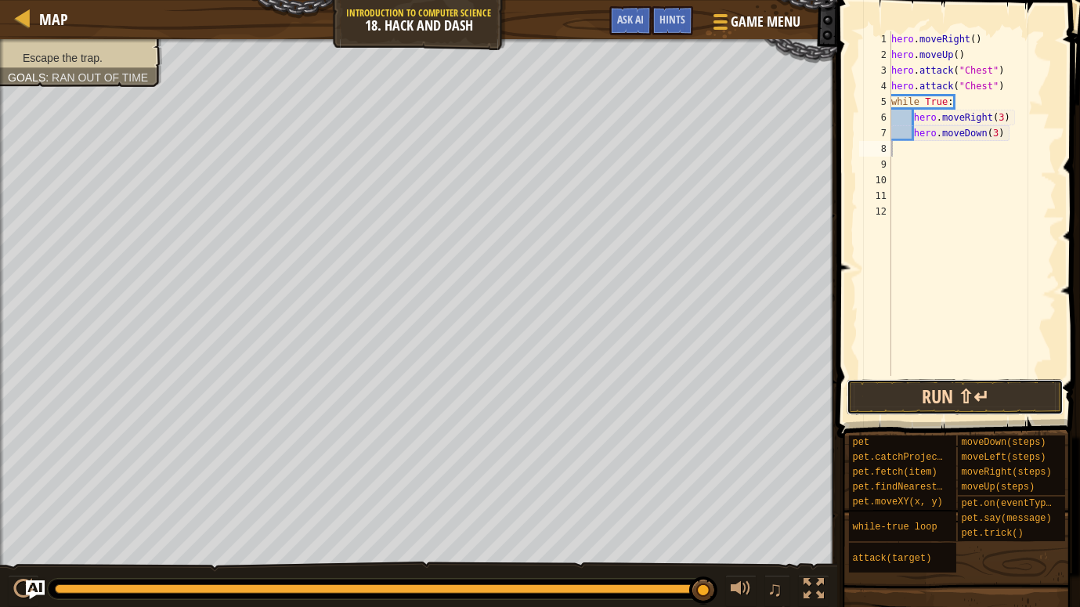
click at [925, 395] on button "Run ⇧↵" at bounding box center [954, 397] width 217 height 36
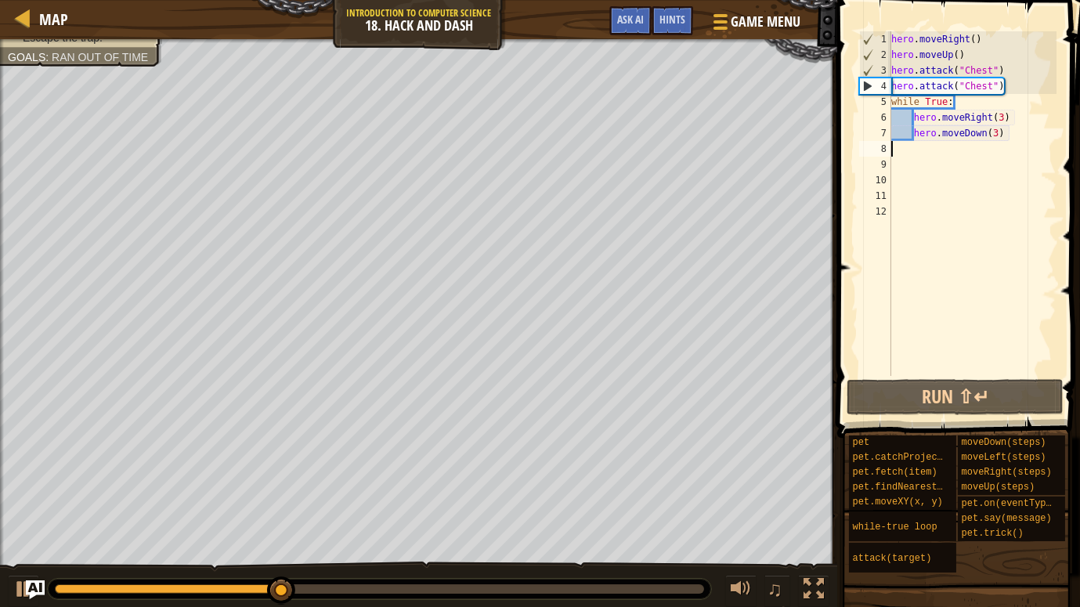
click at [1013, 85] on div "hero . moveRight ( ) hero . moveUp ( ) hero . attack ( "Chest" ) hero . attack …" at bounding box center [972, 219] width 169 height 376
type textarea "hero.attack("Chest")"
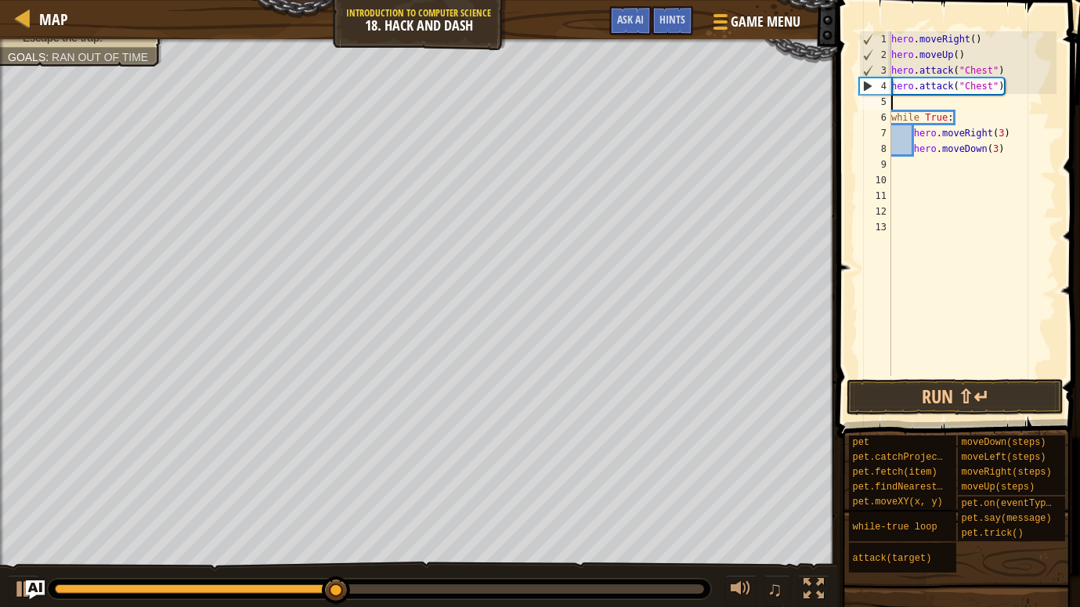
click at [930, 101] on div "hero . moveRight ( ) hero . moveUp ( ) hero . attack ( "Chest" ) hero . attack …" at bounding box center [972, 219] width 169 height 376
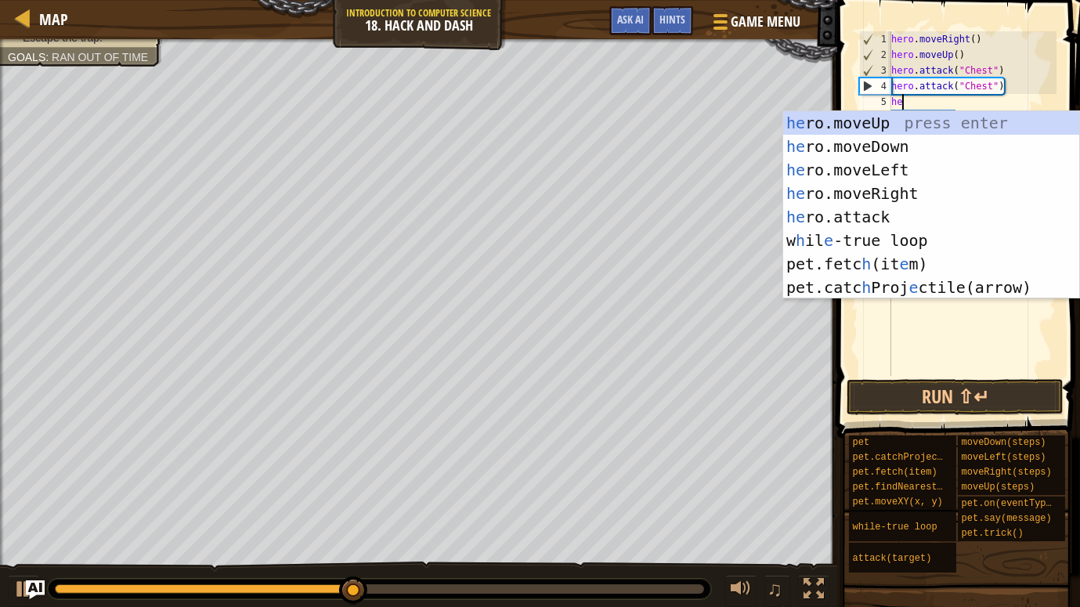
type textarea "her"
click at [936, 143] on div "her o.moveUp press enter her o.moveDown press enter her o.moveLeft press enter …" at bounding box center [931, 228] width 296 height 235
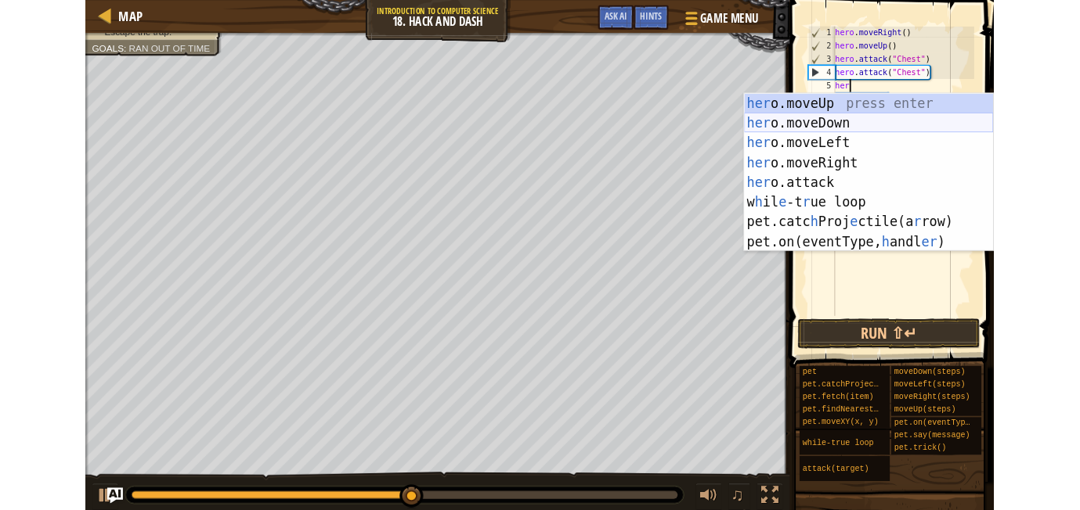
scroll to position [7, 0]
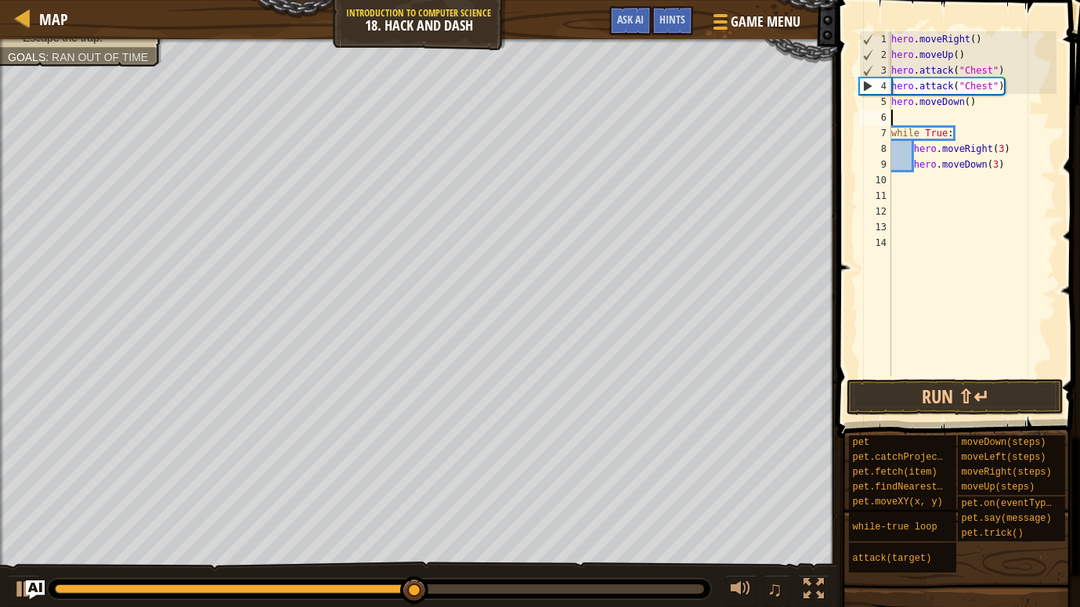
click at [957, 117] on div "hero . moveRight ( ) hero . moveUp ( ) hero . attack ( "Chest" ) hero . attack …" at bounding box center [972, 219] width 169 height 376
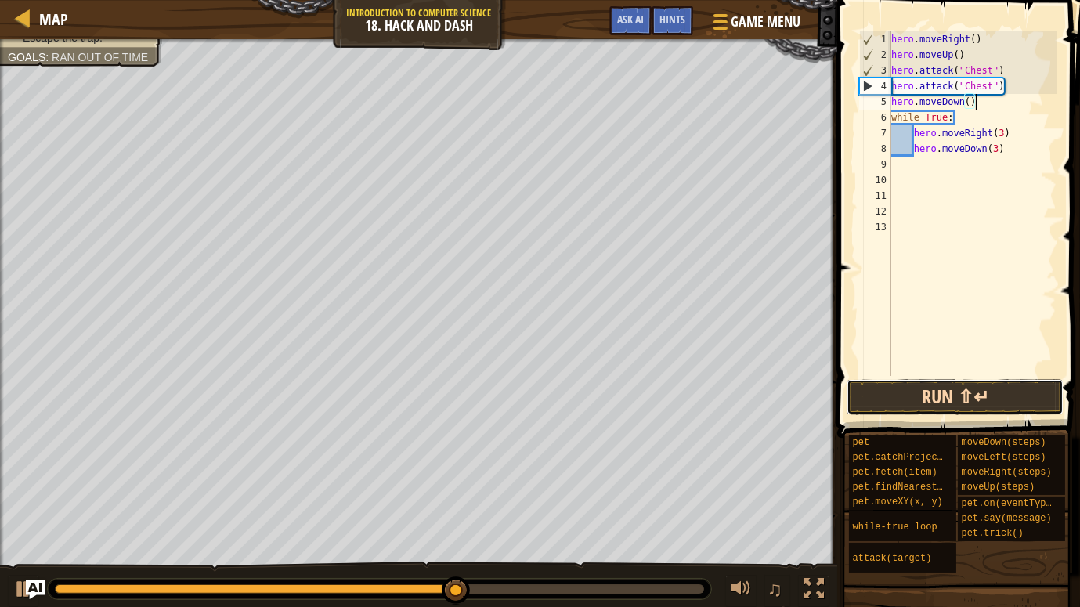
click at [951, 408] on button "Run ⇧↵" at bounding box center [954, 397] width 217 height 36
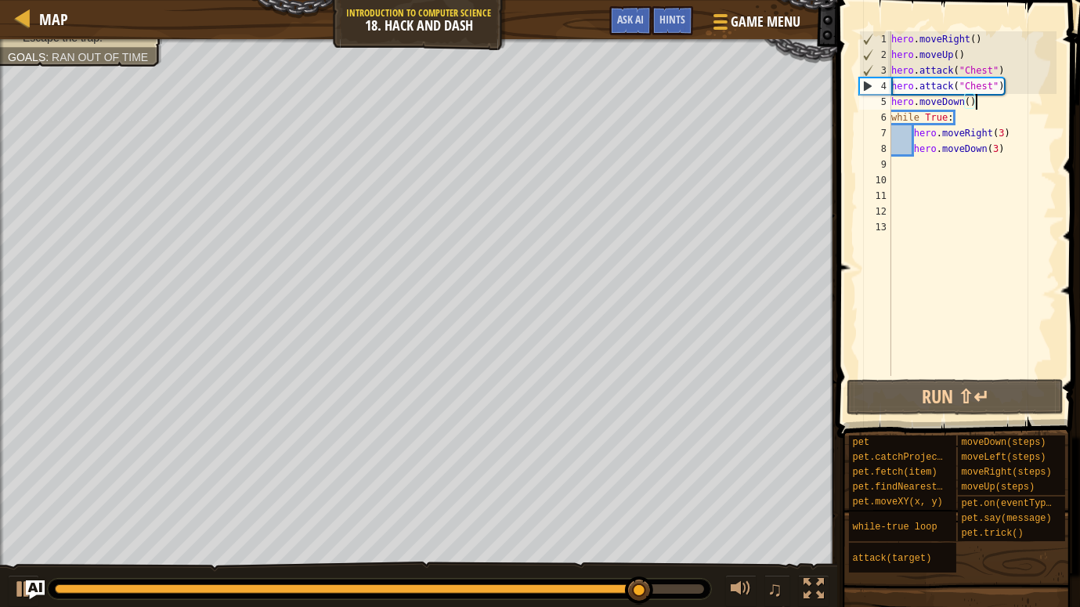
click at [1008, 148] on div "hero . moveRight ( ) hero . moveUp ( ) hero . attack ( "Chest" ) hero . attack …" at bounding box center [972, 219] width 169 height 376
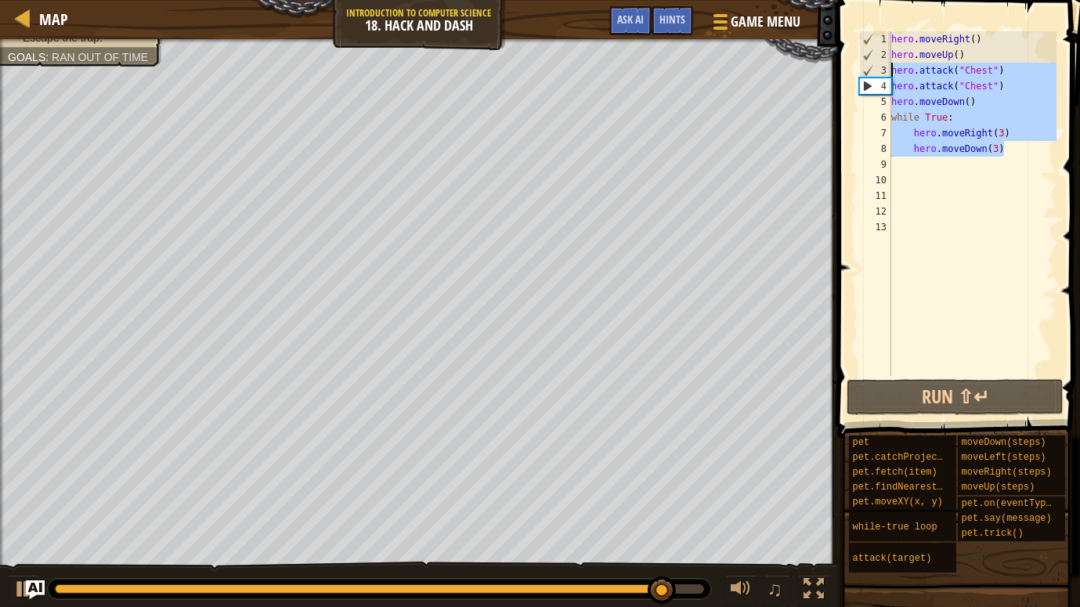
drag, startPoint x: 1008, startPoint y: 148, endPoint x: 871, endPoint y: 34, distance: 177.9
click at [871, 34] on div "hero.moveDown(3) 1 2 3 4 5 6 7 8 9 10 11 12 13 hero . moveRight ( ) hero . move…" at bounding box center [956, 203] width 200 height 344
click at [871, 34] on div "1" at bounding box center [875, 39] width 31 height 16
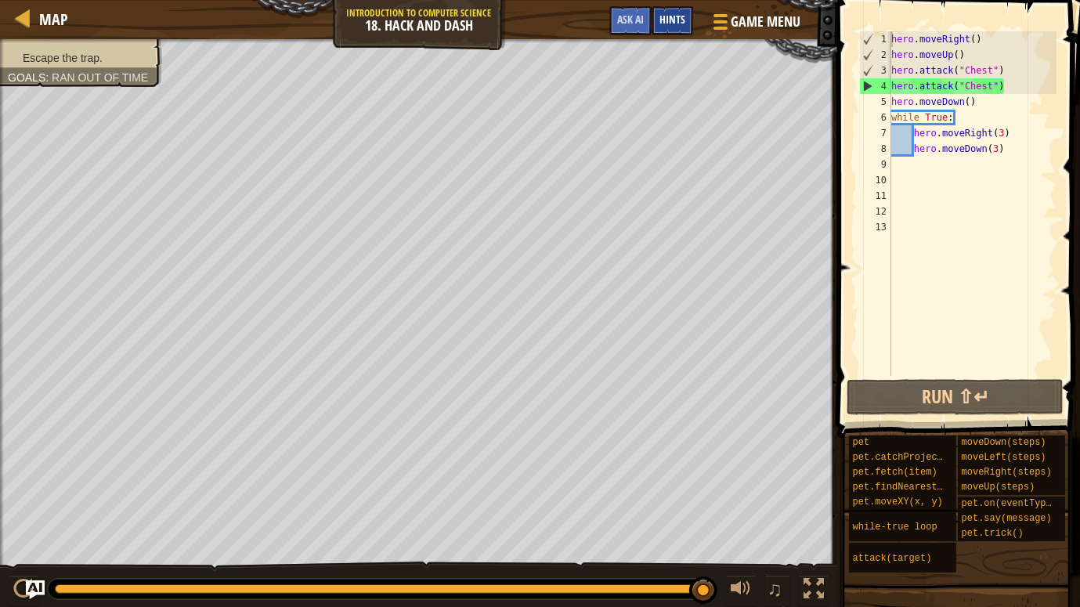
click at [662, 28] on div "Hints" at bounding box center [671, 20] width 41 height 29
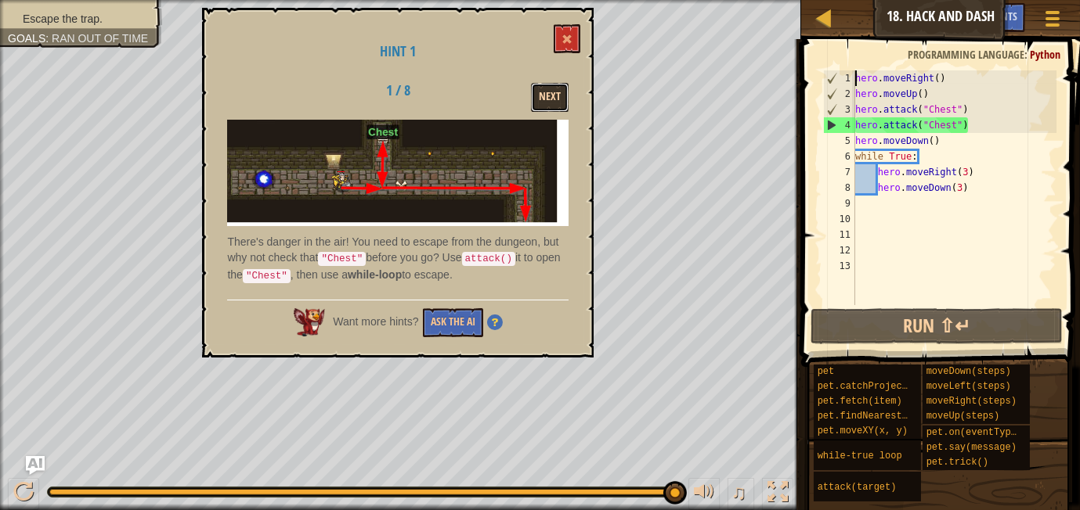
click at [548, 99] on button "Next" at bounding box center [550, 97] width 38 height 29
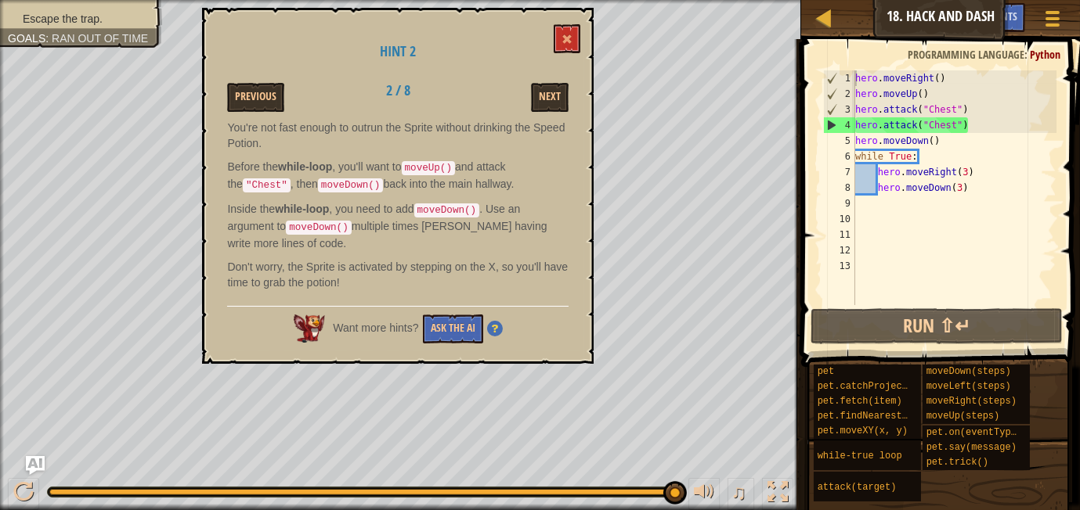
type textarea "hero.moveDown()"
click at [948, 141] on div "hero . moveRight ( ) hero . moveUp ( ) hero . attack ( "Chest" ) hero . attack …" at bounding box center [954, 203] width 204 height 266
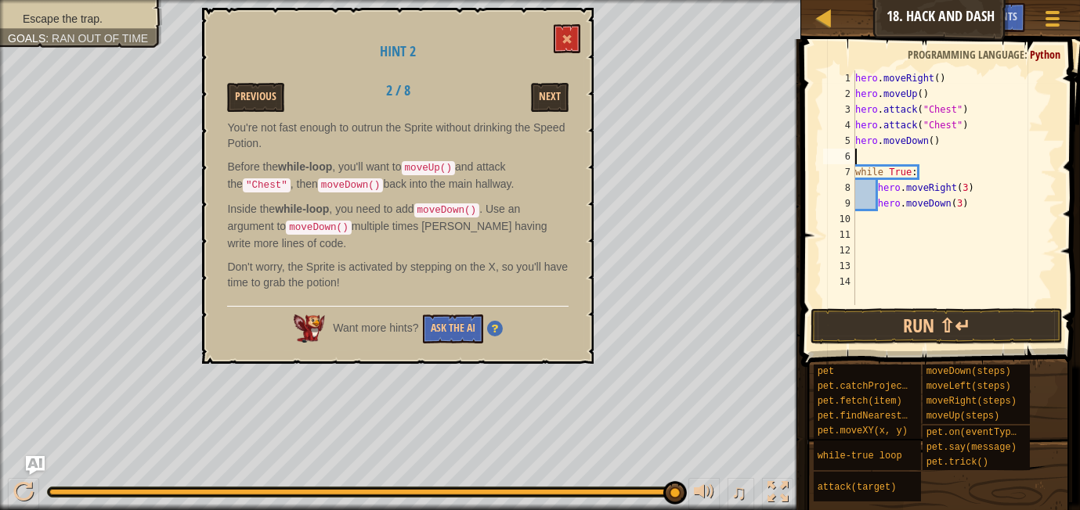
type textarea "hero.moveDown()"
type textarea "do"
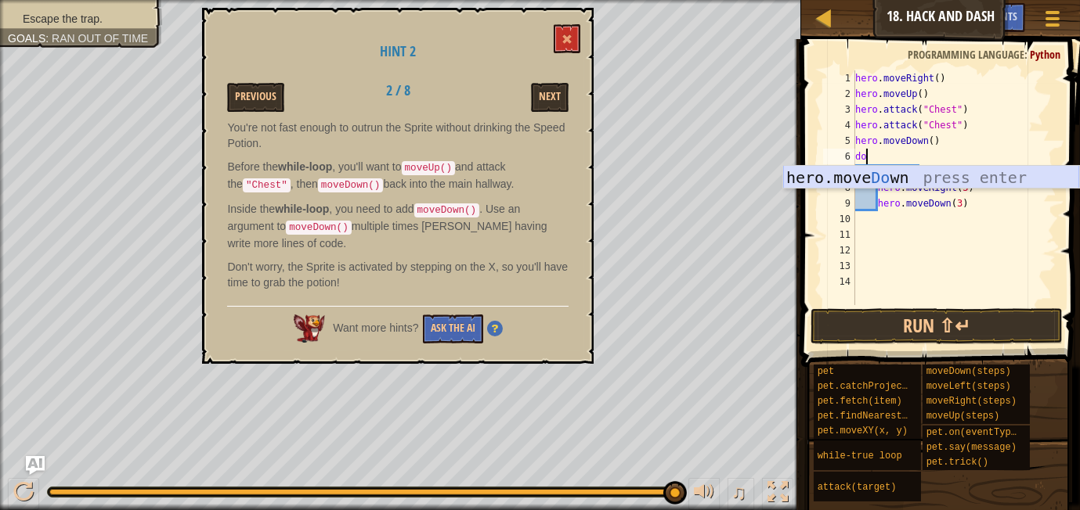
click at [914, 171] on div "hero.move Do wn press enter" at bounding box center [931, 201] width 296 height 70
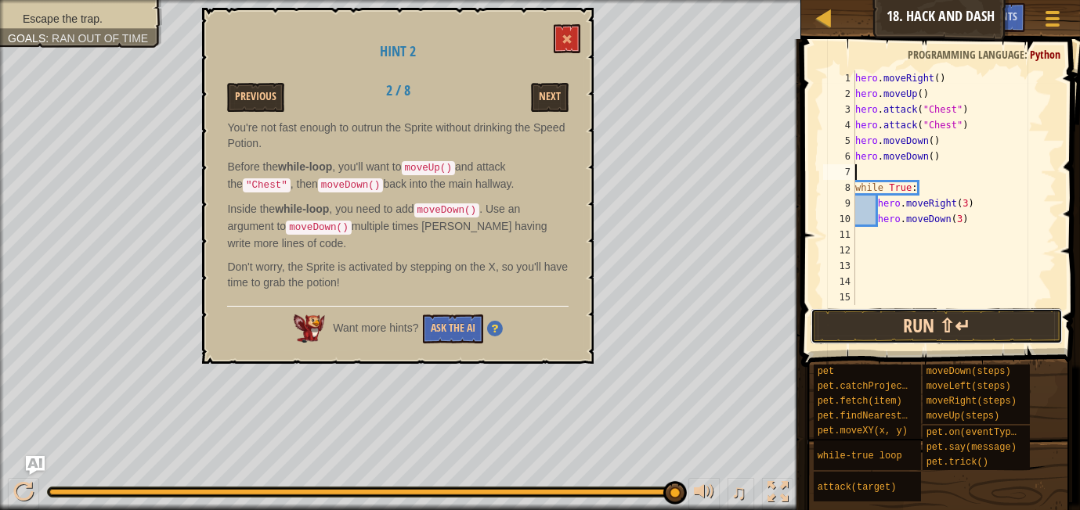
click at [885, 316] on button "Run ⇧↵" at bounding box center [936, 326] width 252 height 36
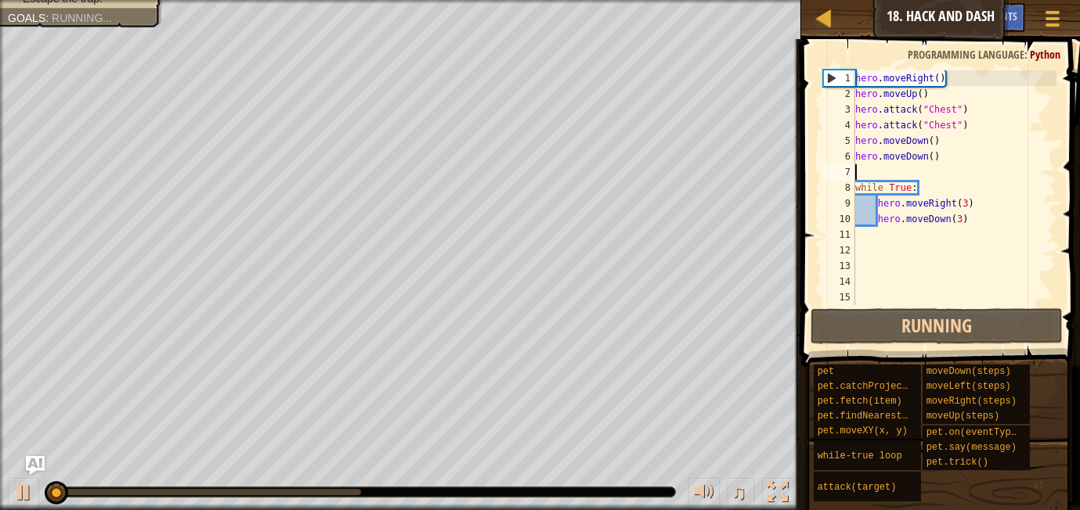
click at [866, 163] on div "hero . moveRight ( ) hero . moveUp ( ) hero . attack ( "Chest" ) hero . attack …" at bounding box center [954, 203] width 204 height 266
type textarea "hero.moveDown()"
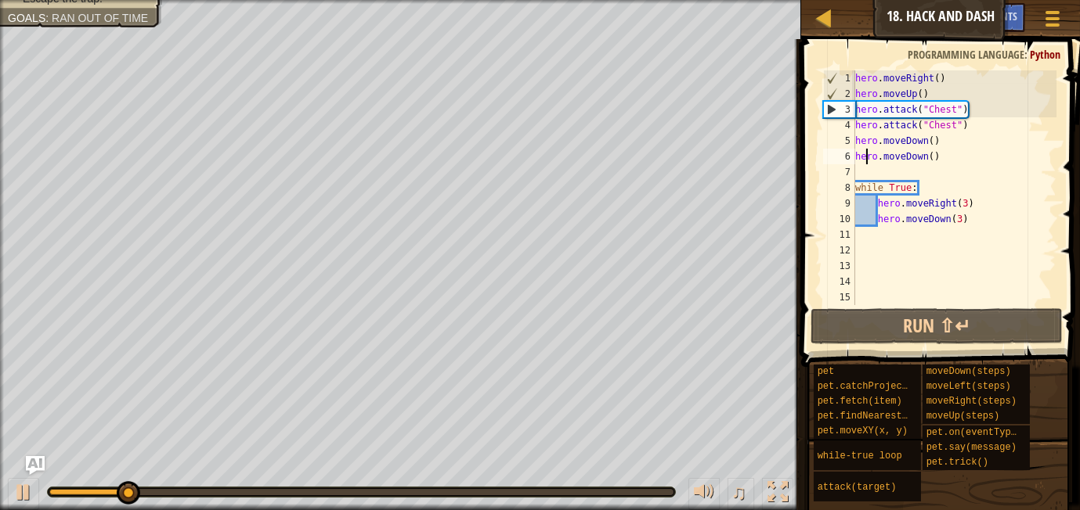
click at [867, 171] on div "hero . moveRight ( ) hero . moveUp ( ) hero . attack ( "Chest" ) hero . attack …" at bounding box center [954, 203] width 204 height 266
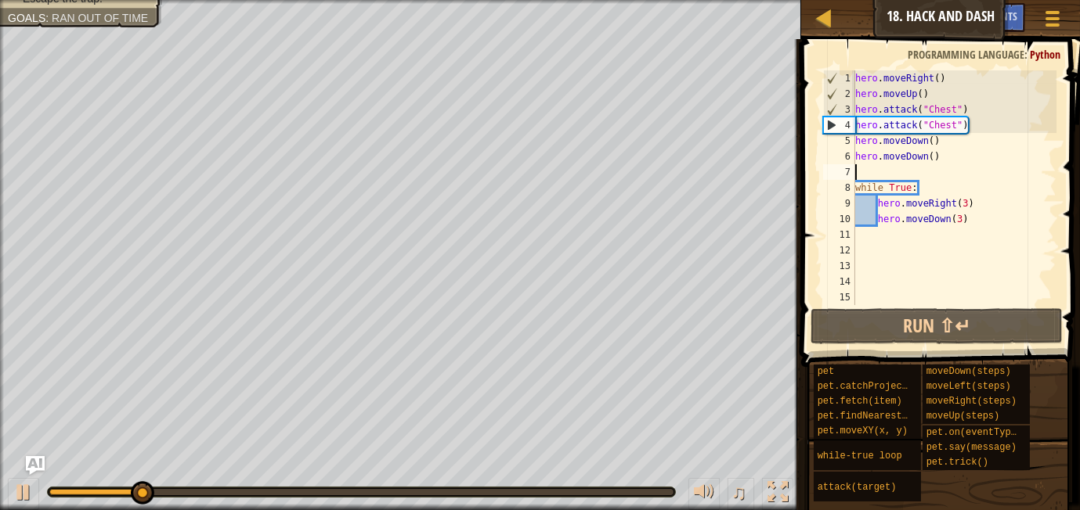
type textarea "hero.moveDown()"
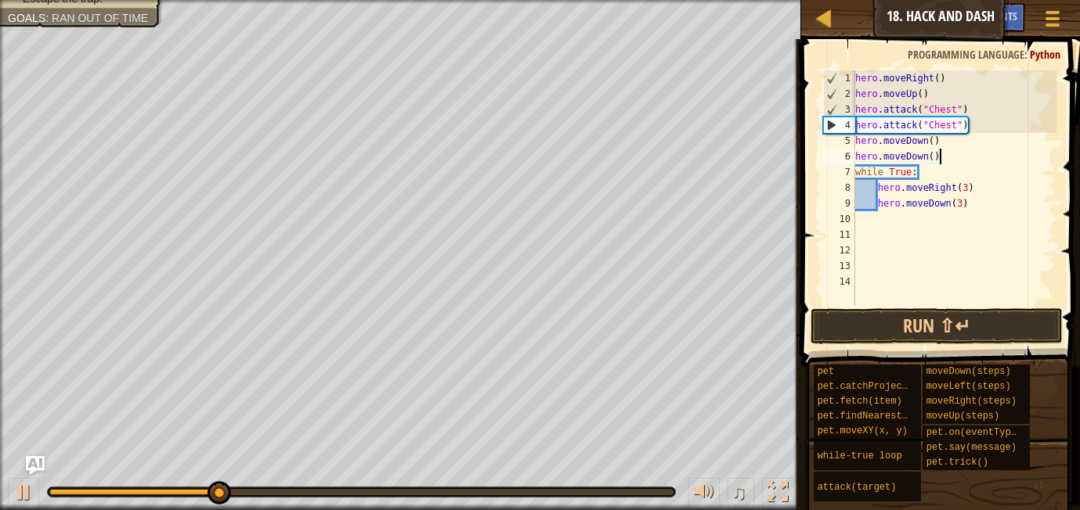
click at [902, 256] on div "hero . moveRight ( ) hero . moveUp ( ) hero . attack ( "Chest" ) hero . attack …" at bounding box center [954, 203] width 204 height 266
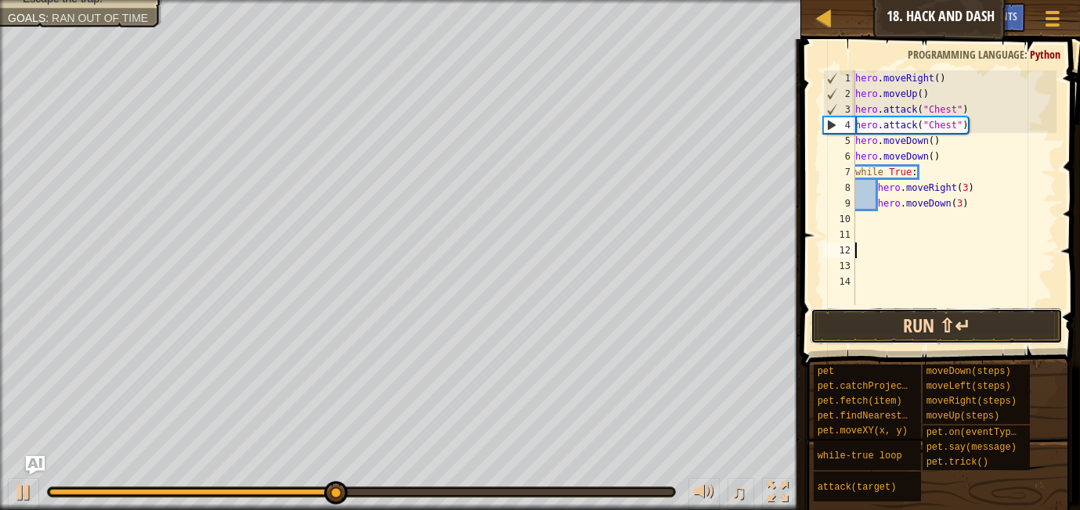
click at [917, 331] on button "Run ⇧↵" at bounding box center [936, 326] width 252 height 36
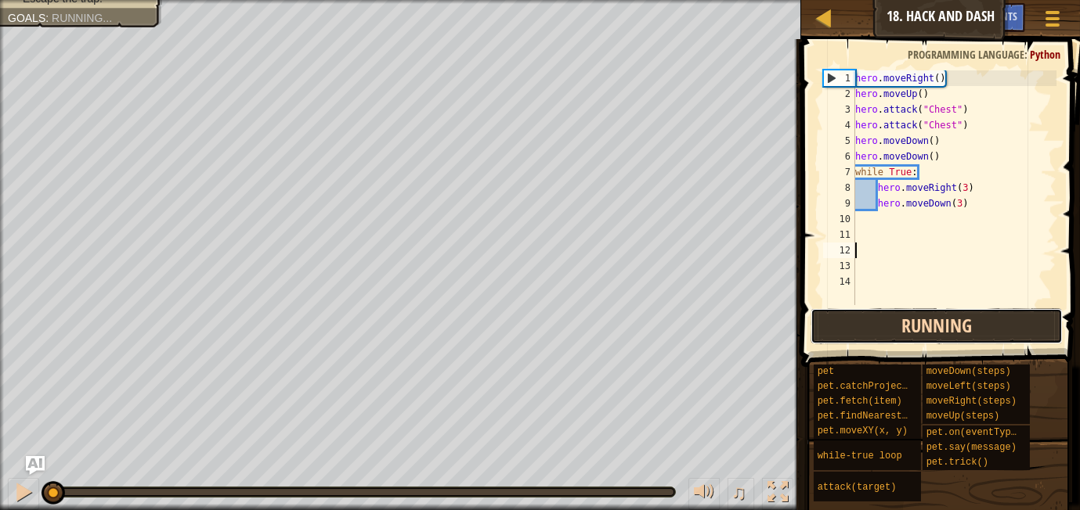
click at [917, 331] on button "Running" at bounding box center [936, 326] width 252 height 36
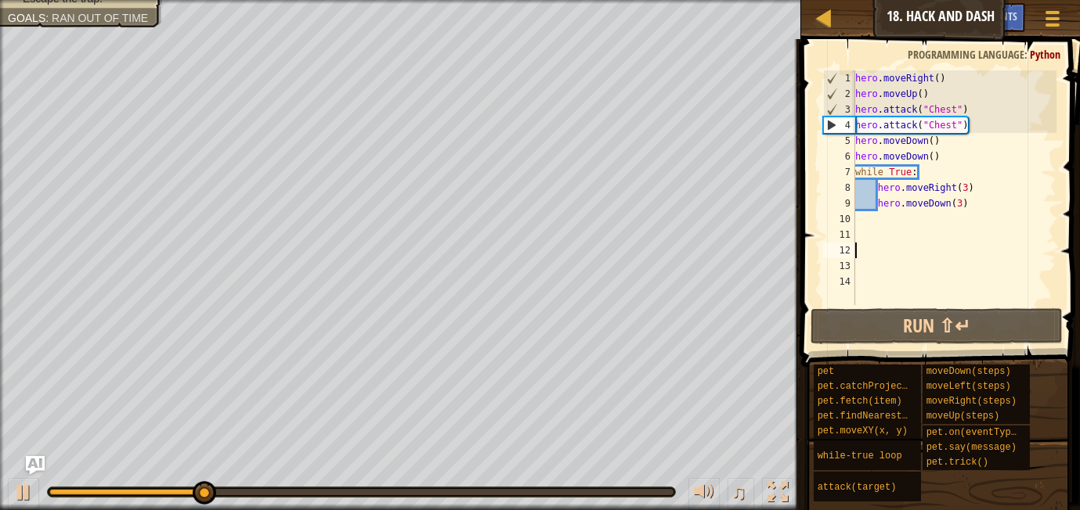
click at [997, 212] on div "hero . moveRight ( ) hero . moveUp ( ) hero . attack ( "Chest" ) hero . attack …" at bounding box center [954, 203] width 204 height 266
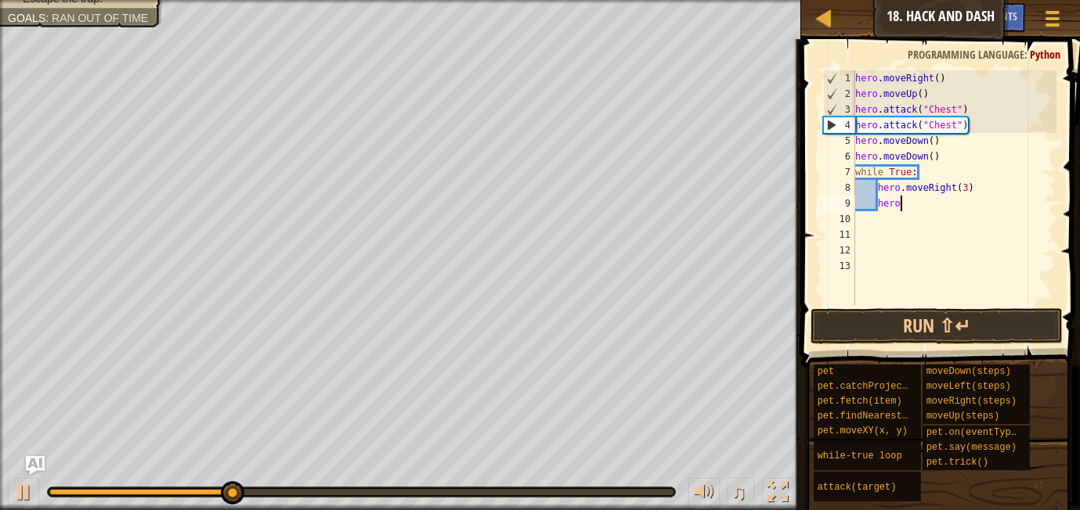
type textarea "h"
type textarea "w"
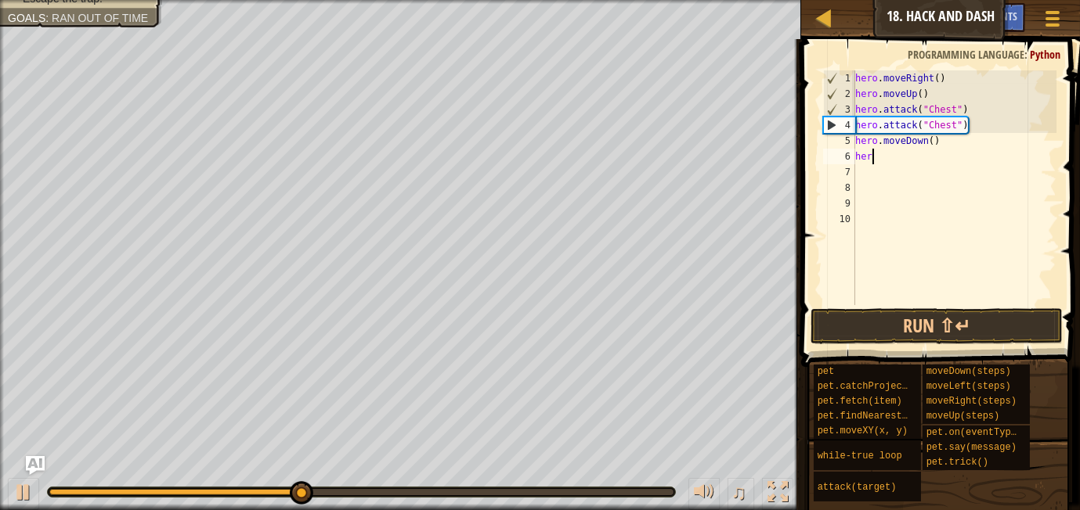
type textarea "h"
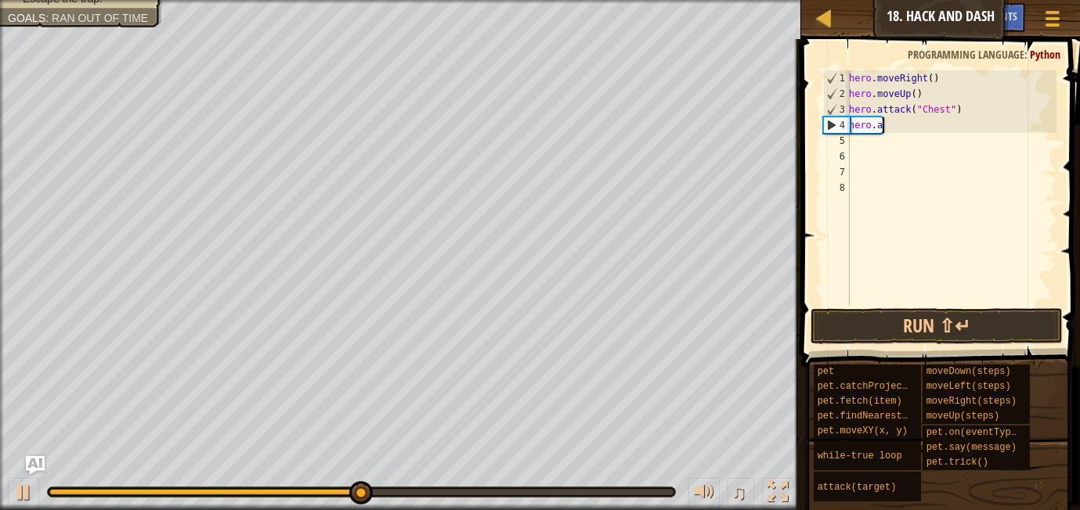
type textarea "h"
type textarea "hero.attack("Chest")"
type textarea "do"
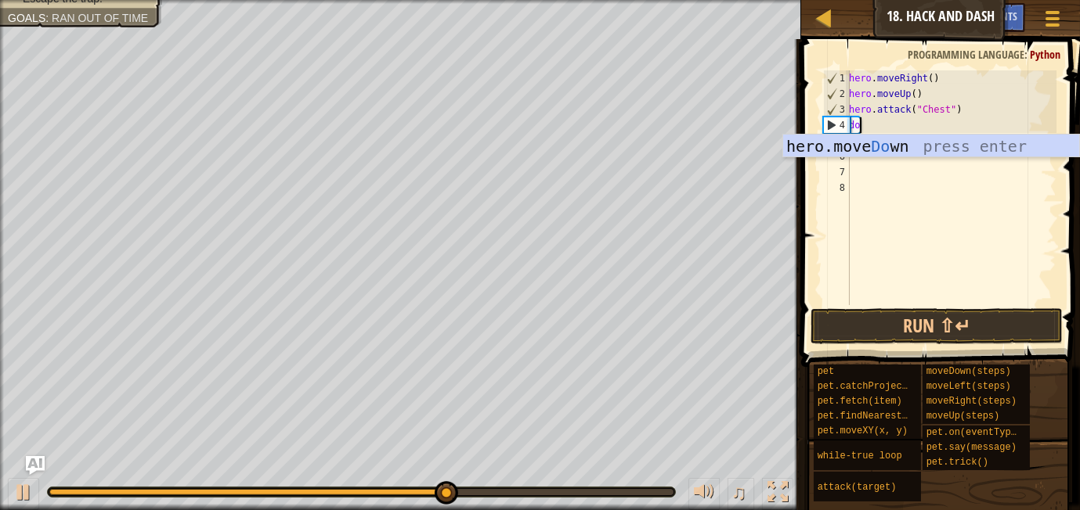
click at [922, 159] on div "hero . moveRight ( ) hero . moveUp ( ) hero . attack ( "Chest" ) do" at bounding box center [951, 203] width 211 height 266
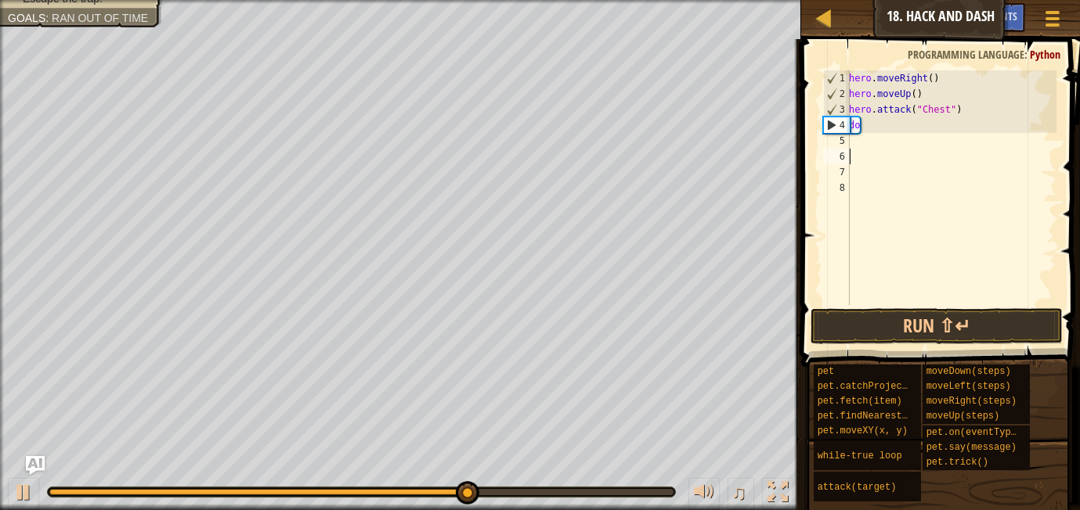
click at [861, 115] on div "hero . moveRight ( ) hero . moveUp ( ) hero . attack ( "Chest" ) do" at bounding box center [951, 203] width 211 height 266
click at [866, 117] on div "hero . moveRight ( ) hero . moveUp ( ) hero . attack ( "Chest" ) do" at bounding box center [951, 203] width 211 height 266
click at [865, 129] on div "hero . moveRight ( ) hero . moveUp ( ) hero . attack ( "Chest" ) do" at bounding box center [951, 203] width 211 height 266
type textarea "d"
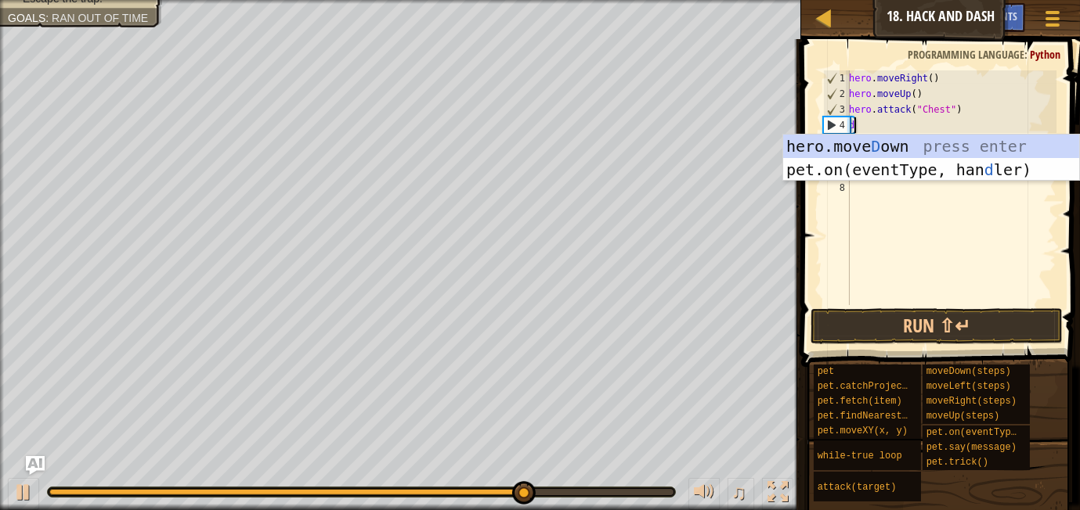
type textarea "do"
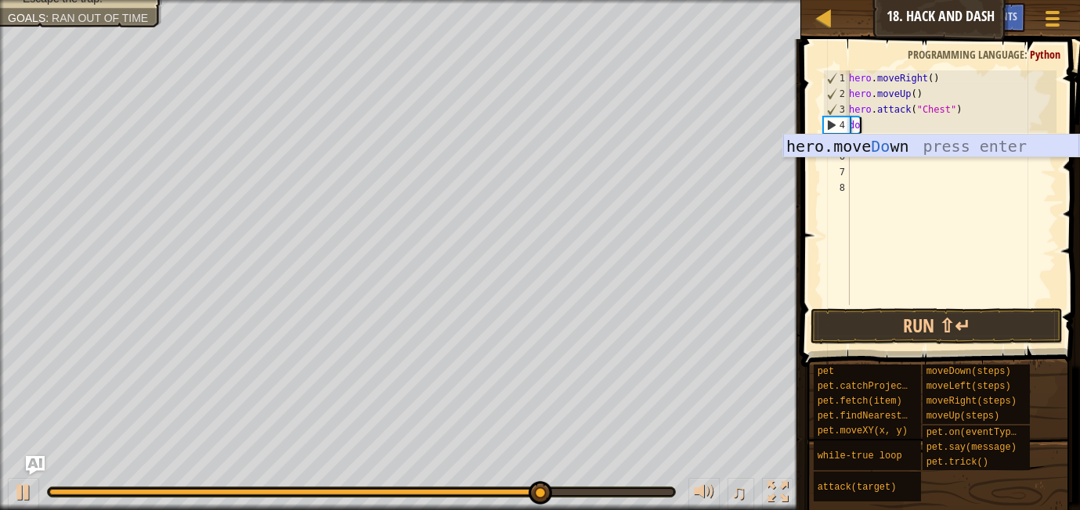
click at [876, 142] on div "hero.move Do wn press enter" at bounding box center [931, 170] width 296 height 70
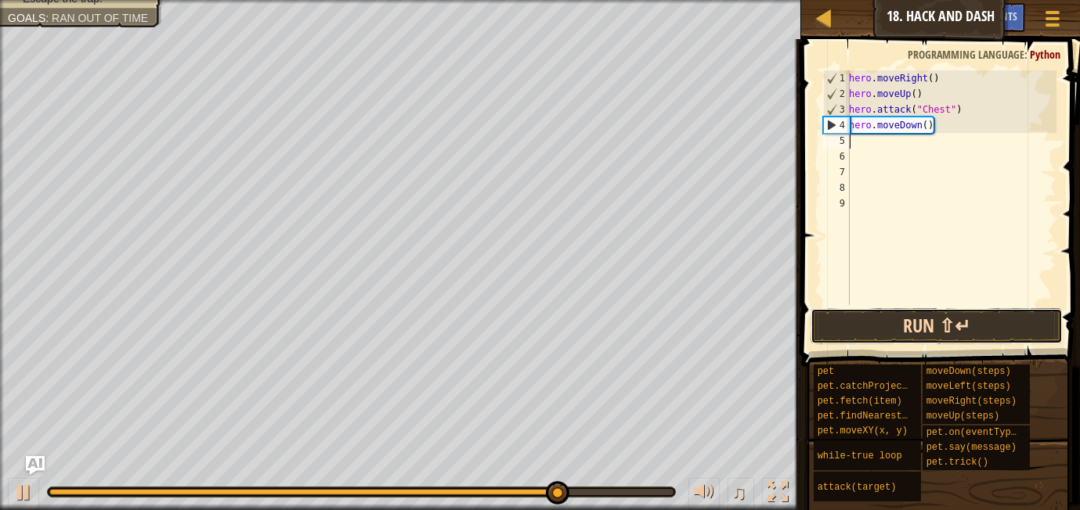
click at [892, 316] on button "Run ⇧↵" at bounding box center [936, 326] width 252 height 36
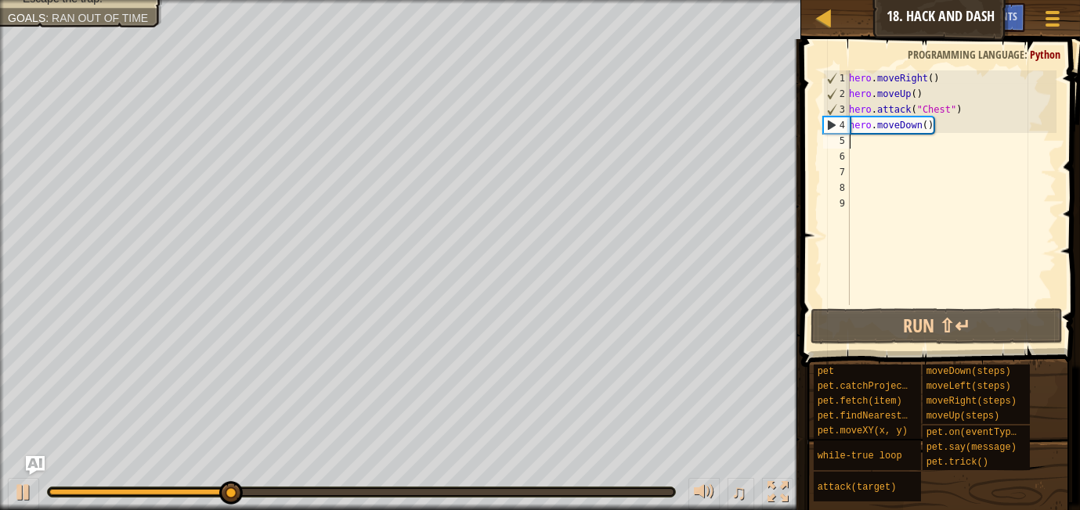
click at [900, 142] on div "hero . moveRight ( ) hero . moveUp ( ) hero . attack ( "Chest" ) hero . moveDow…" at bounding box center [951, 203] width 211 height 266
type textarea "l"
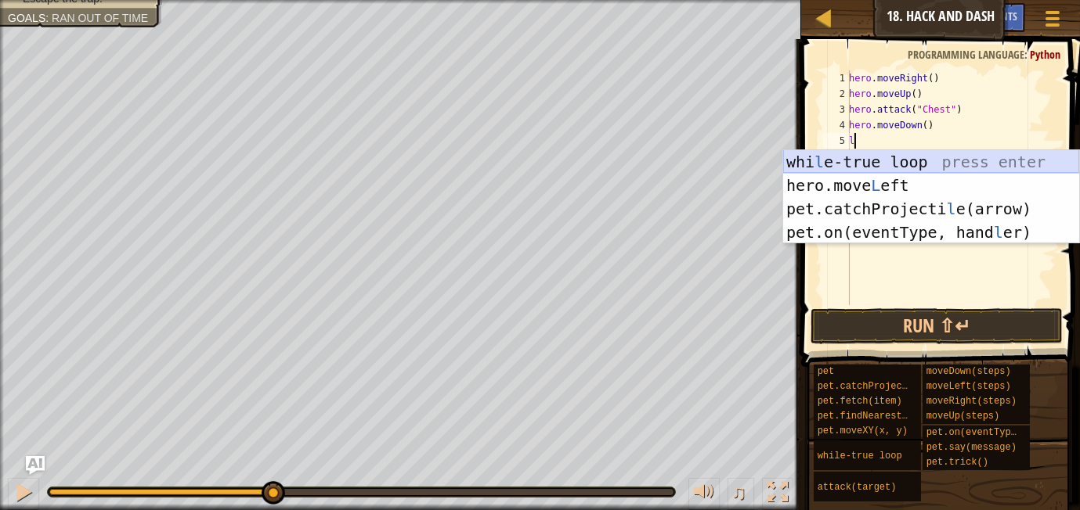
click at [907, 153] on div "whi l e-true loop press enter hero.move L eft press enter pet.catchProjecti l e…" at bounding box center [931, 220] width 296 height 141
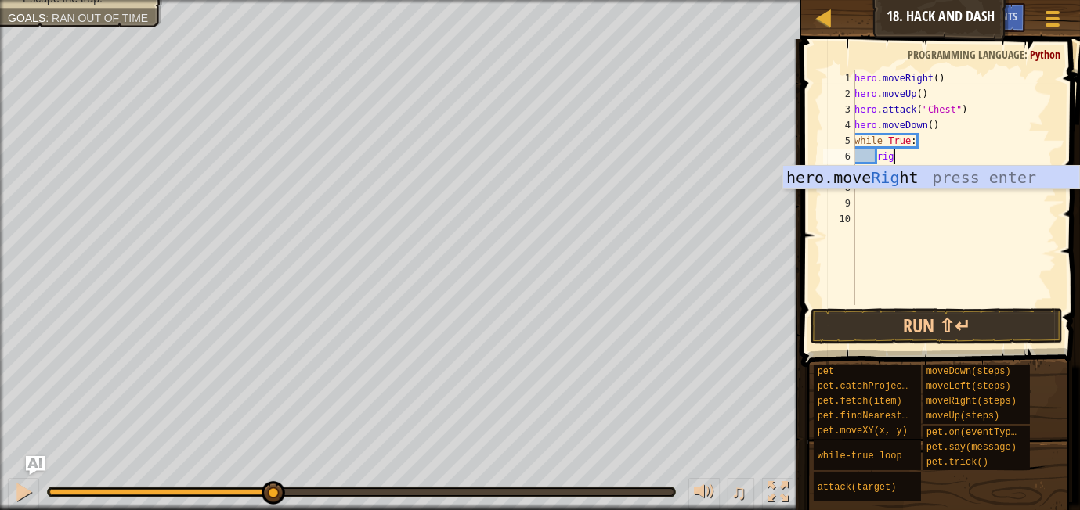
type textarea "righ"
click at [869, 166] on div "hero.move Righ t press enter" at bounding box center [931, 201] width 296 height 70
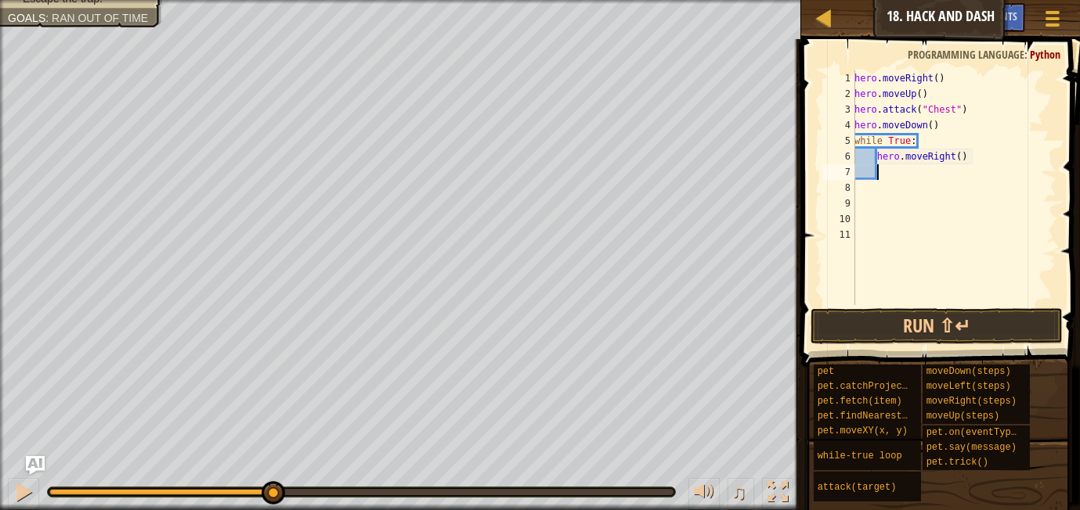
scroll to position [7, 1]
click at [964, 154] on div "hero . moveRight ( ) hero . moveUp ( ) hero . attack ( "Chest" ) hero . moveDow…" at bounding box center [953, 203] width 205 height 266
type textarea "hero.moveRight(3)"
click at [951, 179] on div "hero . moveRight ( ) hero . moveUp ( ) hero . attack ( "Chest" ) hero . moveDow…" at bounding box center [953, 203] width 205 height 266
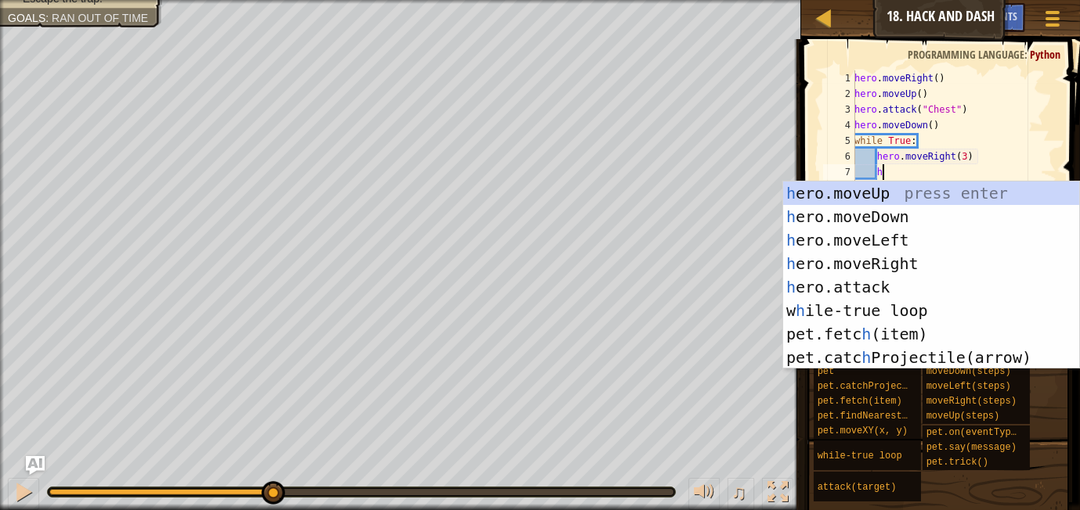
scroll to position [7, 2]
type textarea "her"
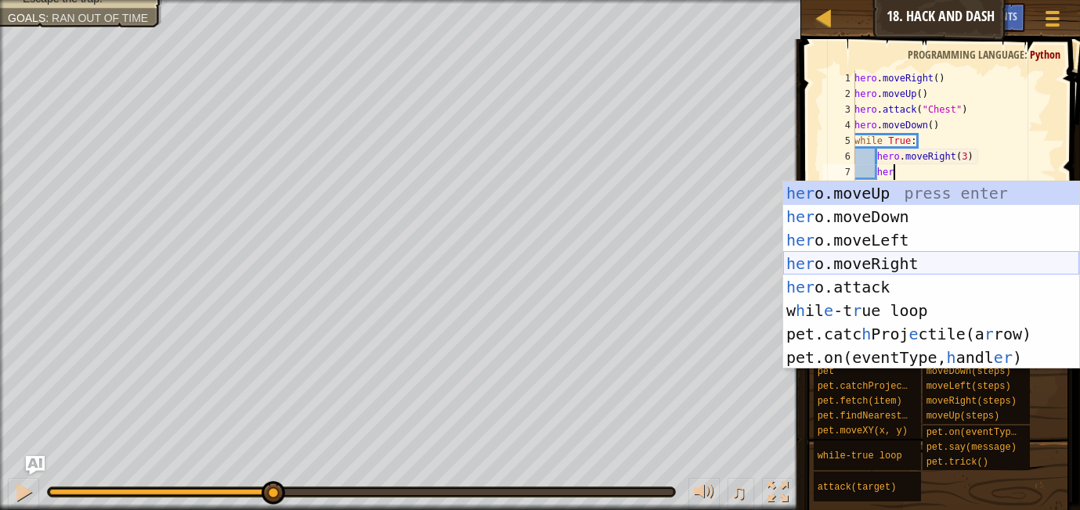
click at [914, 261] on div "her o.moveUp press enter her o.moveDown press enter her o.moveLeft press enter …" at bounding box center [931, 299] width 296 height 235
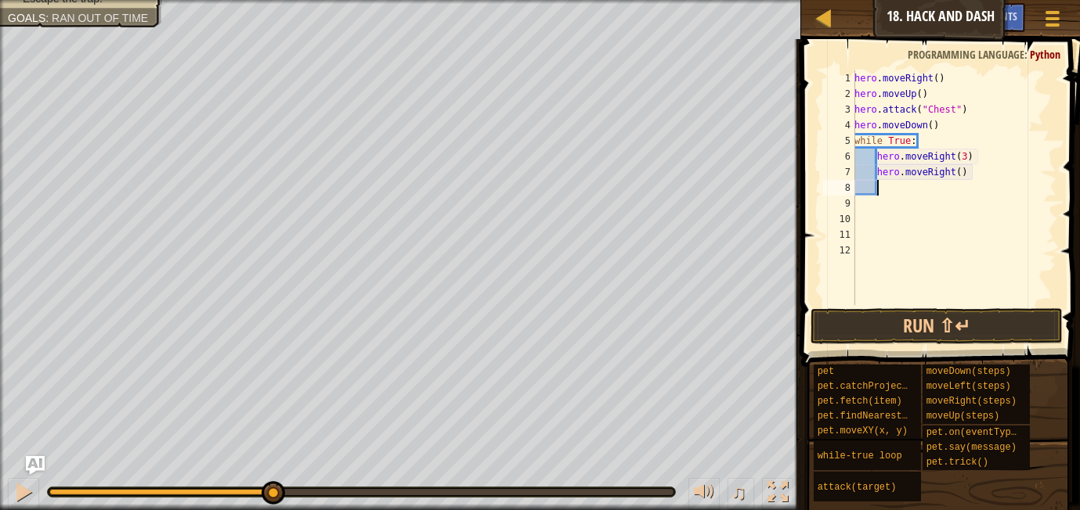
scroll to position [7, 1]
click at [962, 171] on div "hero . moveRight ( ) hero . moveUp ( ) hero . attack ( "Chest" ) hero . moveDow…" at bounding box center [953, 203] width 205 height 266
click at [961, 314] on button "Run ⇧↵" at bounding box center [936, 326] width 252 height 36
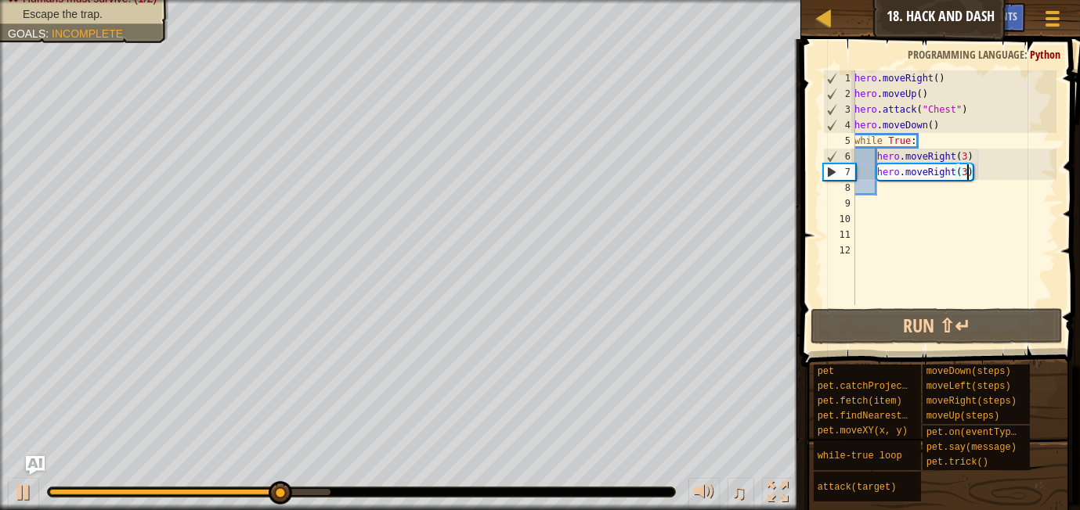
click at [964, 154] on div "hero . moveRight ( ) hero . moveUp ( ) hero . attack ( "Chest" ) hero . moveDow…" at bounding box center [953, 203] width 205 height 266
click at [967, 157] on div "hero . moveRight ( ) hero . moveUp ( ) hero . attack ( "Chest" ) hero . moveDow…" at bounding box center [953, 203] width 205 height 266
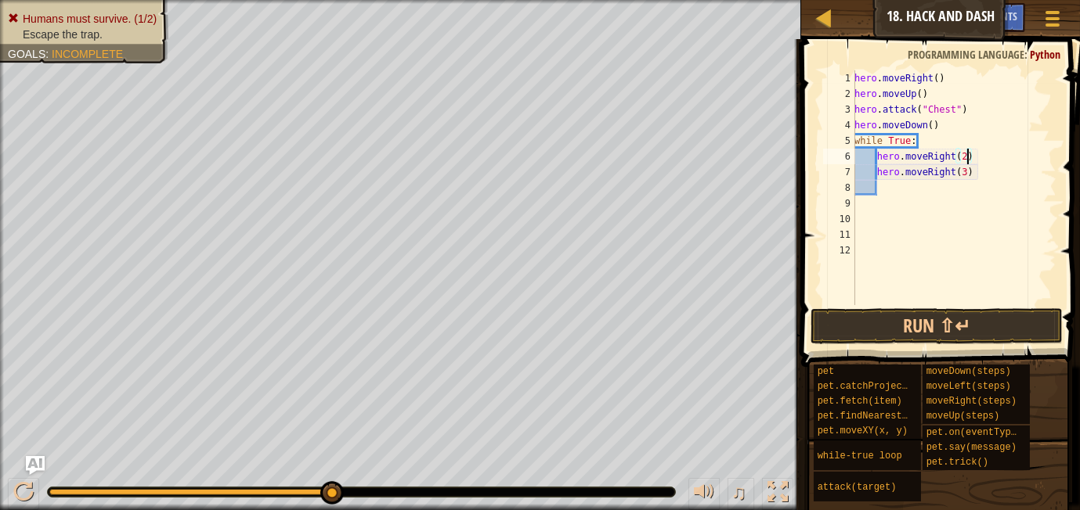
click at [969, 172] on div "hero . moveRight ( ) hero . moveUp ( ) hero . attack ( "Chest" ) hero . moveDow…" at bounding box center [953, 203] width 205 height 266
click at [979, 318] on button "Run ⇧↵" at bounding box center [936, 326] width 252 height 36
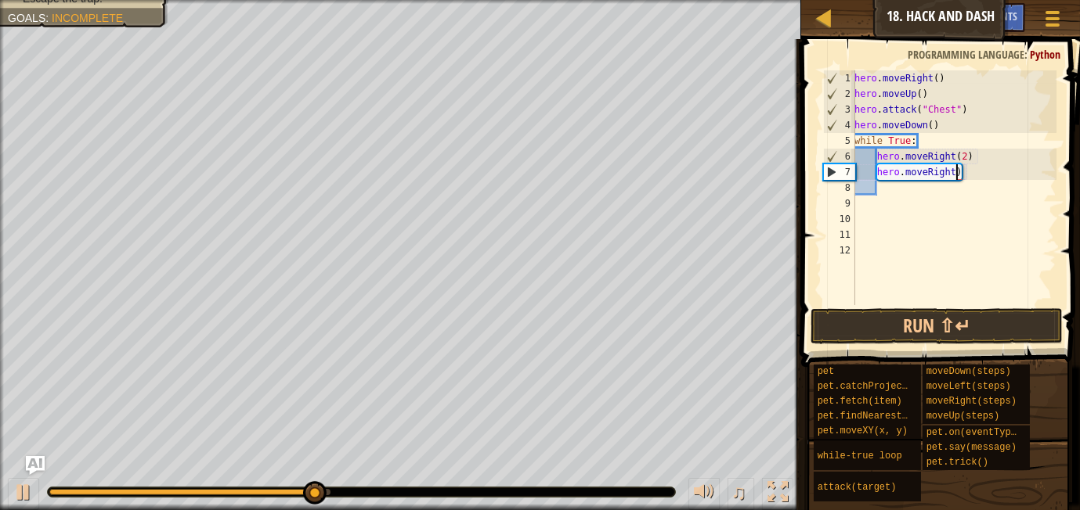
scroll to position [7, 8]
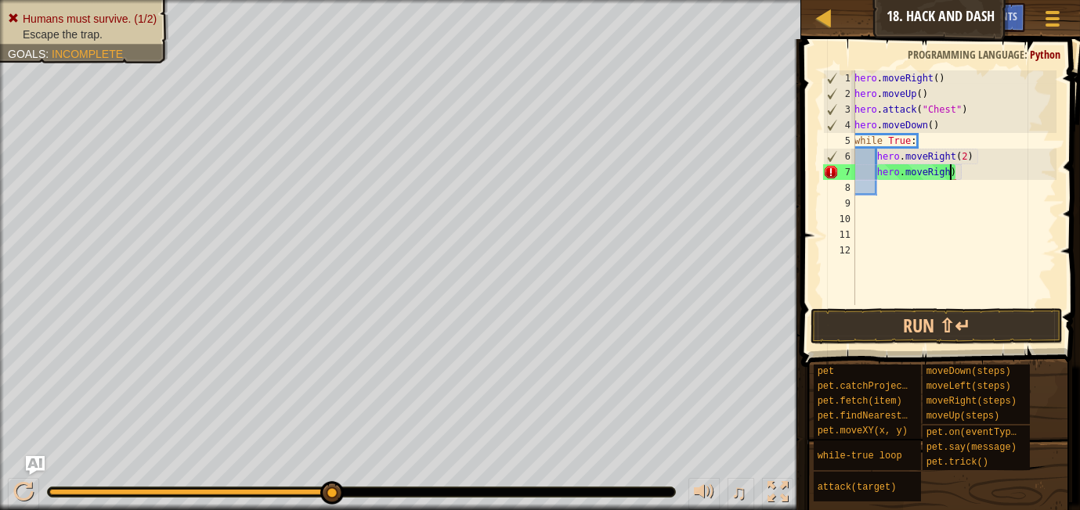
click at [983, 174] on div "hero . moveRight ( ) hero . moveUp ( ) hero . attack ( "Chest" ) hero . moveDow…" at bounding box center [953, 203] width 205 height 266
type textarea "h"
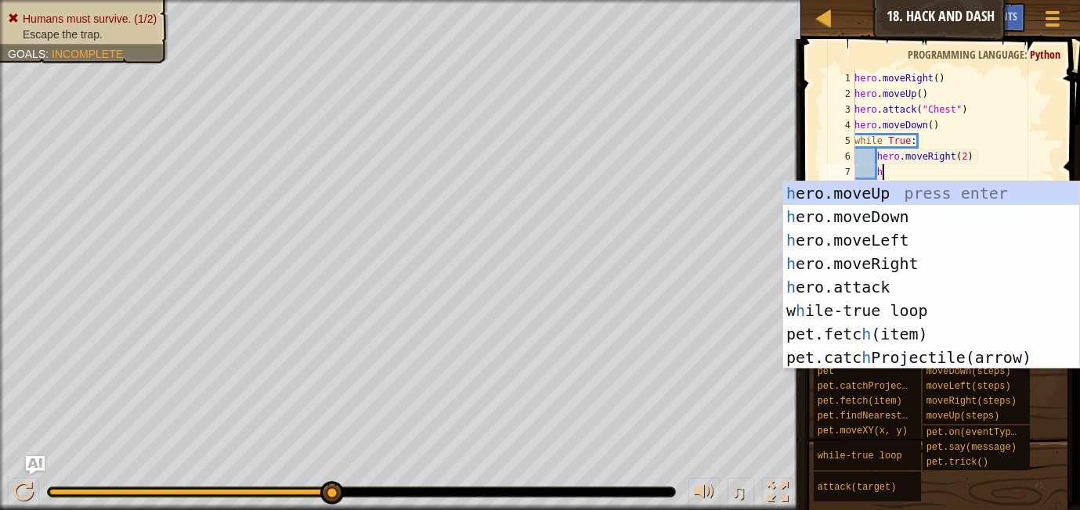
scroll to position [7, 2]
type textarea "her"
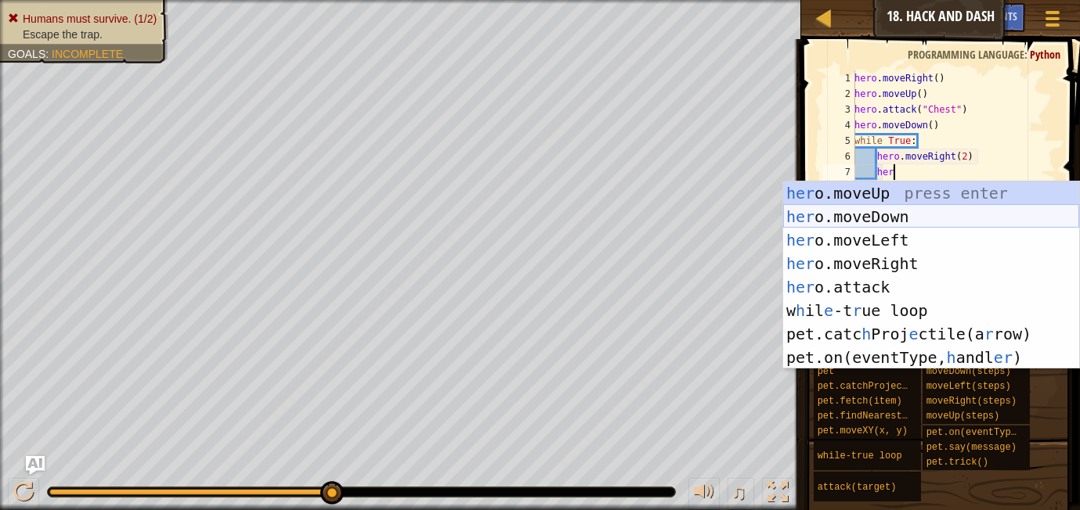
click at [975, 211] on div "her o.moveUp press enter her o.moveDown press enter her o.moveLeft press enter …" at bounding box center [931, 299] width 296 height 235
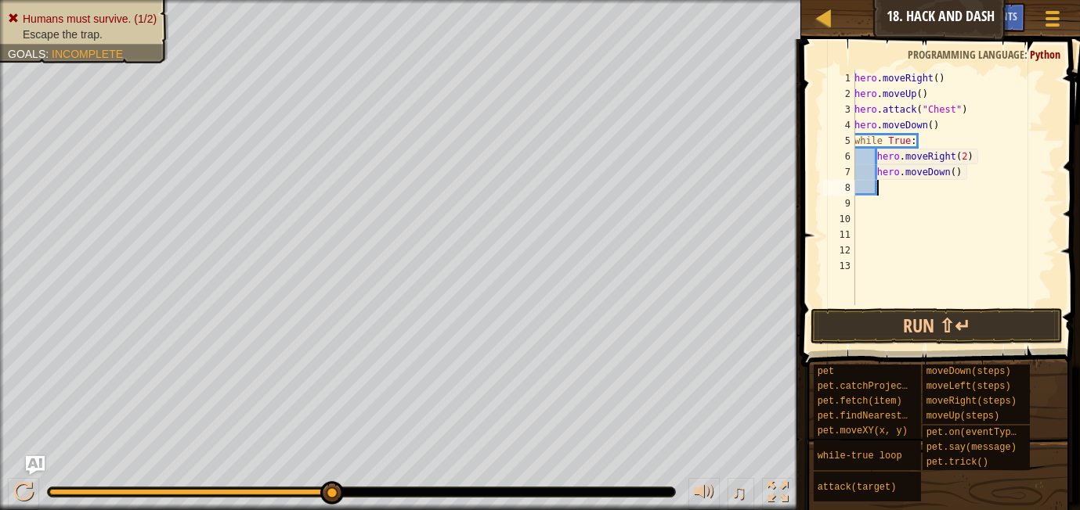
click at [954, 174] on div "hero . moveRight ( ) hero . moveUp ( ) hero . attack ( "Chest" ) hero . moveDow…" at bounding box center [953, 203] width 205 height 266
click at [957, 320] on button "Run ⇧↵" at bounding box center [936, 326] width 252 height 36
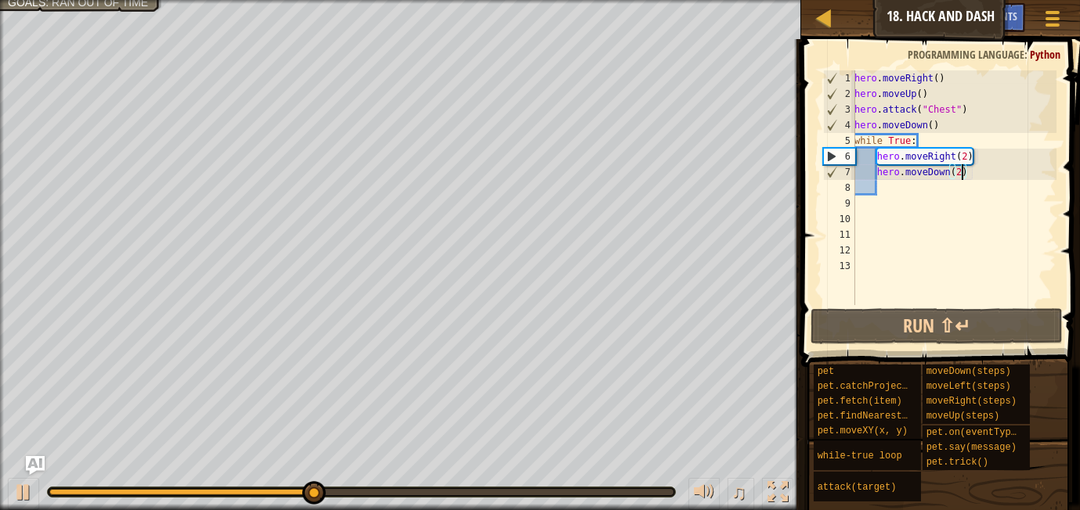
click at [968, 158] on div "hero . moveRight ( ) hero . moveUp ( ) hero . attack ( "Chest" ) hero . moveDow…" at bounding box center [953, 203] width 205 height 266
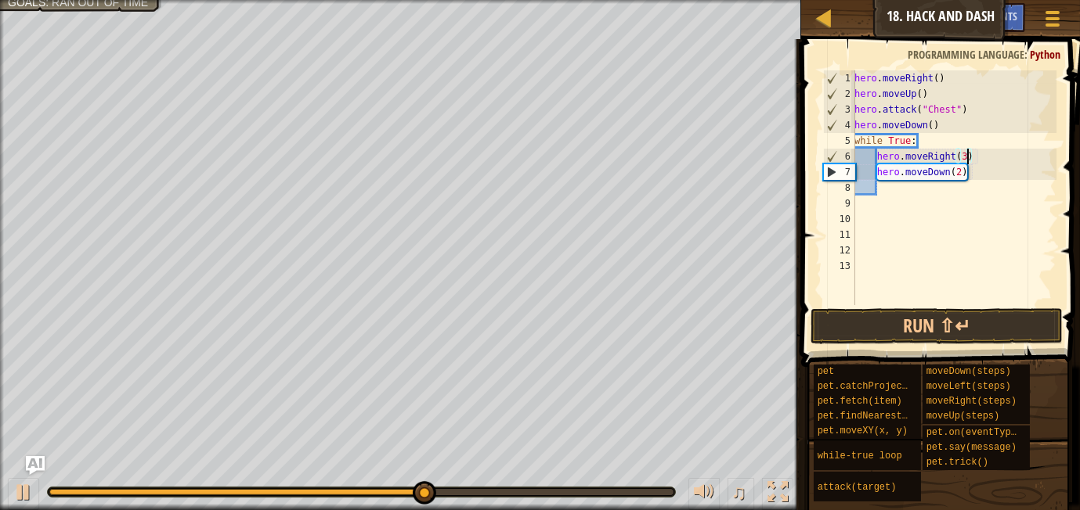
click at [964, 173] on div "hero . moveRight ( ) hero . moveUp ( ) hero . attack ( "Chest" ) hero . moveDow…" at bounding box center [953, 203] width 205 height 266
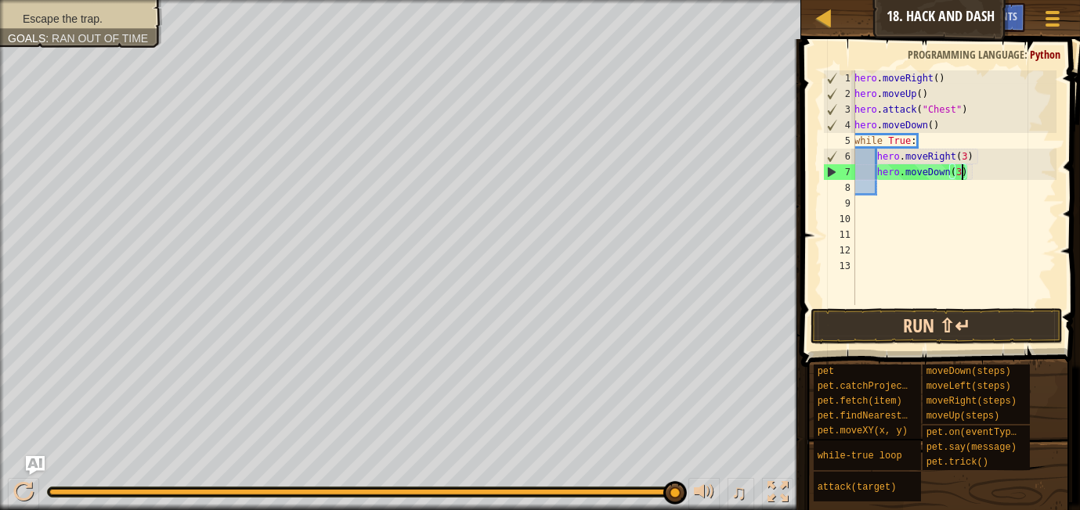
type textarea "hero.moveDown(3)"
click at [906, 335] on button "Run ⇧↵" at bounding box center [936, 326] width 252 height 36
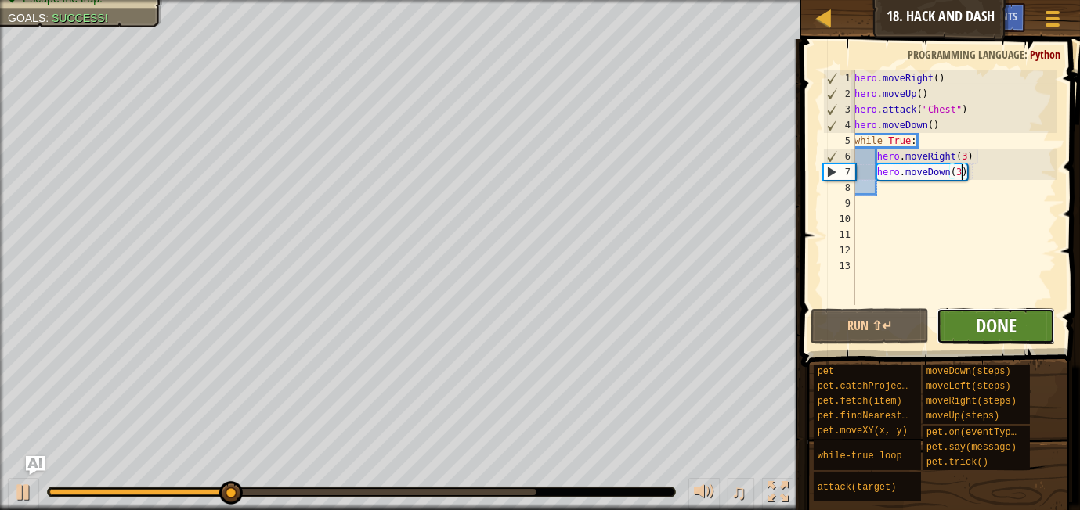
click at [976, 328] on span "Done" at bounding box center [996, 325] width 41 height 25
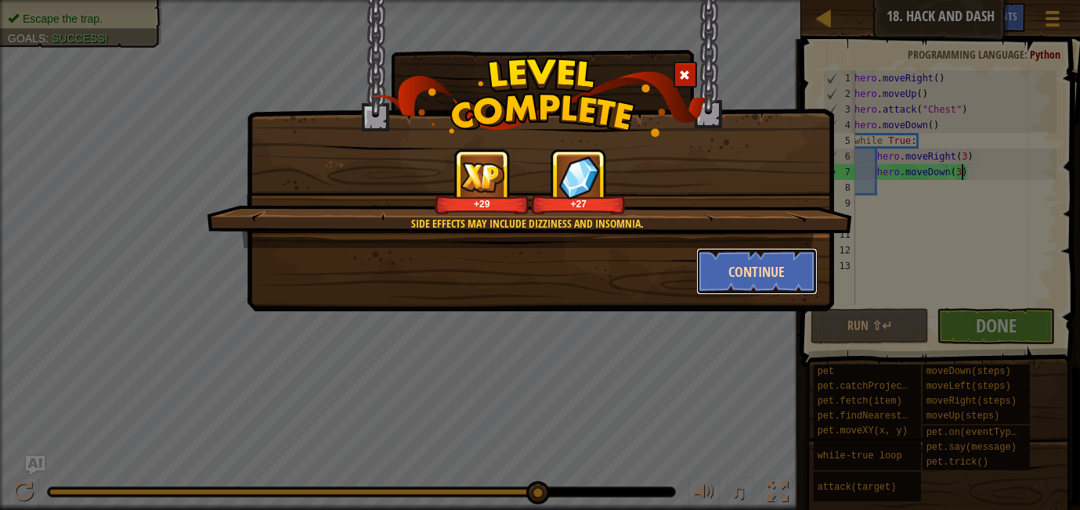
click at [782, 257] on button "Continue" at bounding box center [756, 271] width 121 height 47
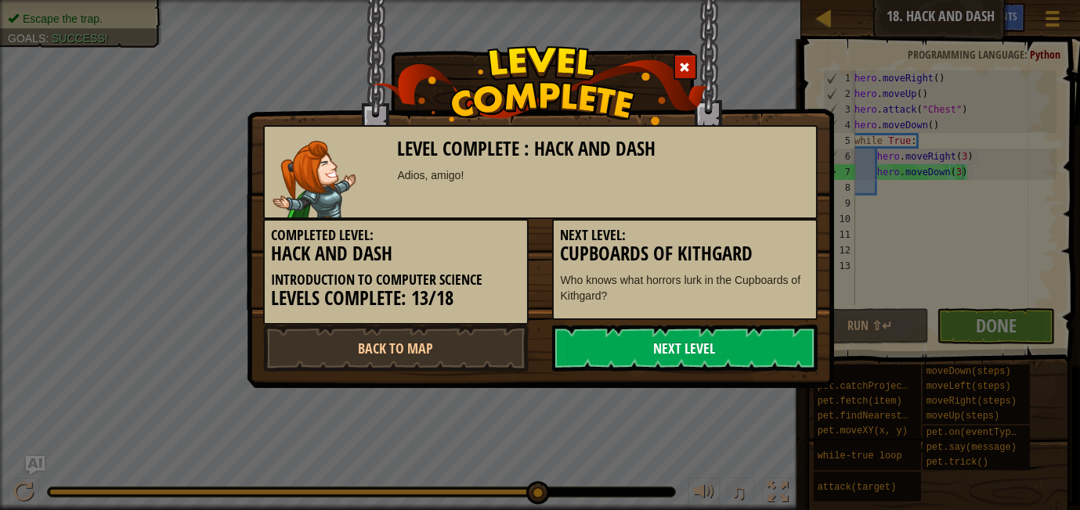
click at [617, 339] on link "Next Level" at bounding box center [684, 348] width 265 height 47
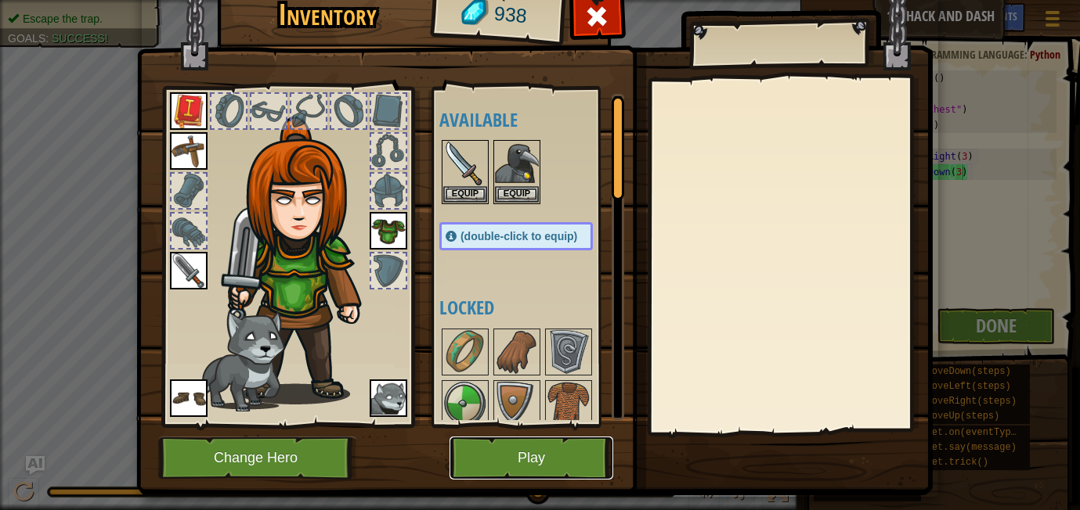
click at [543, 461] on button "Play" at bounding box center [531, 458] width 164 height 43
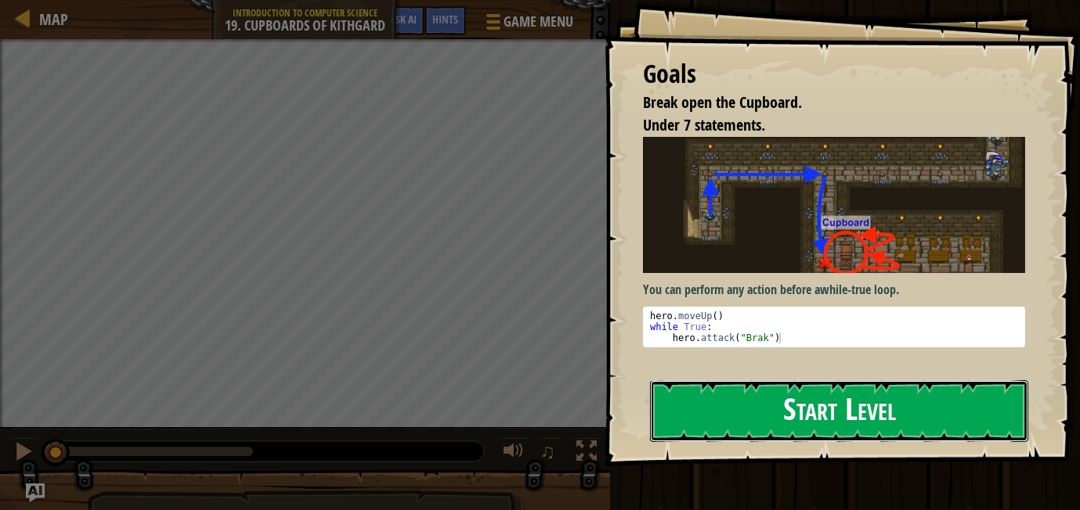
click at [811, 400] on button "Start Level" at bounding box center [839, 411] width 378 height 62
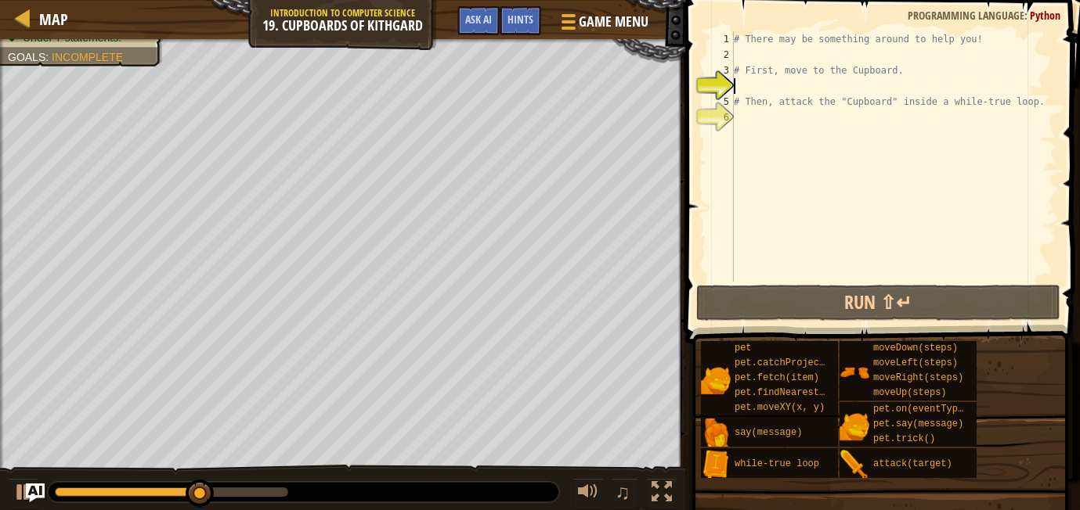
click at [749, 51] on div "# There may be something around to help you! # First, move to the Cupboard. # T…" at bounding box center [893, 172] width 326 height 282
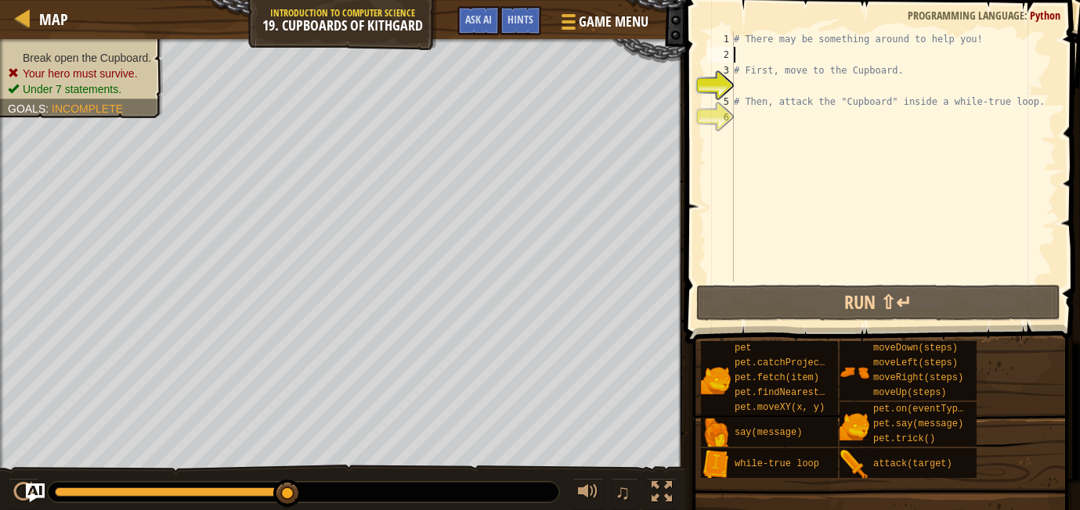
click at [763, 110] on div "# There may be something around to help you! # First, move to the Cupboard. # T…" at bounding box center [893, 172] width 326 height 282
click at [763, 105] on div "# There may be something around to help you! # First, move to the Cupboard. # T…" at bounding box center [893, 172] width 326 height 282
type textarea "# Then, attack the "Cupboard" inside a while-true loop."
click at [763, 110] on div "# There may be something around to help you! # First, move to the Cupboard. # T…" at bounding box center [893, 172] width 326 height 282
click at [768, 87] on div "# There may be something around to help you! # First, move to the Cupboard. # T…" at bounding box center [893, 172] width 326 height 282
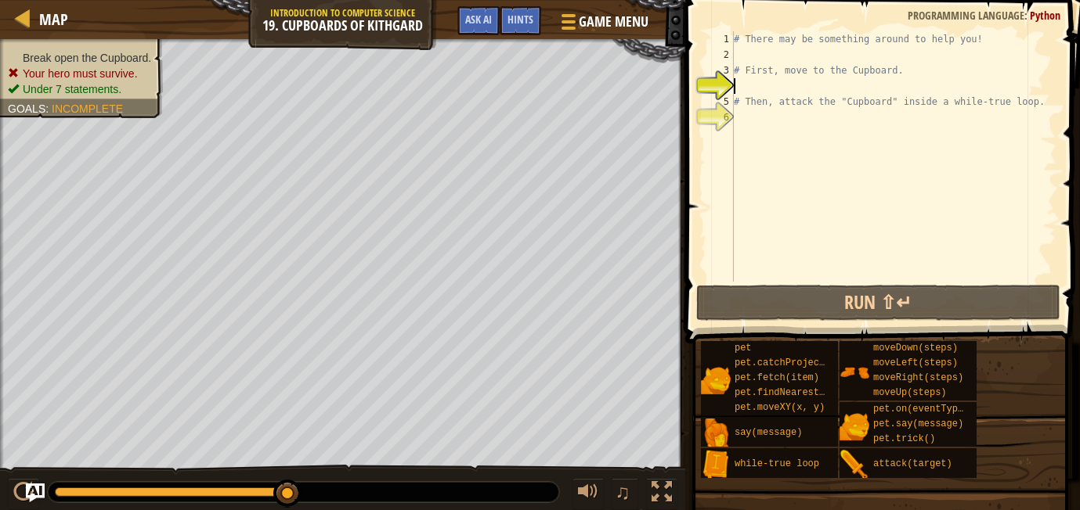
click at [774, 43] on div "# There may be something around to help you! # First, move to the Cupboard. # T…" at bounding box center [893, 172] width 326 height 282
type textarea "# There may be something around to help you!"
click at [775, 48] on div "# There may be something around to help you! # First, move to the Cupboard. # T…" at bounding box center [893, 172] width 326 height 282
click at [516, 31] on div "Hints" at bounding box center [520, 20] width 41 height 29
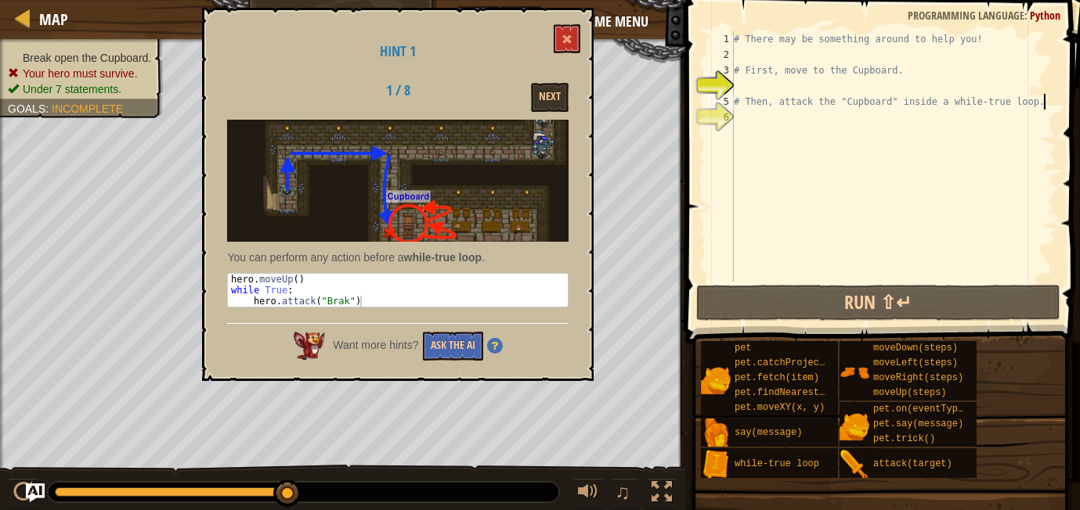
click at [1048, 98] on div "# There may be something around to help you! # First, move to the Cupboard. # T…" at bounding box center [893, 172] width 326 height 282
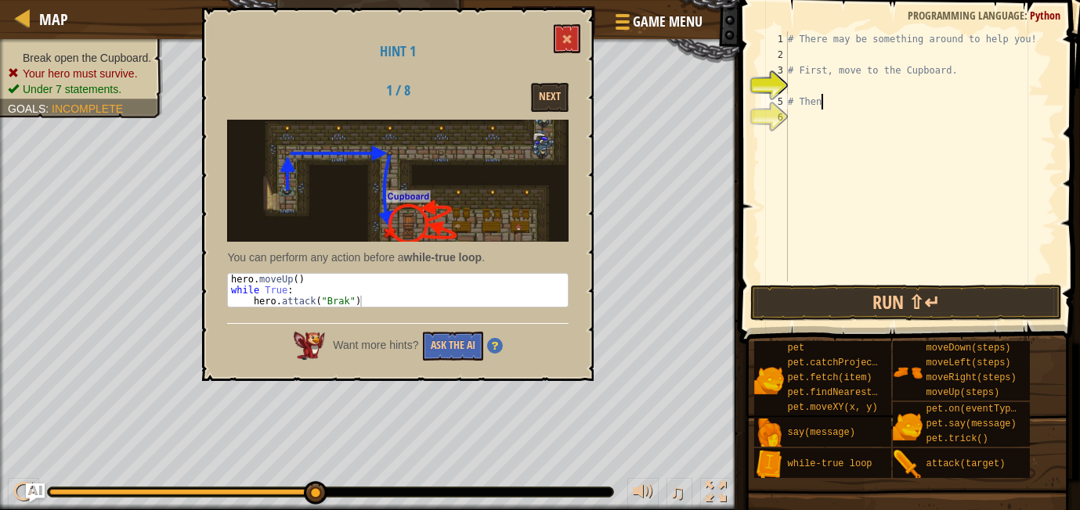
type textarea "#"
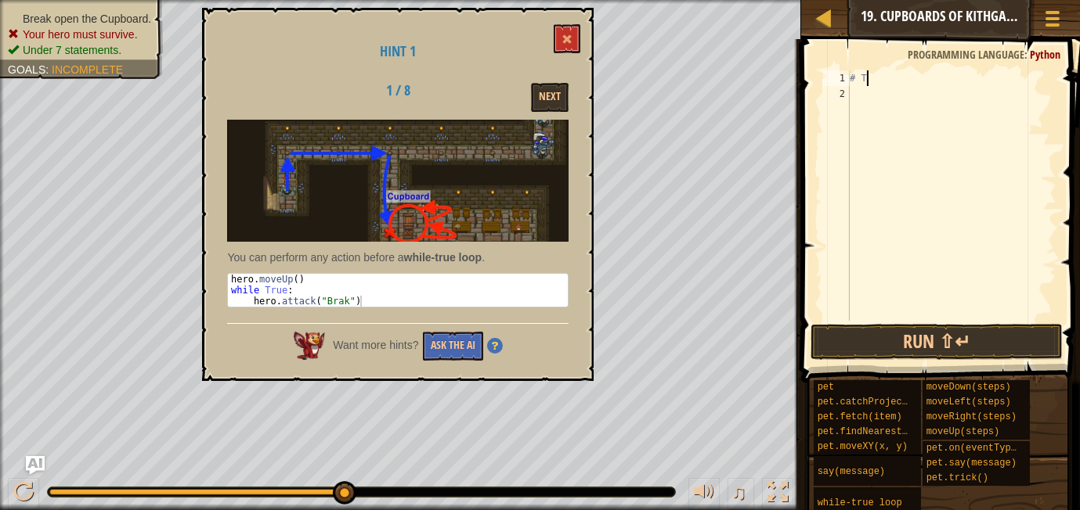
type textarea "#"
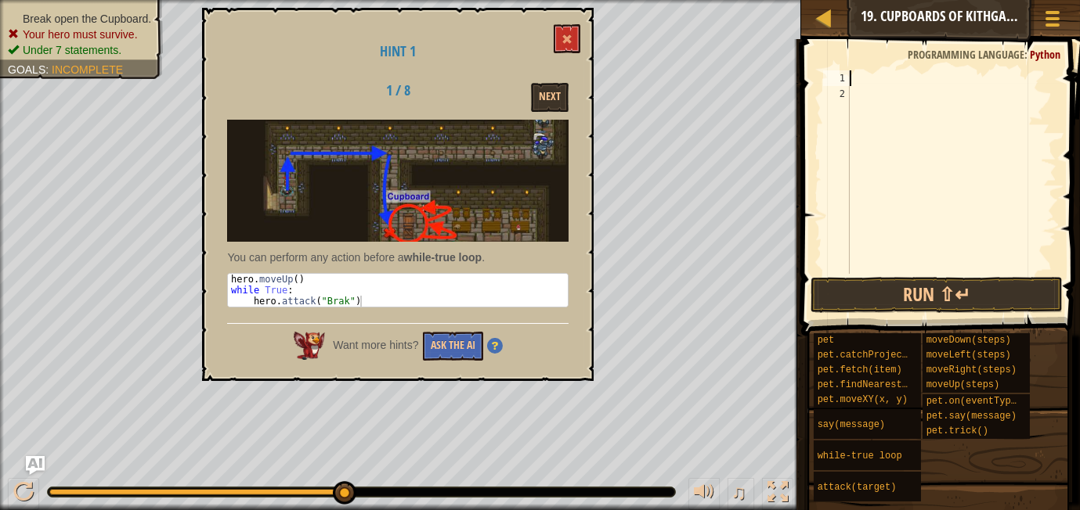
scroll to position [6, 0]
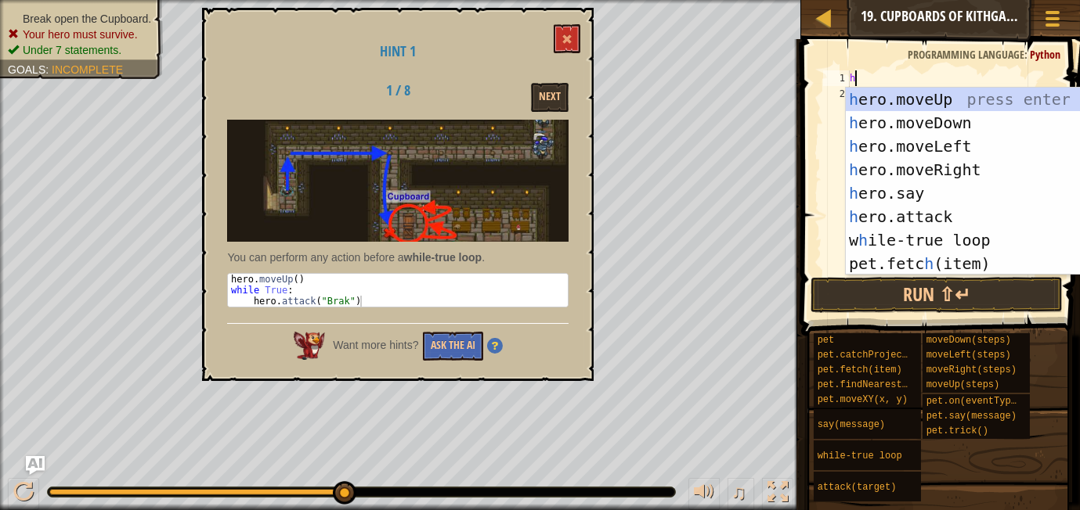
type textarea "her"
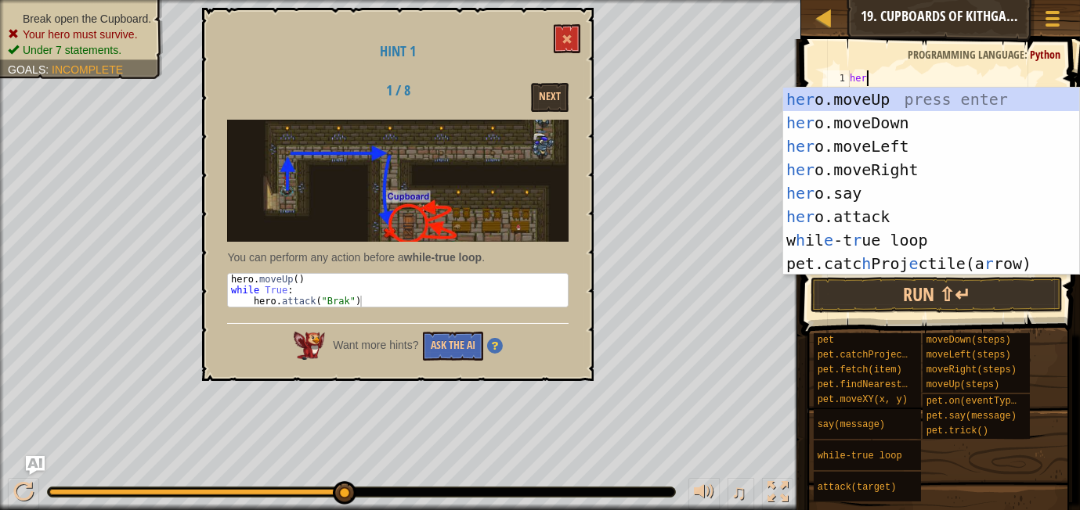
scroll to position [6, 1]
click at [980, 96] on div "her o.moveUp press enter her o.moveDown press enter her o.moveLeft press enter …" at bounding box center [931, 205] width 296 height 235
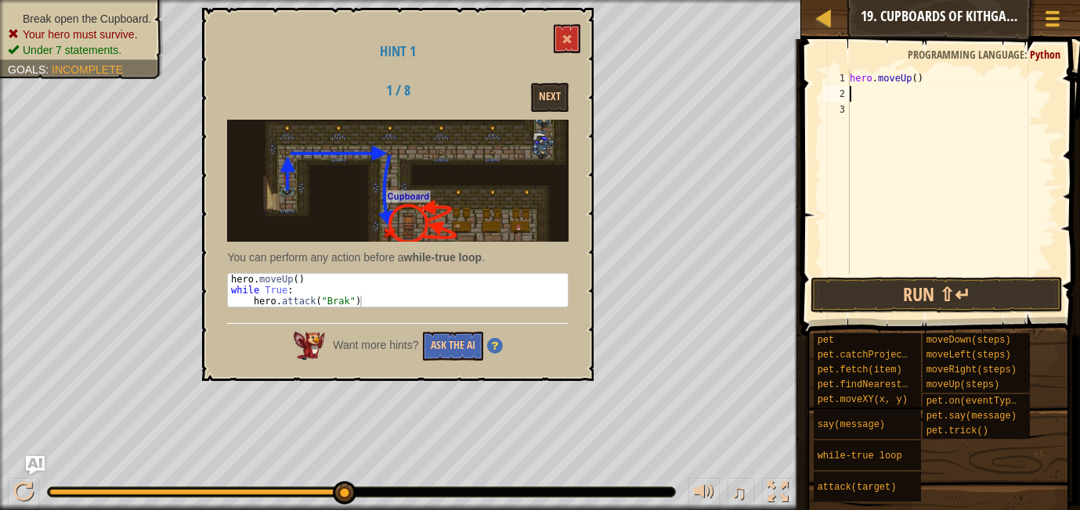
scroll to position [6, 0]
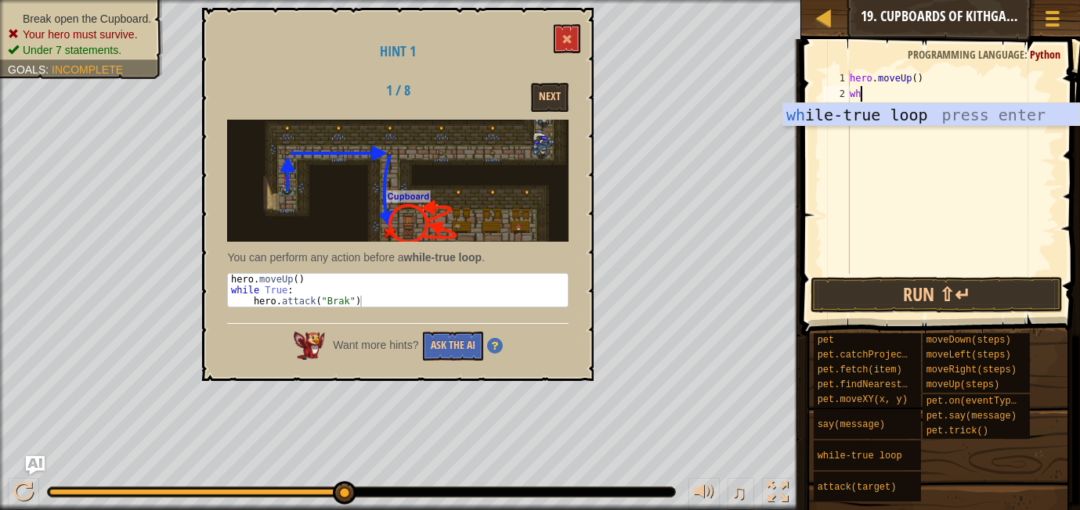
type textarea "whi"
click at [912, 121] on div "whi le-true loop press enter" at bounding box center [931, 138] width 296 height 70
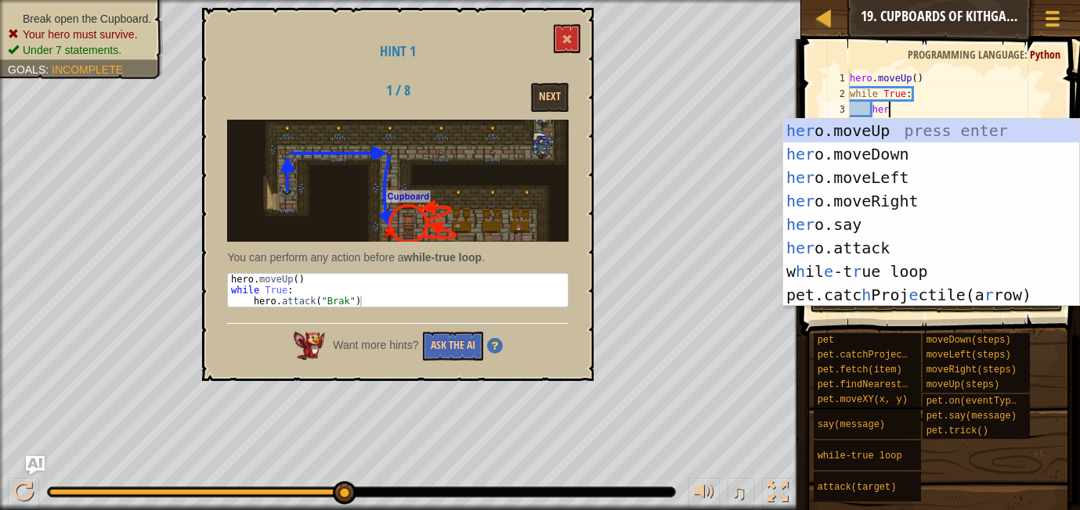
scroll to position [6, 3]
click at [894, 251] on div "hero .moveUp press enter hero .moveDown press enter hero .moveLeft press enter …" at bounding box center [931, 236] width 296 height 235
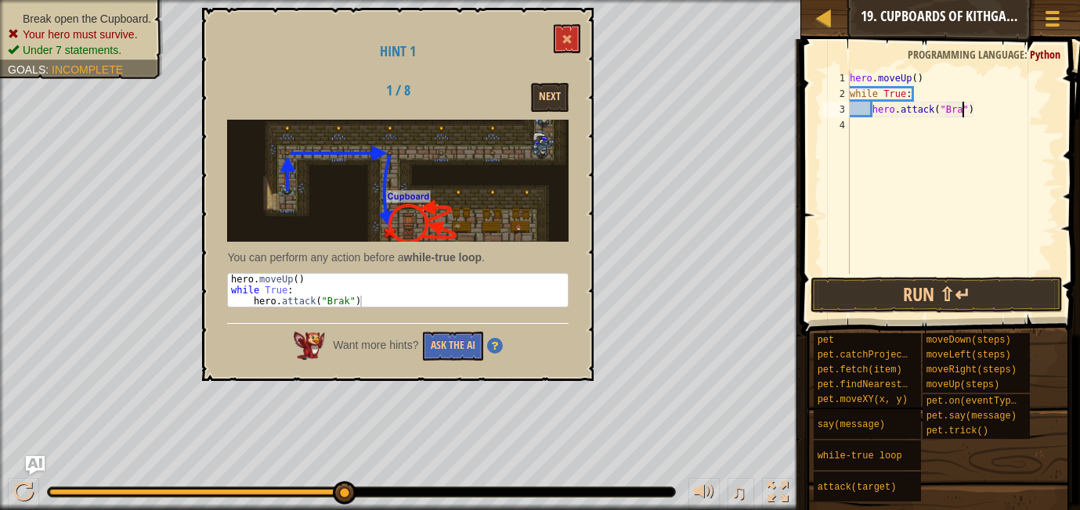
scroll to position [6, 10]
type textarea "hero.attack("Brak")"
click at [566, 30] on button at bounding box center [567, 38] width 27 height 29
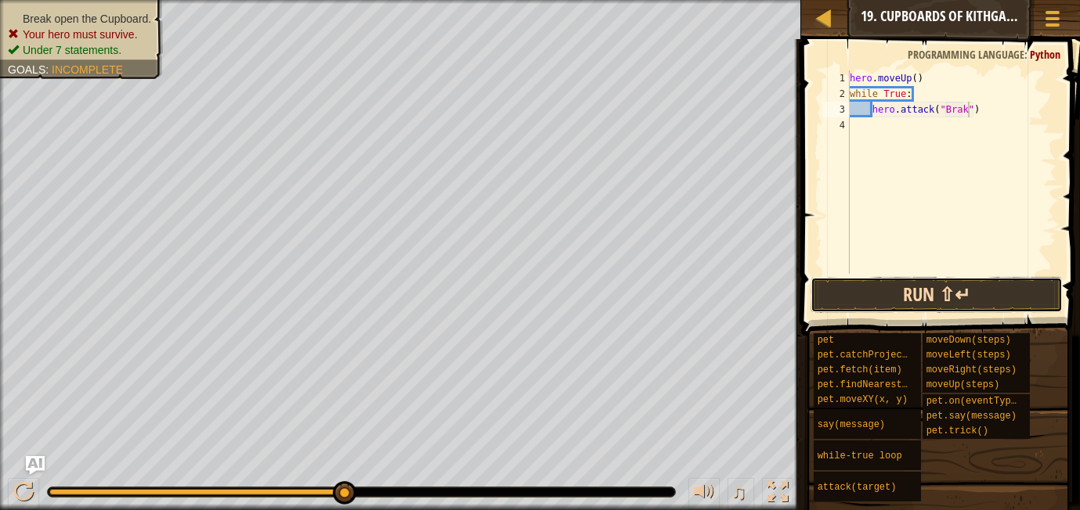
click at [885, 288] on button "Run ⇧↵" at bounding box center [936, 295] width 252 height 36
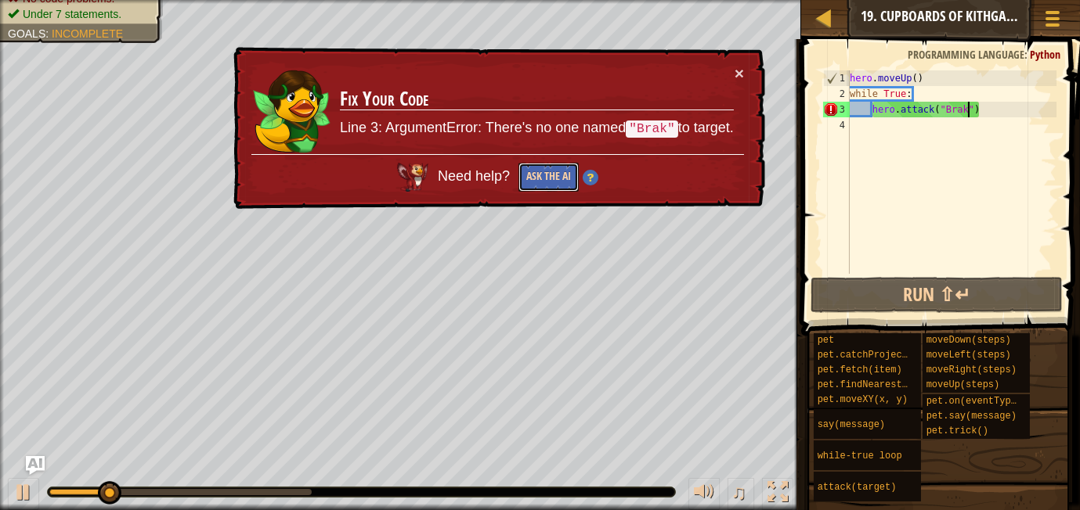
click at [561, 175] on button "Ask the AI" at bounding box center [548, 177] width 60 height 29
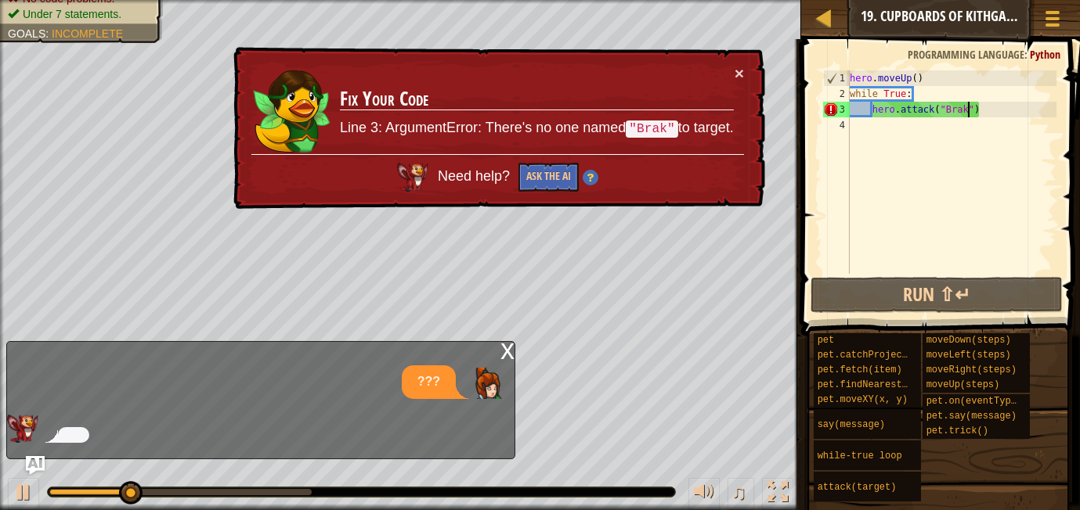
click at [738, 57] on div "× Fix Your Code Line 3: ArgumentError: There's no one named "Brak" to target. N…" at bounding box center [497, 128] width 535 height 163
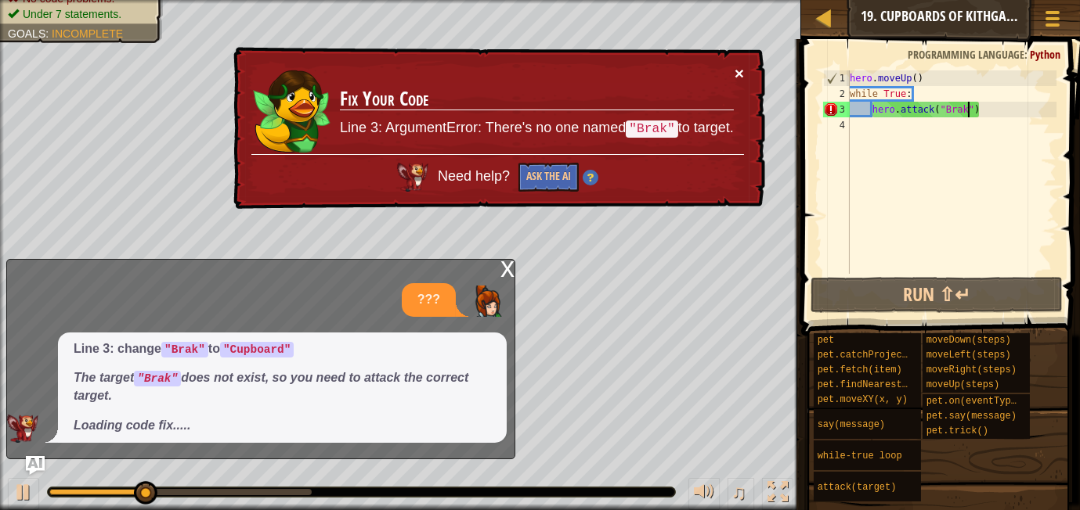
click at [742, 69] on button "×" at bounding box center [738, 73] width 9 height 16
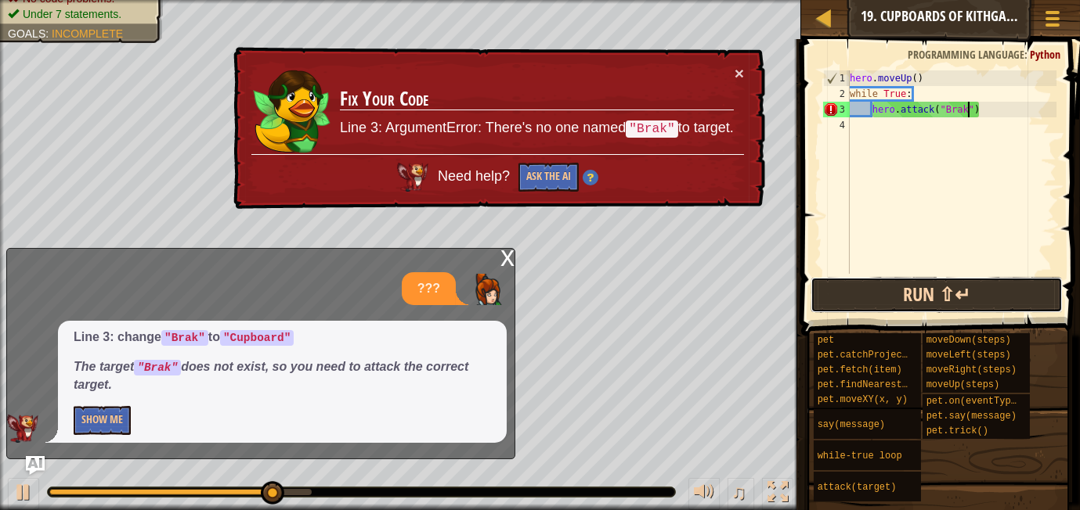
click at [830, 300] on button "Run ⇧↵" at bounding box center [936, 295] width 252 height 36
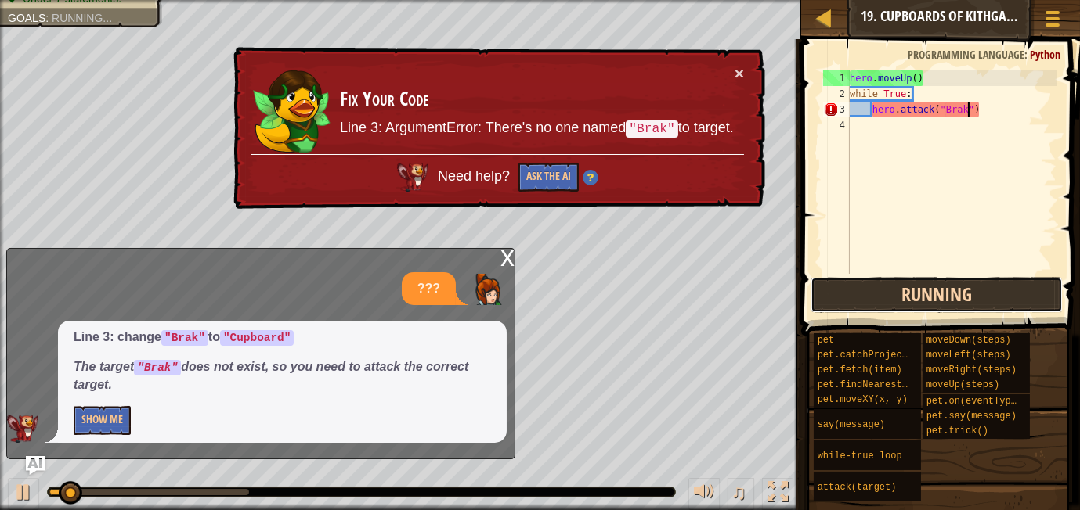
click at [831, 301] on button "Running" at bounding box center [936, 295] width 252 height 36
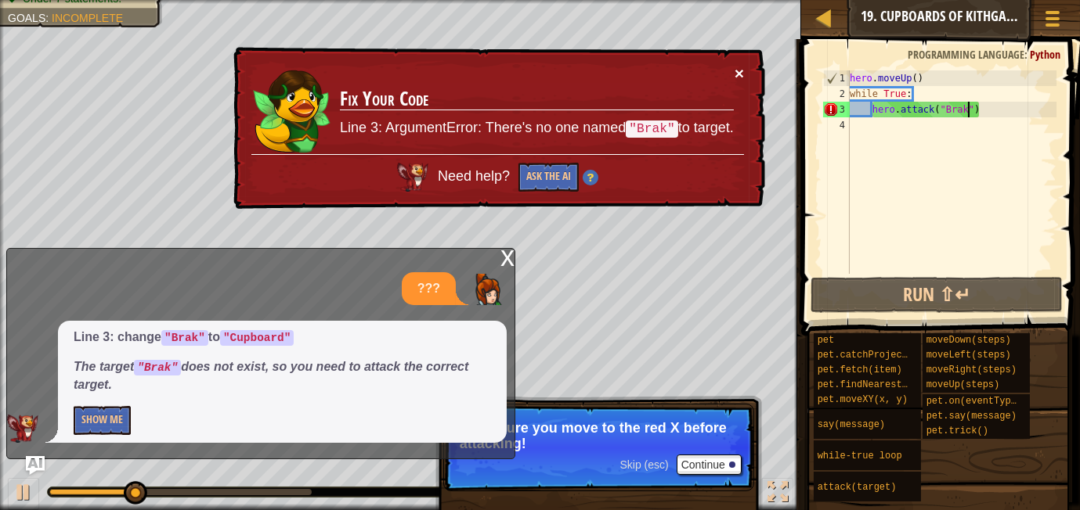
click at [740, 69] on button "×" at bounding box center [740, 77] width 10 height 16
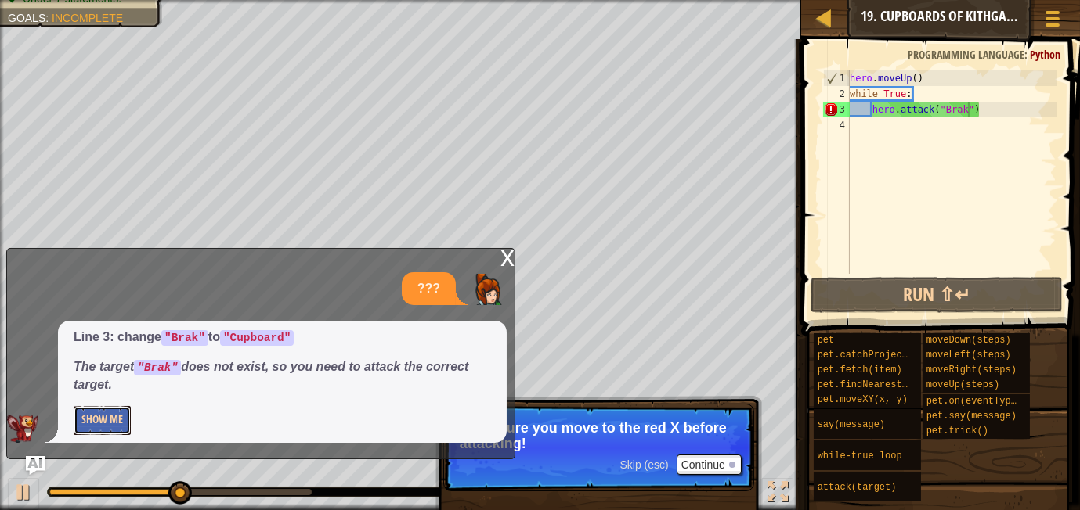
click at [100, 417] on button "Show Me" at bounding box center [102, 420] width 57 height 29
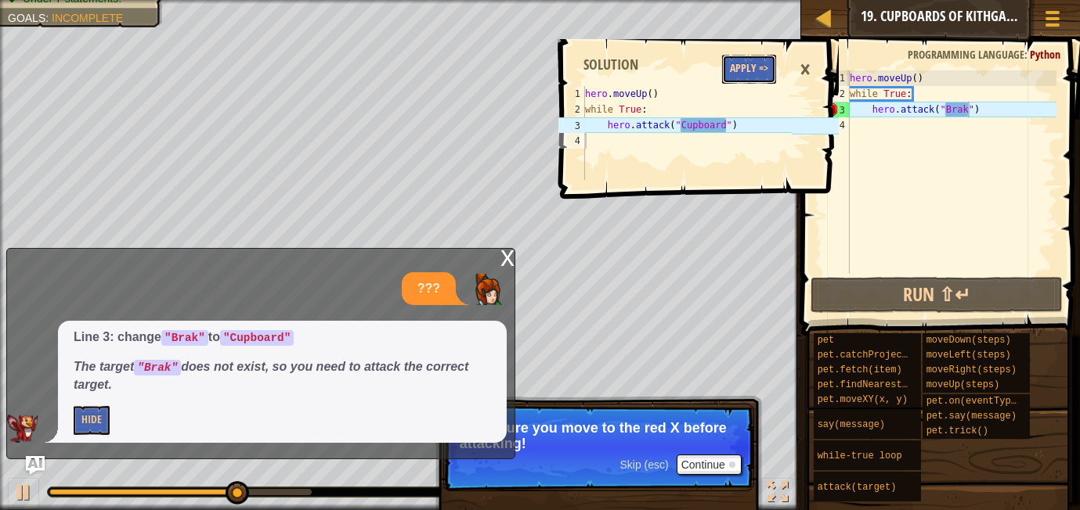
click at [761, 78] on button "Apply =>" at bounding box center [749, 69] width 54 height 29
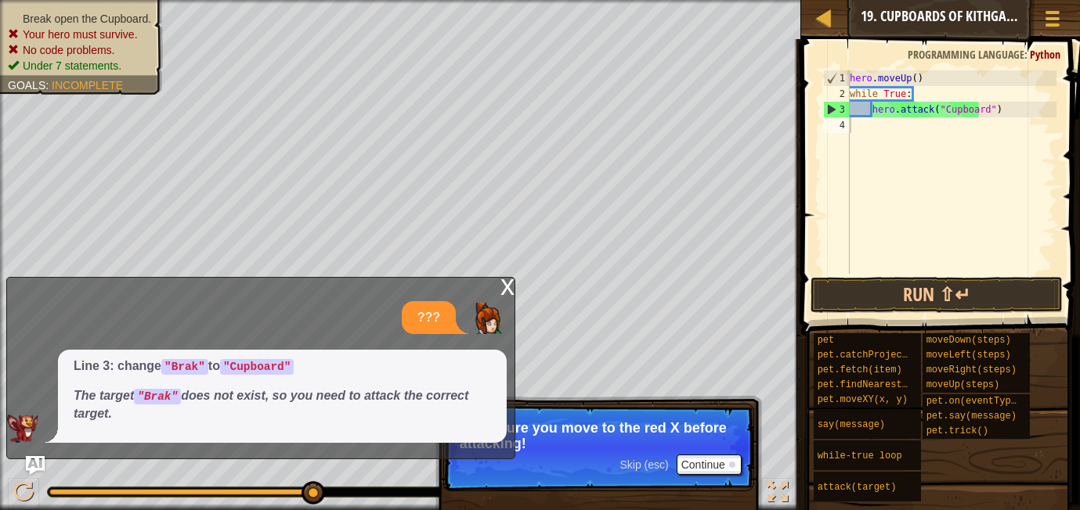
click at [498, 279] on div "x ??? Line 3: change "Brak" to "Cupboard" The target "Brak" does not exist, so …" at bounding box center [260, 368] width 509 height 182
click at [505, 291] on div "x" at bounding box center [507, 286] width 14 height 16
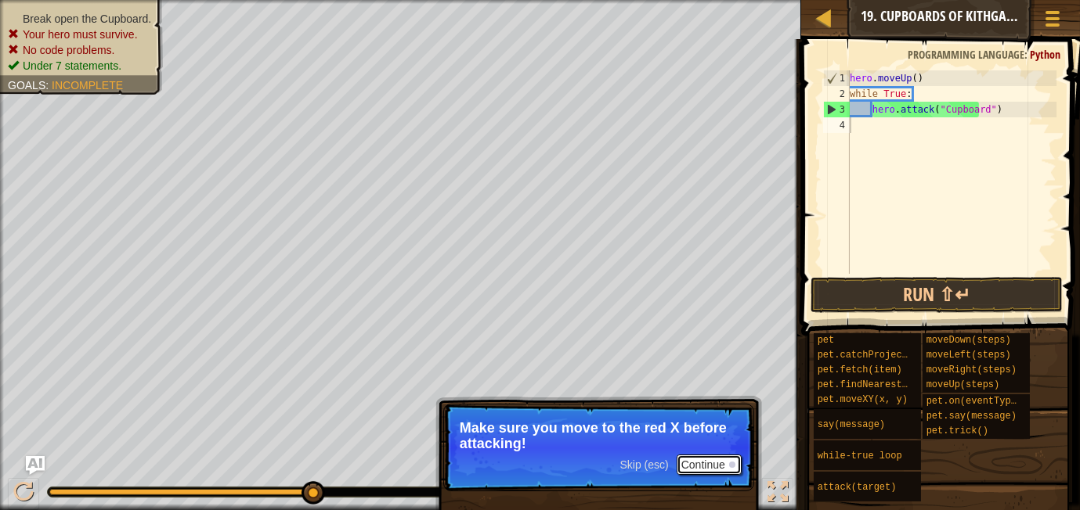
click at [692, 465] on button "Continue" at bounding box center [708, 465] width 65 height 20
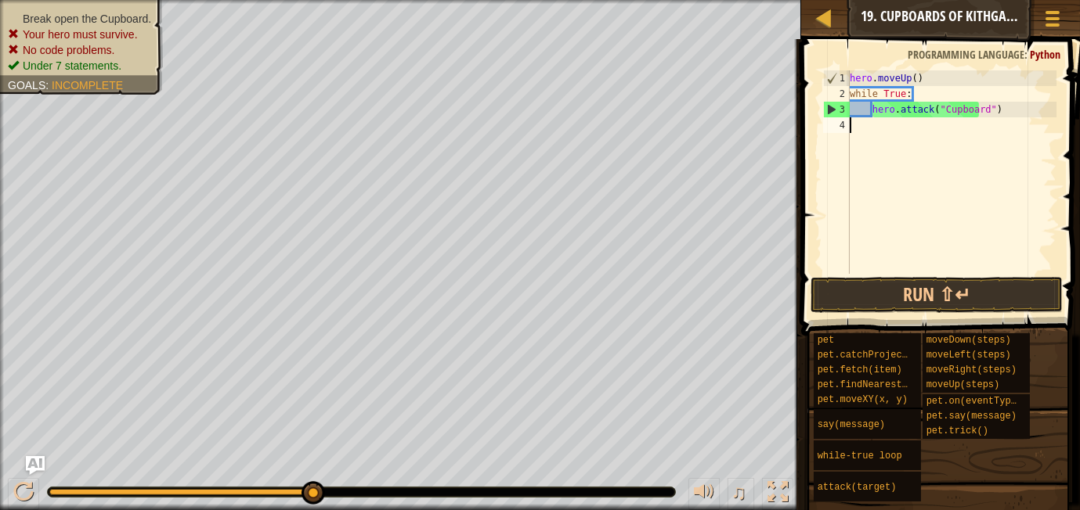
scroll to position [6, 0]
click at [15, 502] on div at bounding box center [23, 492] width 20 height 20
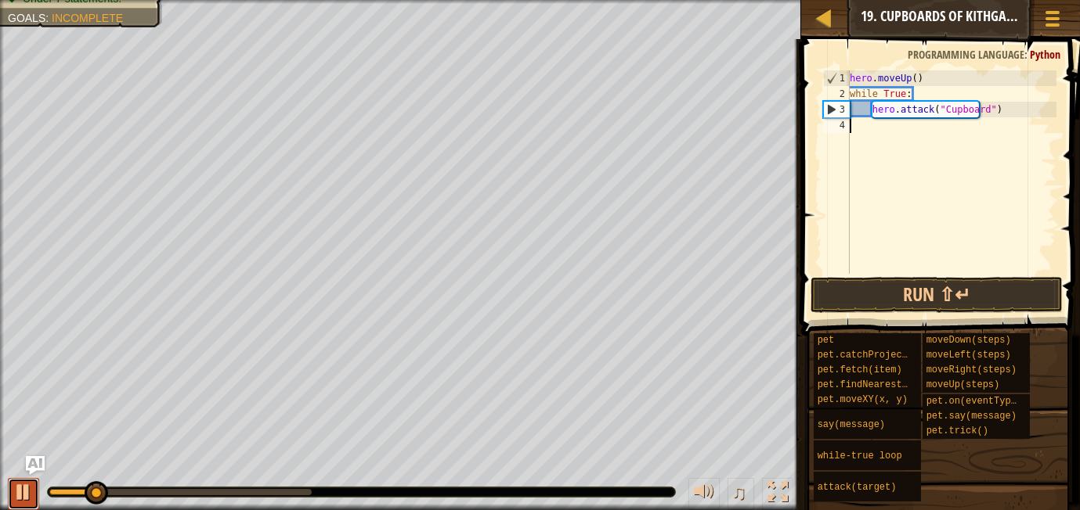
click at [13, 503] on div at bounding box center [23, 492] width 20 height 20
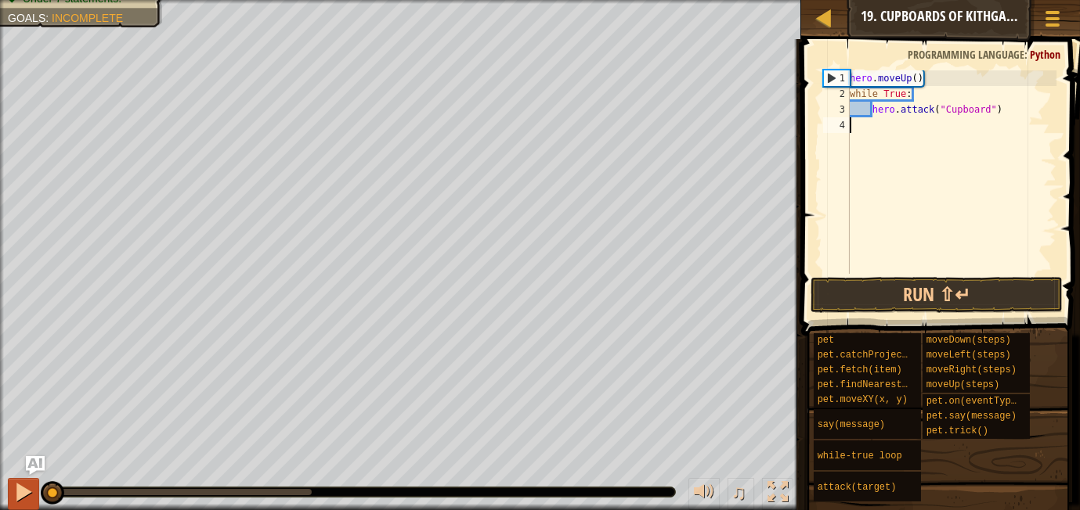
drag, startPoint x: 91, startPoint y: 496, endPoint x: 25, endPoint y: 500, distance: 65.8
click at [25, 500] on div "♫" at bounding box center [400, 488] width 801 height 47
click at [853, 283] on button "Run ⇧↵" at bounding box center [936, 295] width 252 height 36
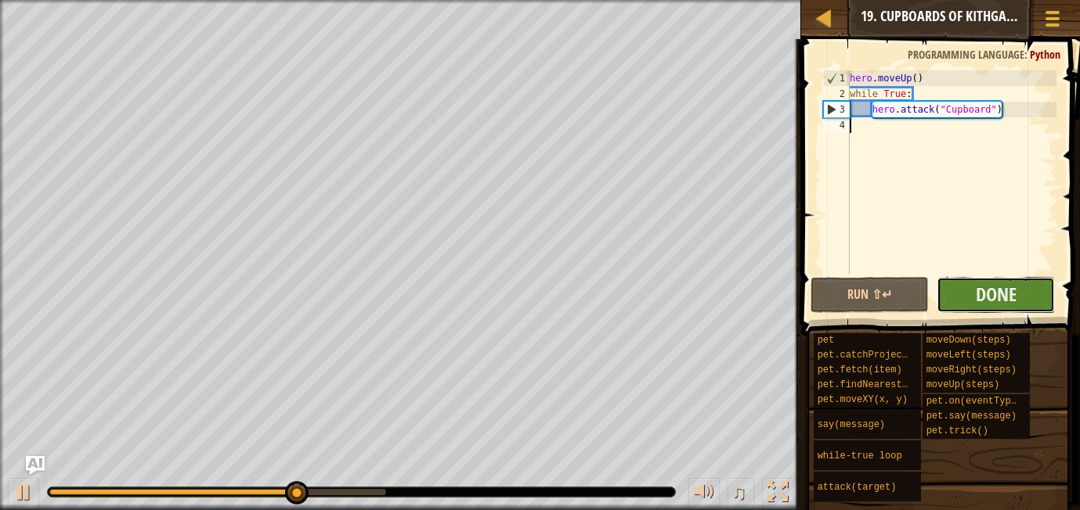
click at [954, 295] on button "Done" at bounding box center [995, 295] width 118 height 36
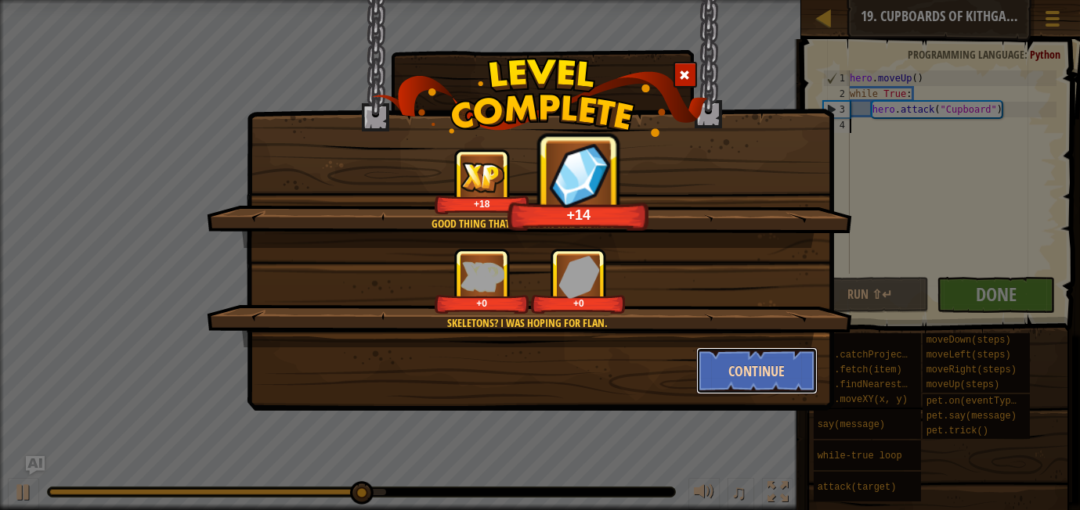
click at [799, 367] on button "Continue" at bounding box center [756, 371] width 121 height 47
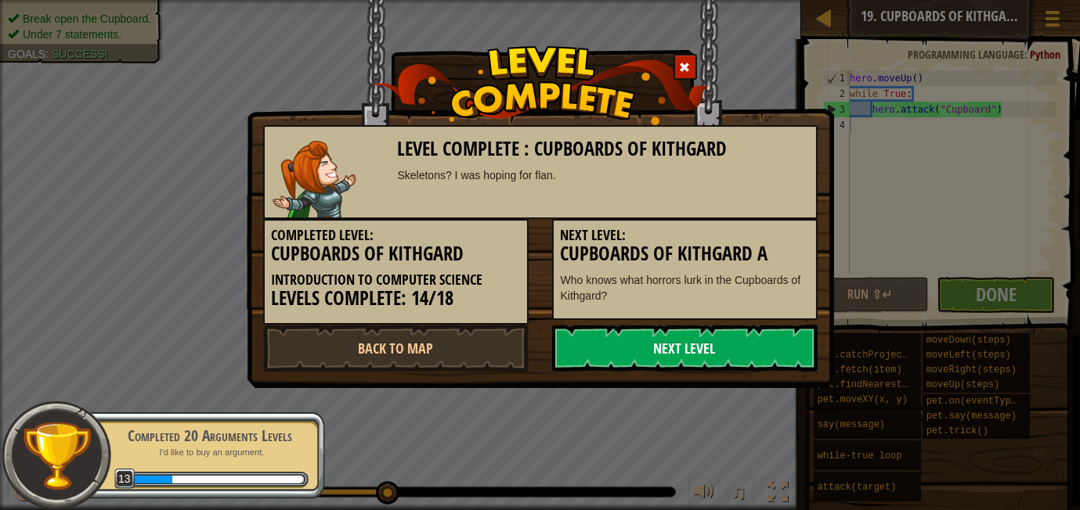
click at [770, 336] on link "Next Level" at bounding box center [684, 348] width 265 height 47
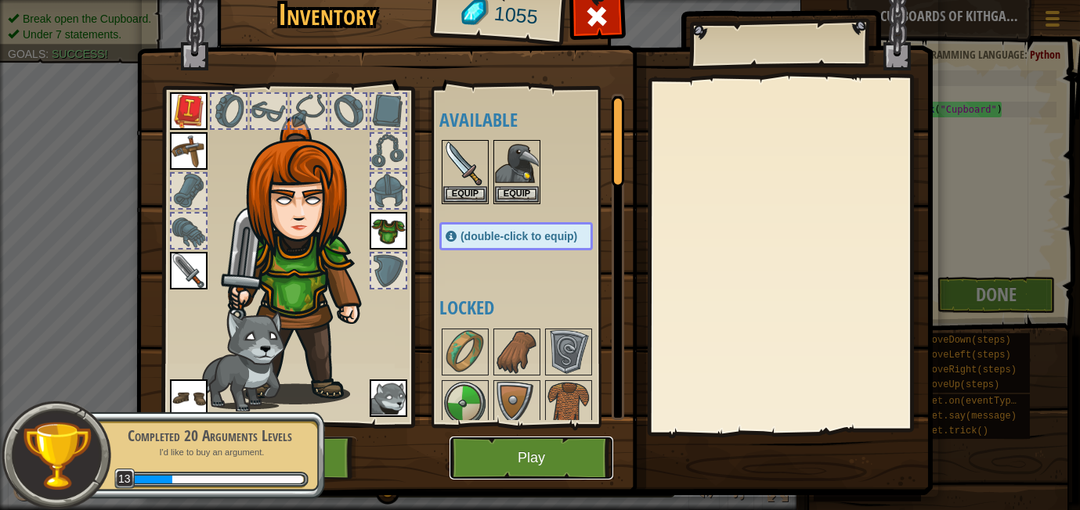
click at [541, 463] on button "Play" at bounding box center [531, 458] width 164 height 43
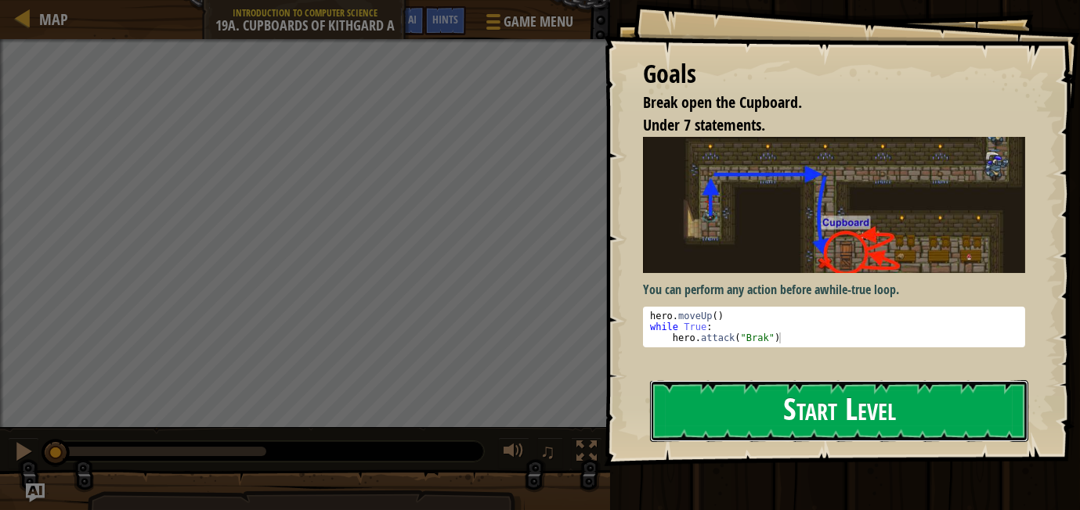
click at [686, 409] on button "Start Level" at bounding box center [839, 411] width 378 height 62
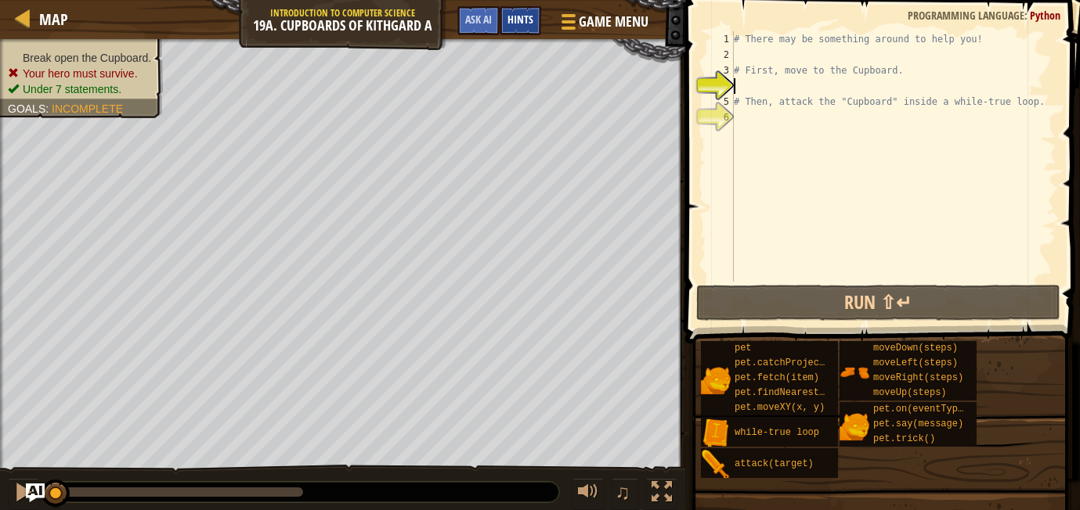
click at [528, 23] on span "Hints" at bounding box center [520, 19] width 26 height 15
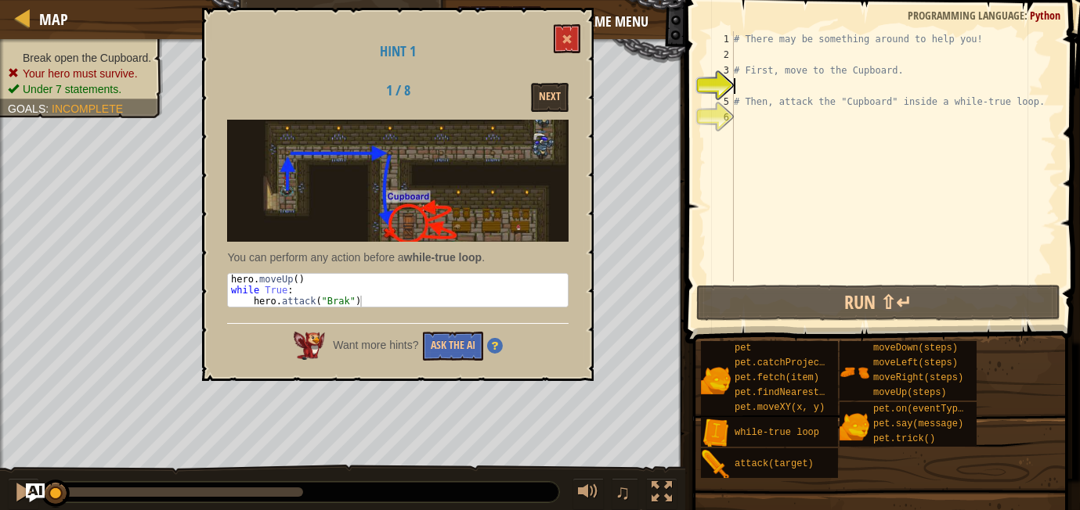
click at [528, 23] on div "Hint 1 1 / 8 Next You can perform any action before a while-true loop . 1 2 3 h…" at bounding box center [397, 194] width 391 height 373
click at [590, 44] on div "Hint 1 1 / 8 Next You can perform any action before a while-true loop . 1 2 3 h…" at bounding box center [397, 194] width 391 height 373
click at [587, 38] on div "Hint 1 1 / 8 Next You can perform any action before a while-true loop . 1 2 3 h…" at bounding box center [397, 194] width 391 height 373
click at [582, 37] on div "Hint 1 1 / 8 Next You can perform any action before a while-true loop . 1 2 3 h…" at bounding box center [397, 194] width 391 height 373
click at [570, 34] on span at bounding box center [566, 39] width 11 height 11
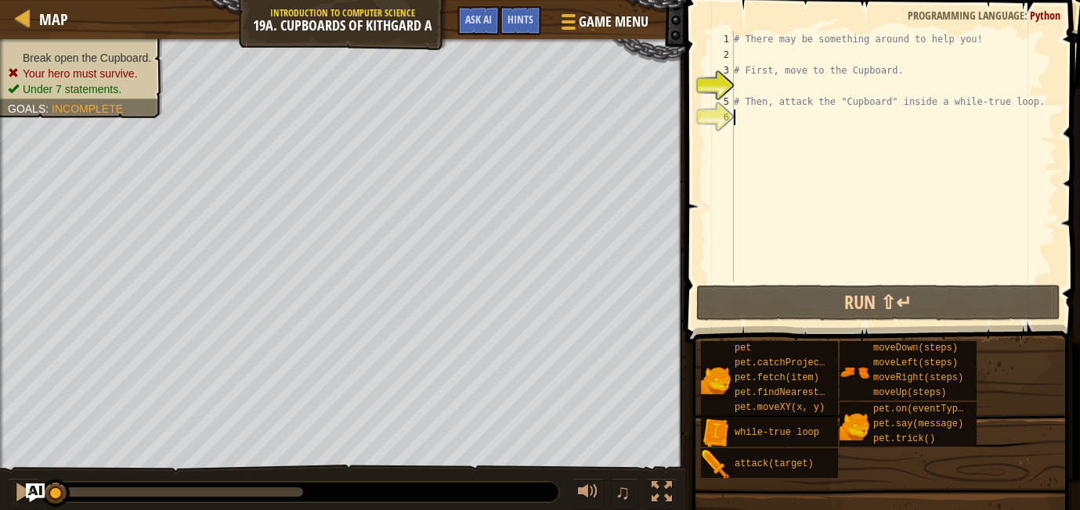
click at [780, 117] on div "# There may be something around to help you! # First, move to the Cupboard. # T…" at bounding box center [893, 172] width 326 height 282
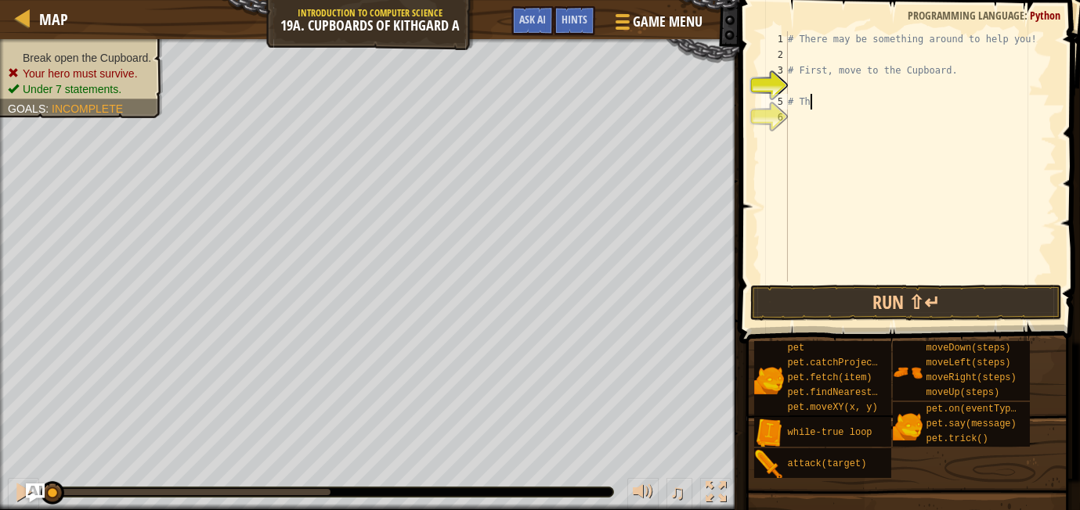
type textarea "#"
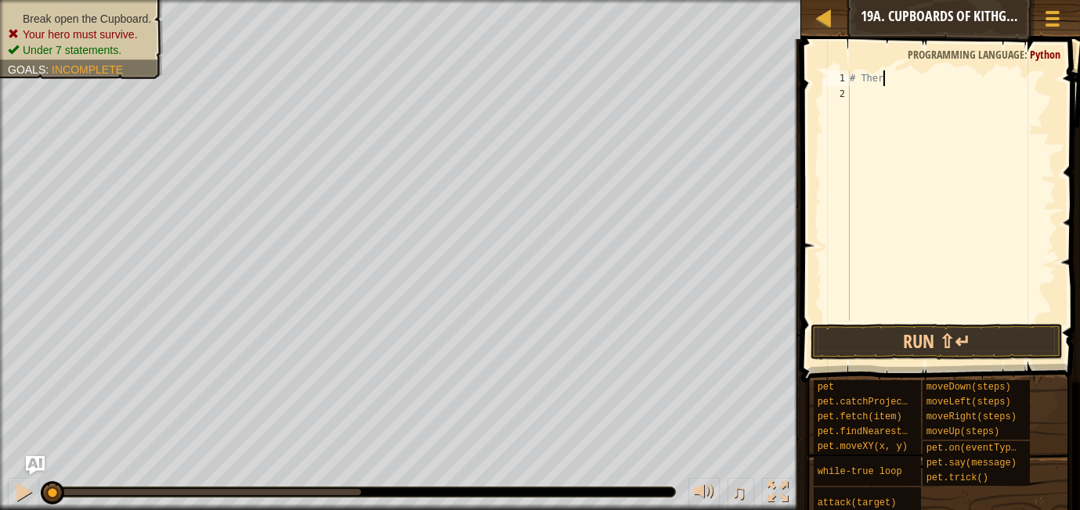
type textarea "#"
